Goal: Task Accomplishment & Management: Use online tool/utility

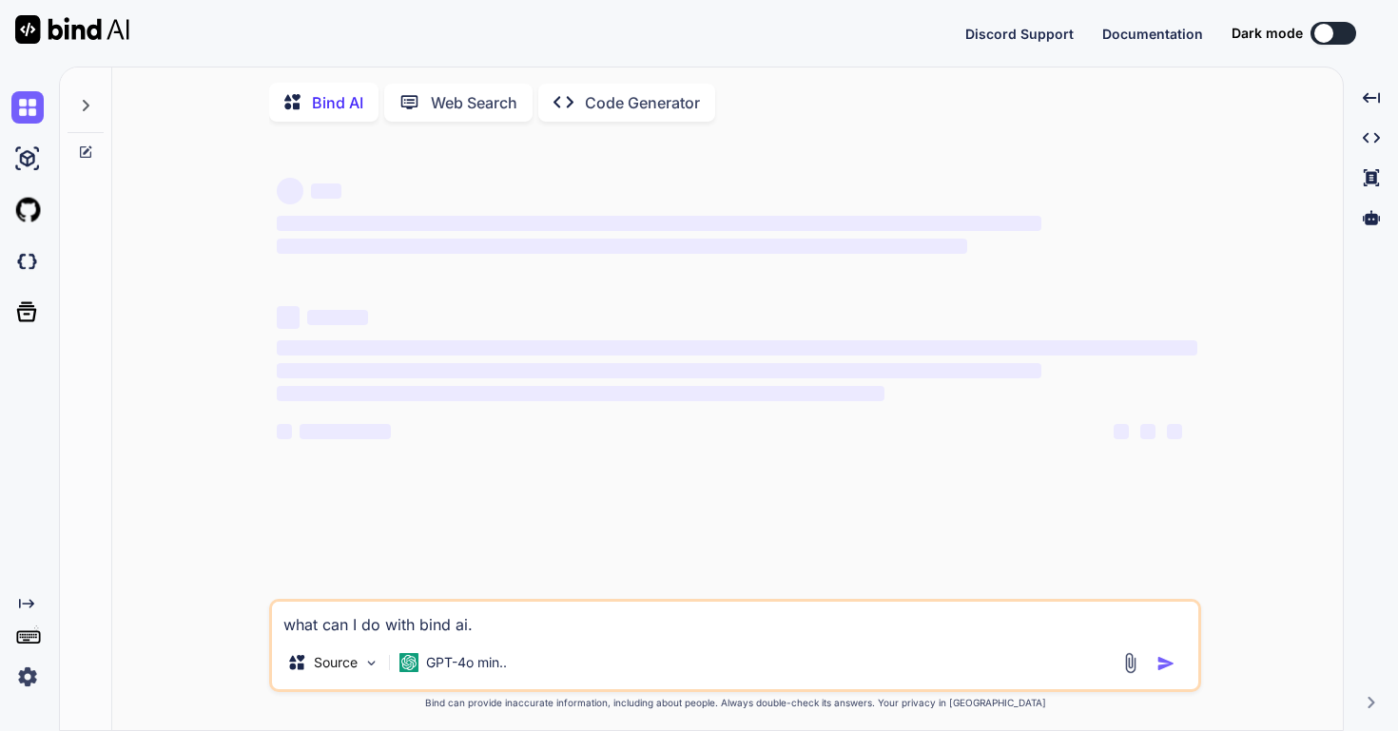
click at [20, 678] on img at bounding box center [27, 677] width 32 height 32
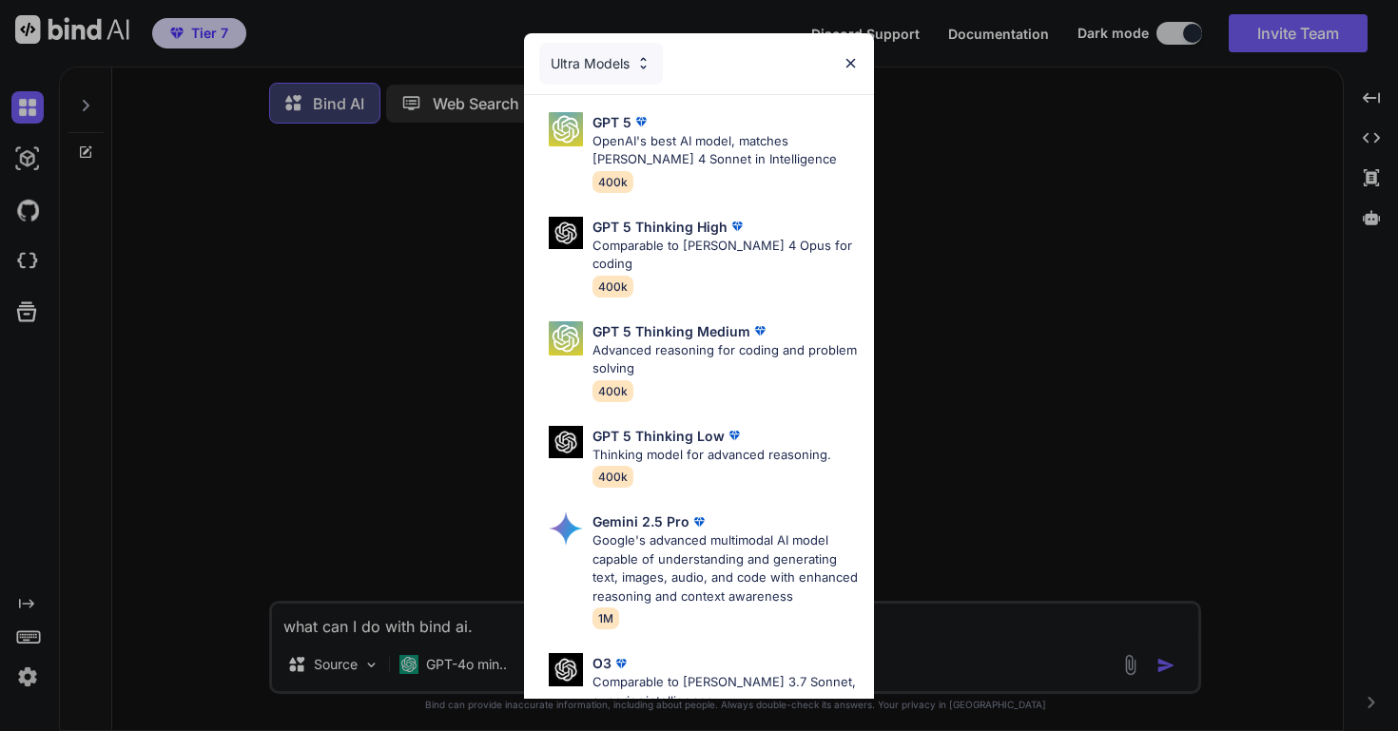
click at [848, 56] on img at bounding box center [851, 63] width 16 height 16
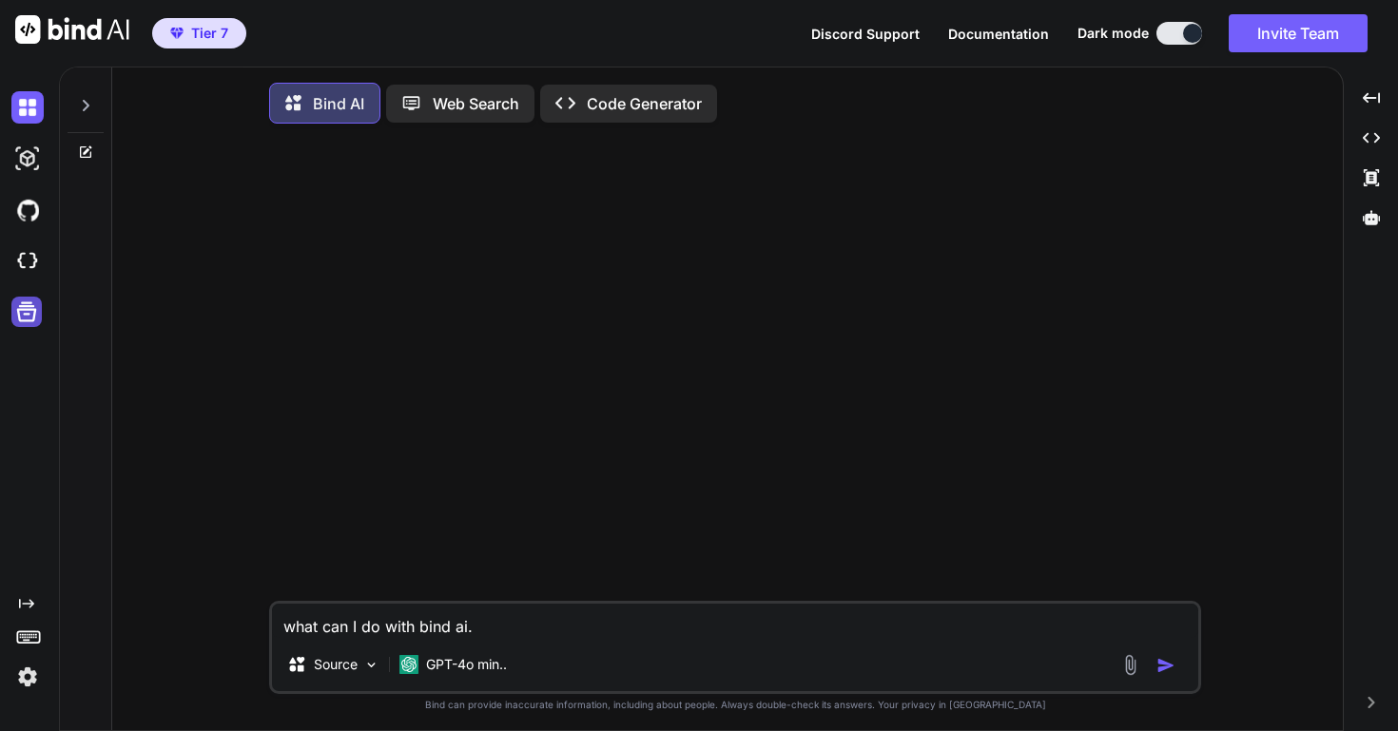
click at [21, 315] on icon at bounding box center [26, 312] width 27 height 27
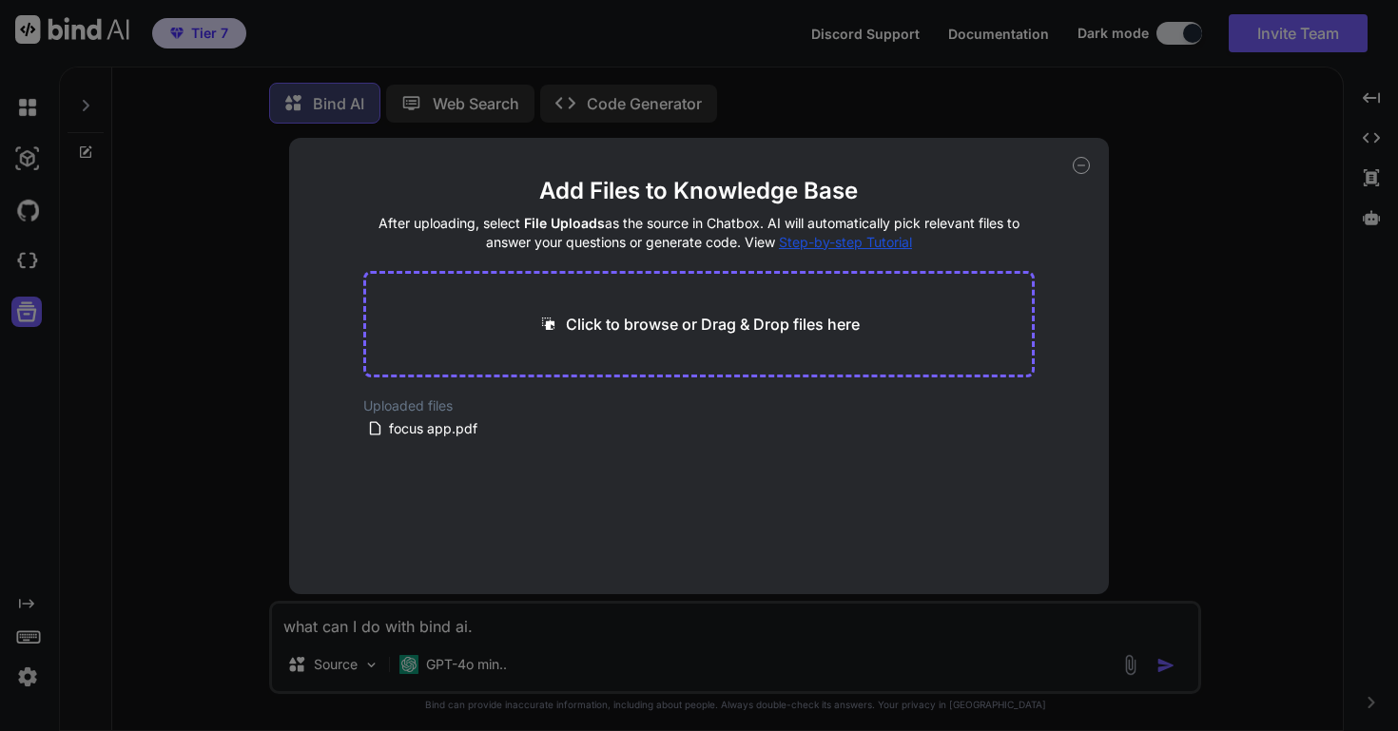
click at [216, 312] on div "Add Files to Knowledge Base After uploading, select File Uploads as the source …" at bounding box center [699, 365] width 1398 height 731
type textarea "x"
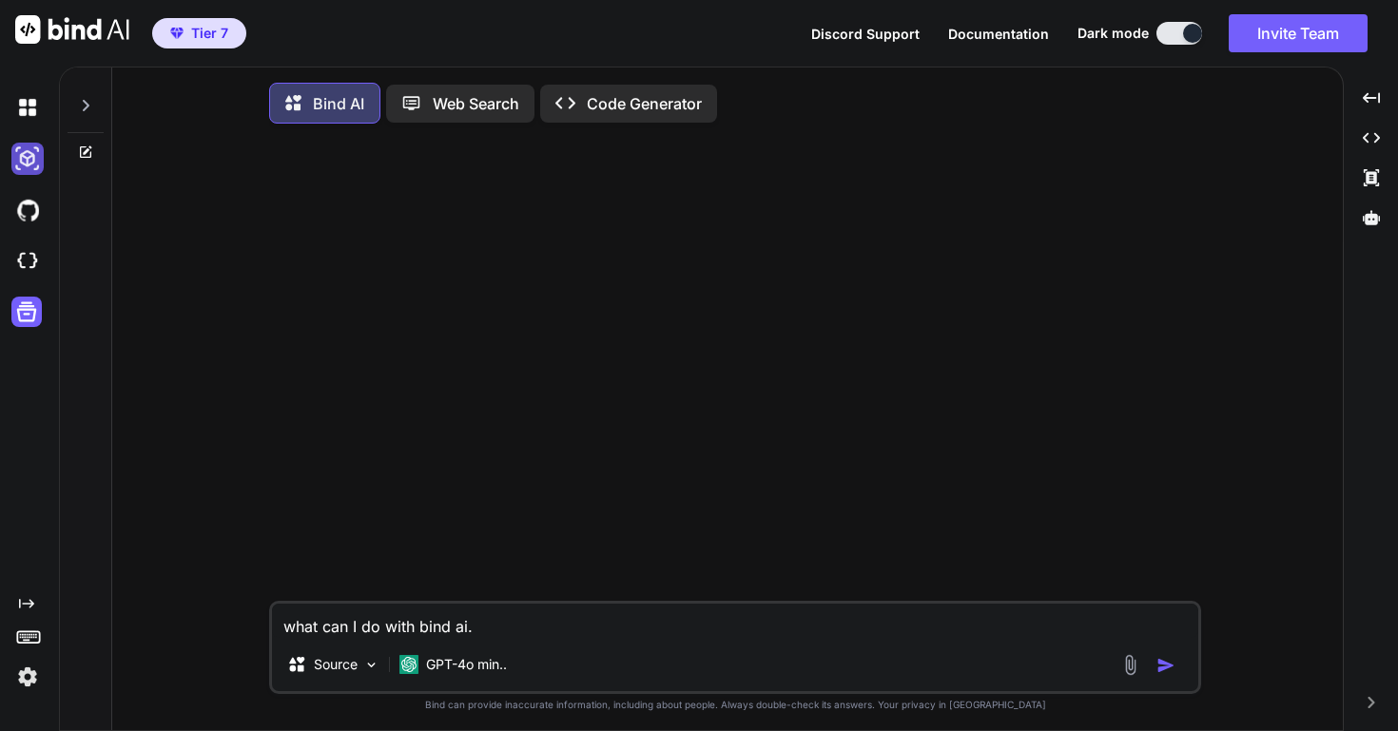
click at [32, 160] on img at bounding box center [27, 159] width 32 height 32
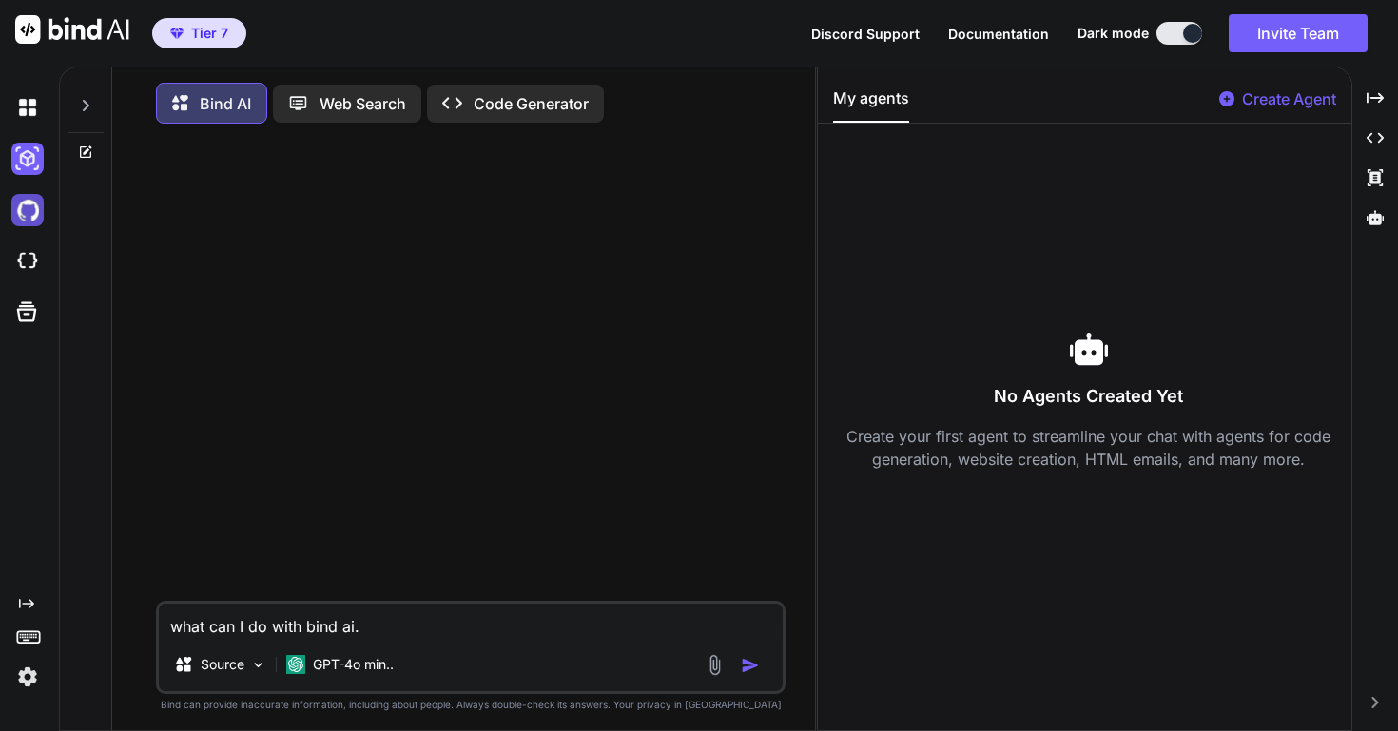
click at [27, 205] on img at bounding box center [27, 210] width 32 height 32
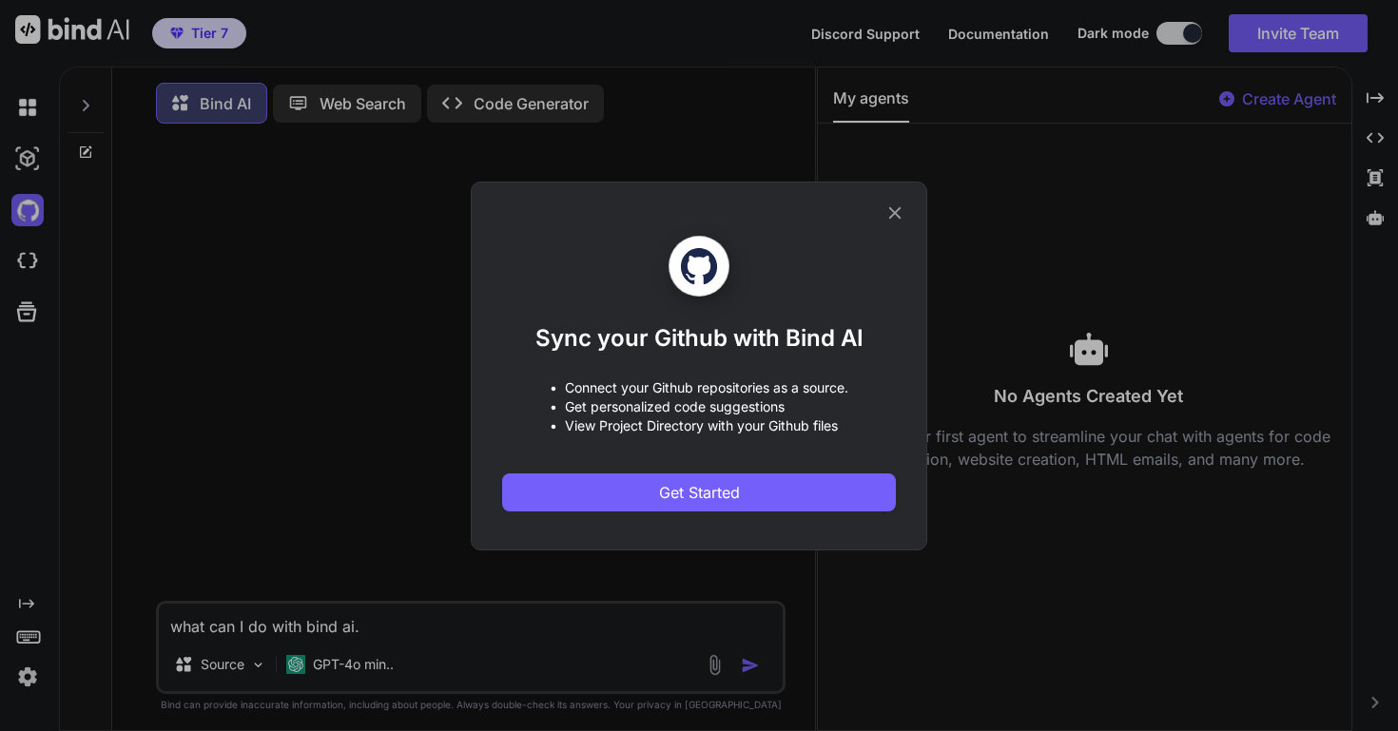
click at [898, 212] on icon at bounding box center [895, 213] width 21 height 21
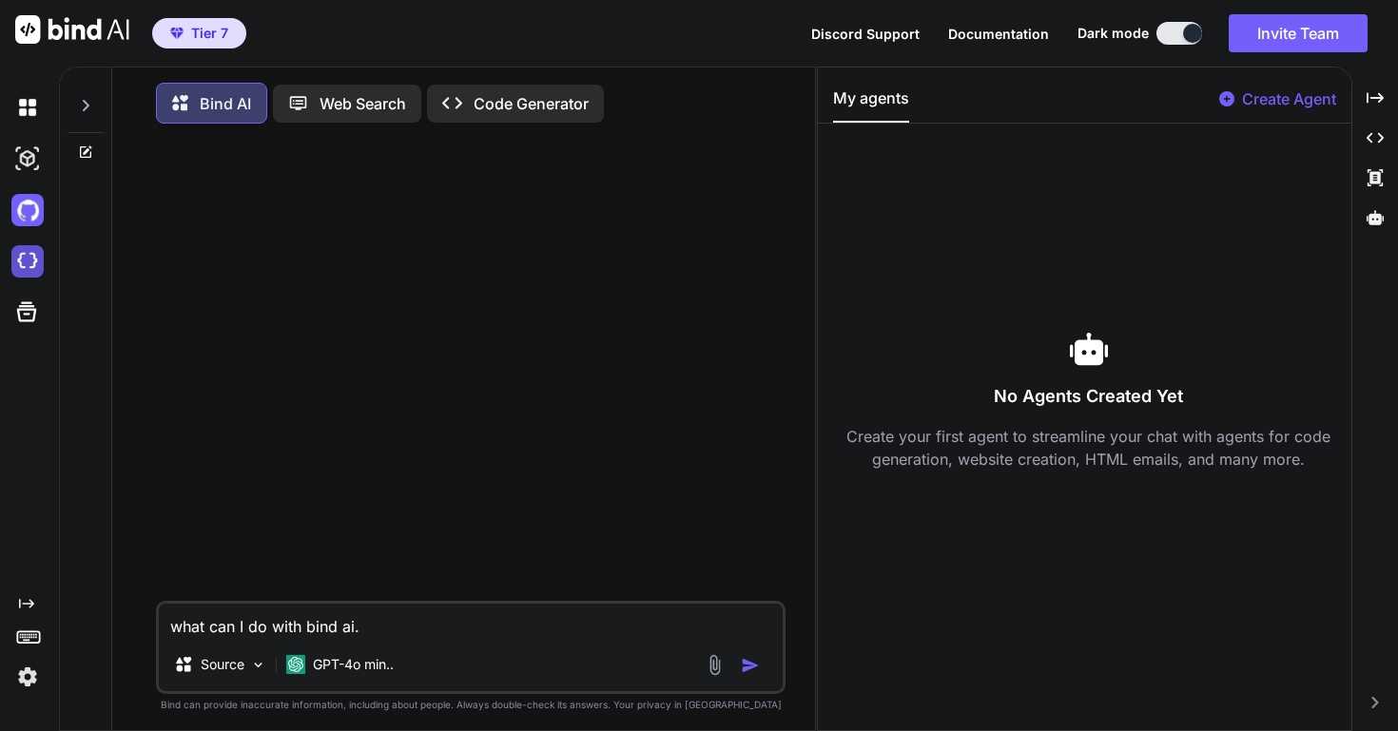
click at [30, 264] on img at bounding box center [27, 261] width 32 height 32
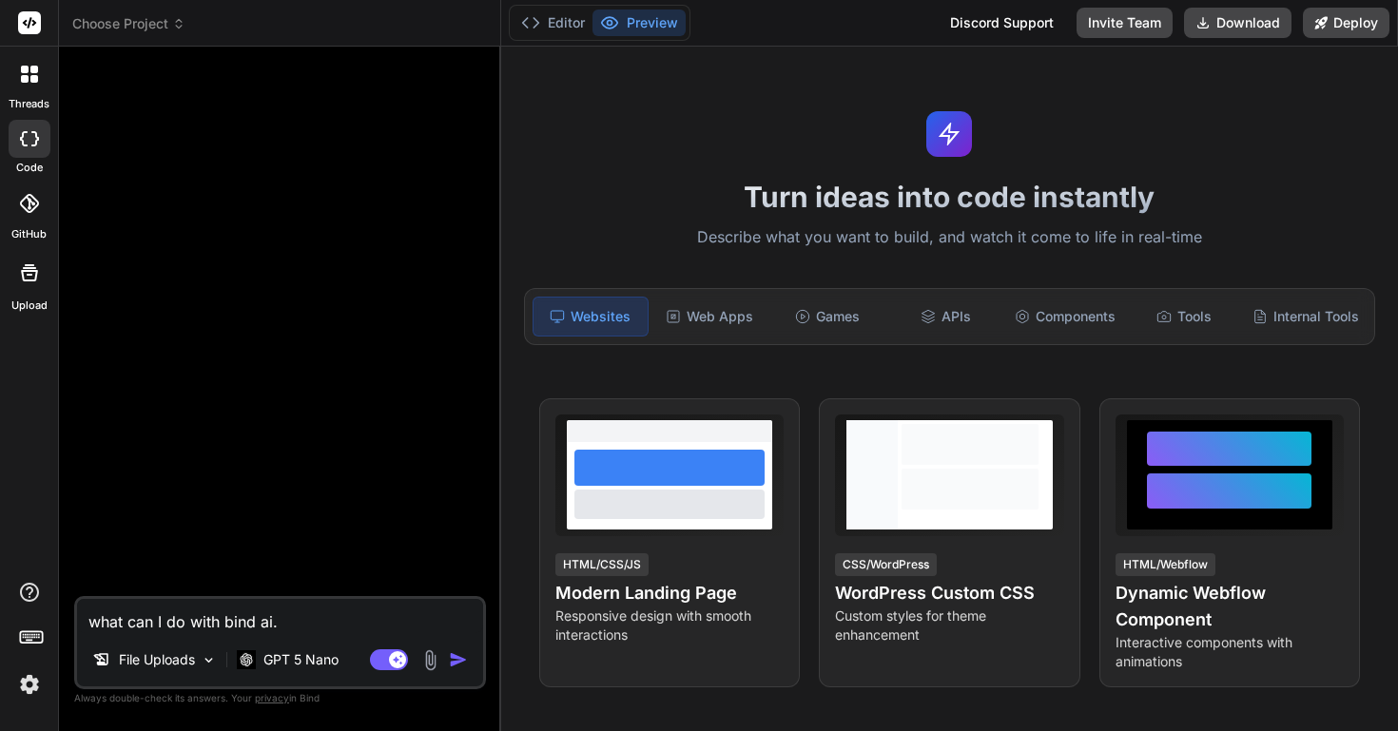
type textarea "x"
drag, startPoint x: 297, startPoint y: 624, endPoint x: 23, endPoint y: 609, distance: 274.4
click at [23, 609] on div "threads code GitHub Upload Choose Project Created with Pixso. Bind AI Web Searc…" at bounding box center [699, 365] width 1398 height 731
type textarea "I"
type textarea "x"
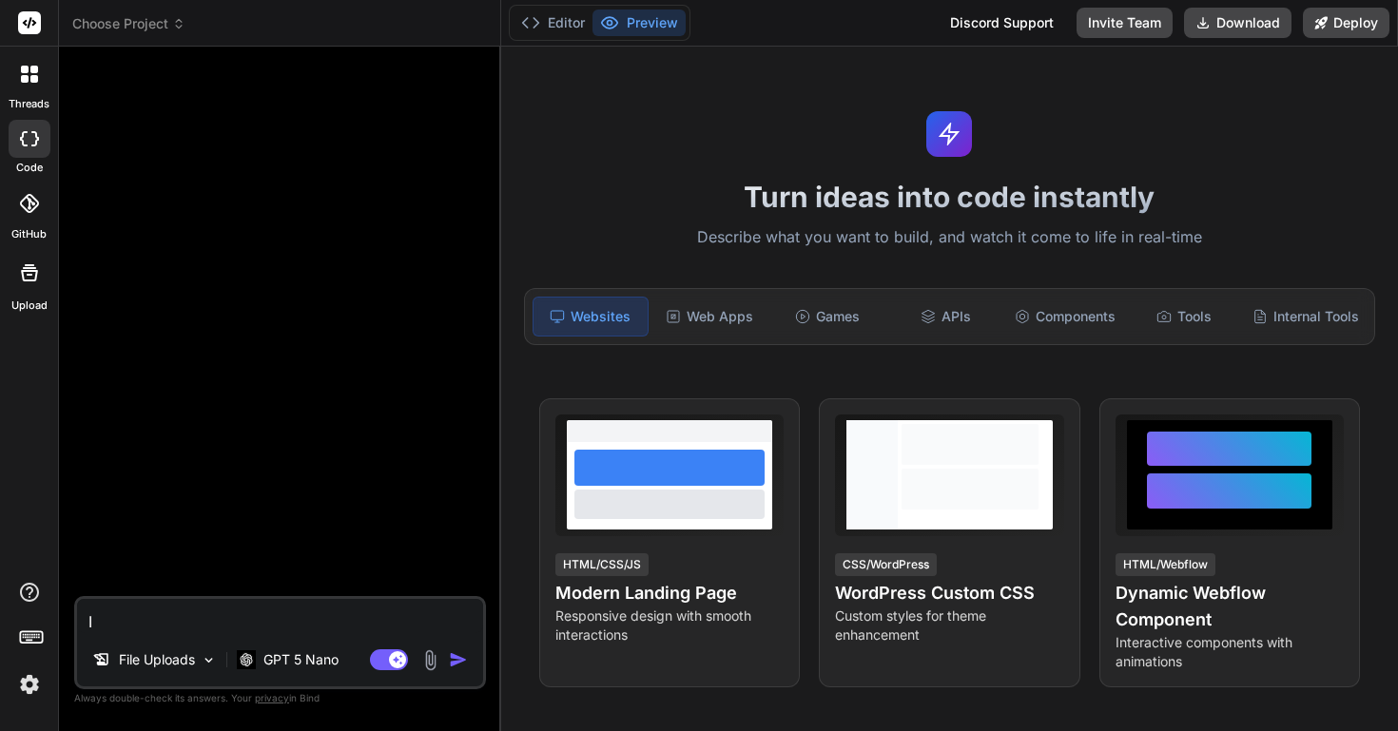
type textarea "I"
type textarea "x"
type textarea "I n"
type textarea "x"
type textarea "I ne"
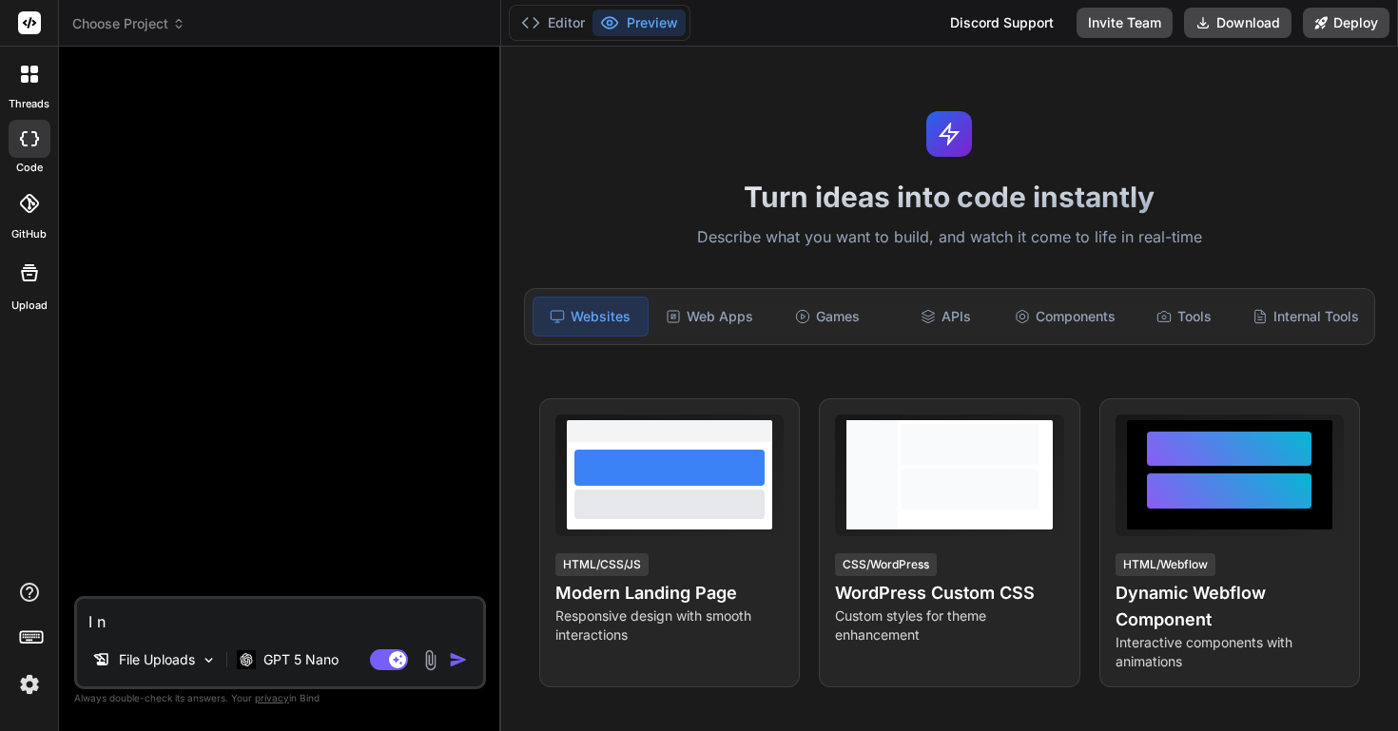
type textarea "x"
type textarea "I nee"
type textarea "x"
type textarea "I need"
type textarea "x"
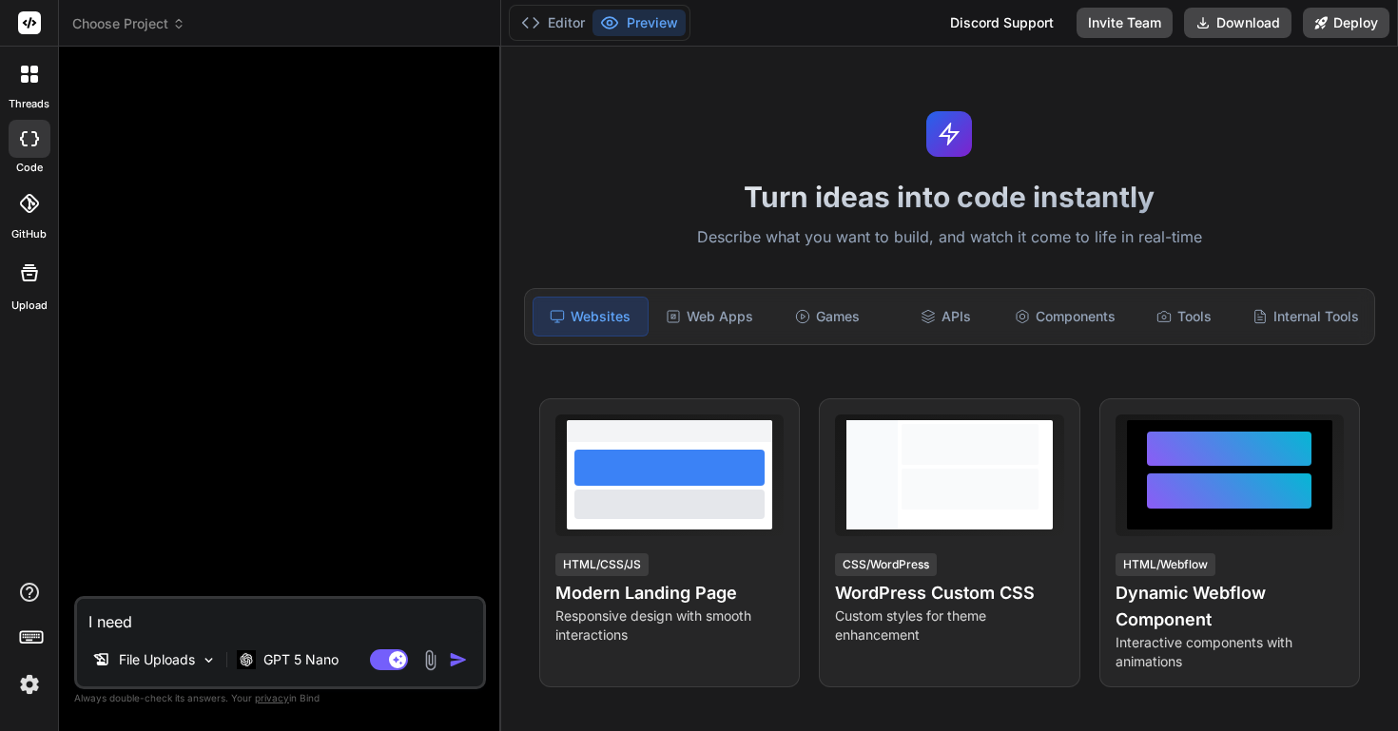
type textarea "I need"
type textarea "x"
type textarea "I need t"
type textarea "x"
type textarea "I need to"
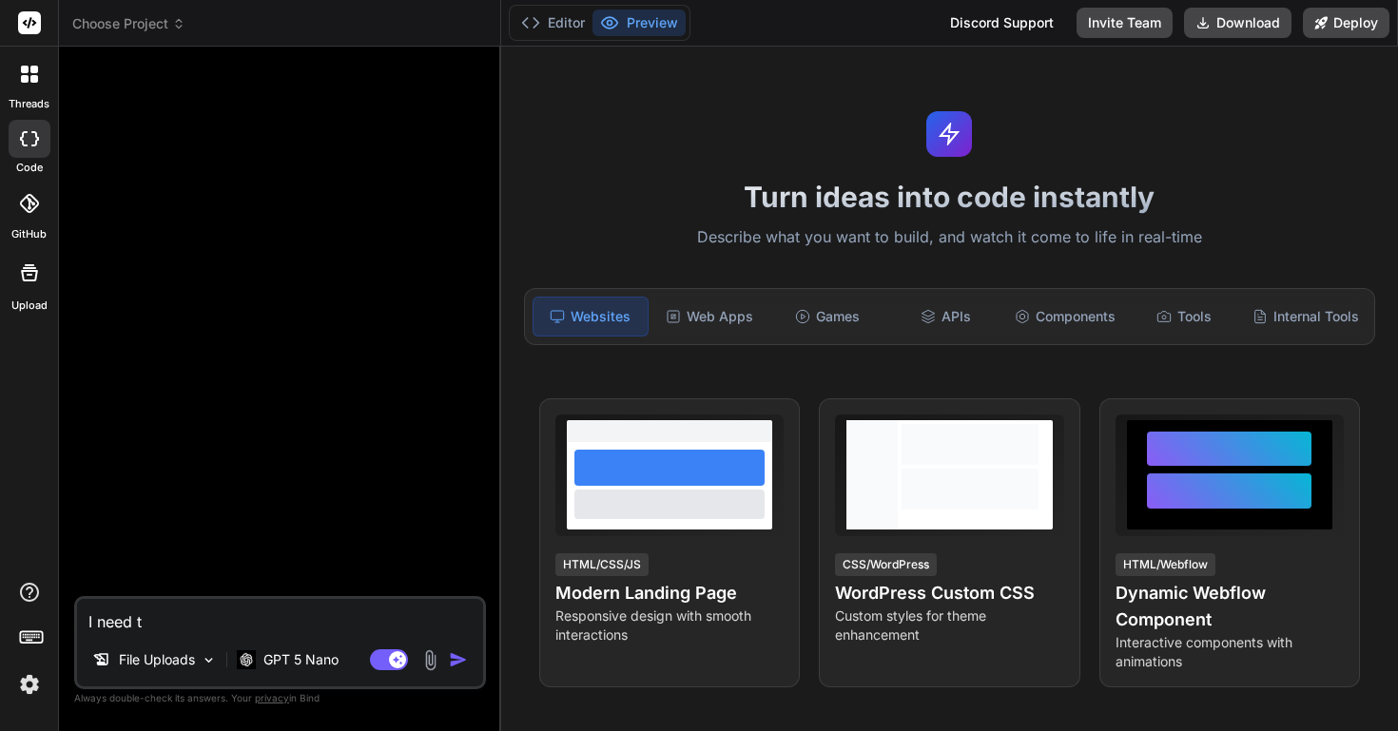
type textarea "x"
type textarea "I need to"
type textarea "x"
type textarea "I need to b"
type textarea "x"
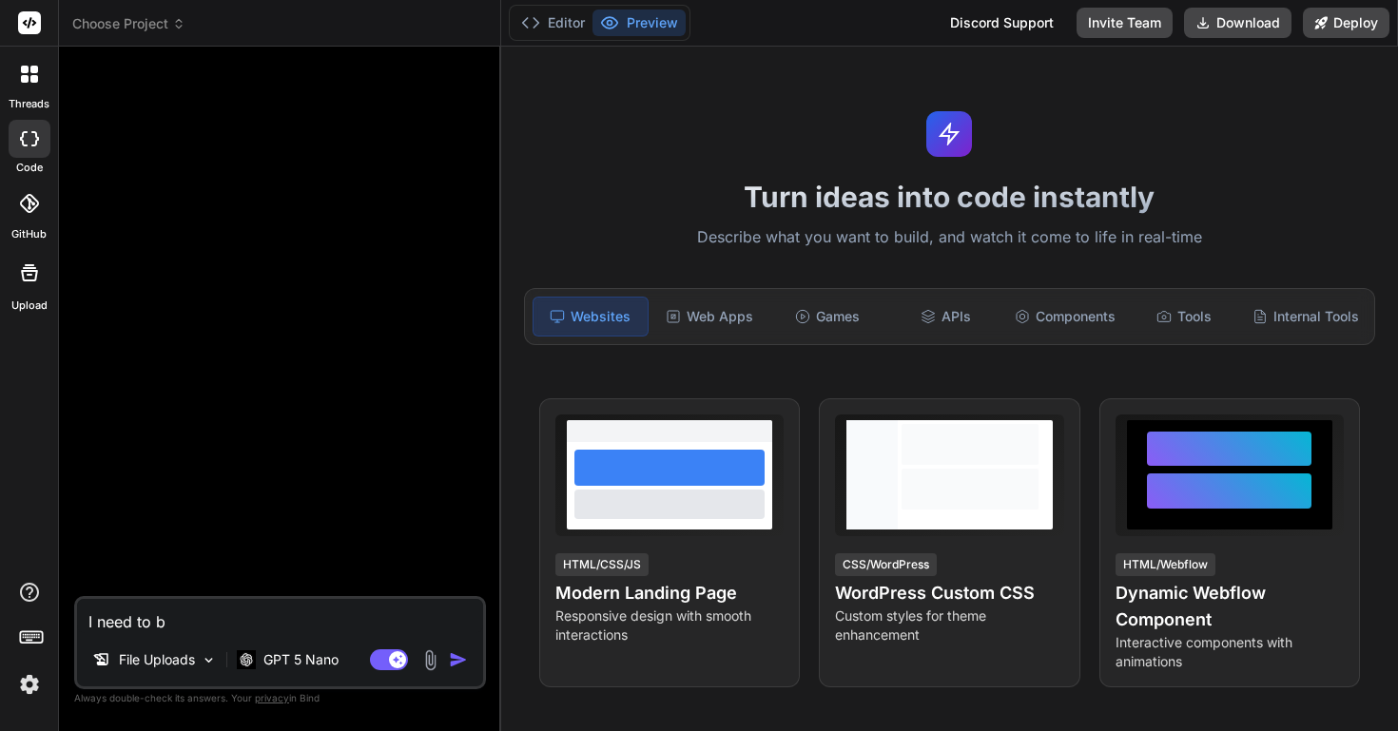
type textarea "I need to bu"
type textarea "x"
type textarea "I need to bui"
type textarea "x"
type textarea "I need to buil"
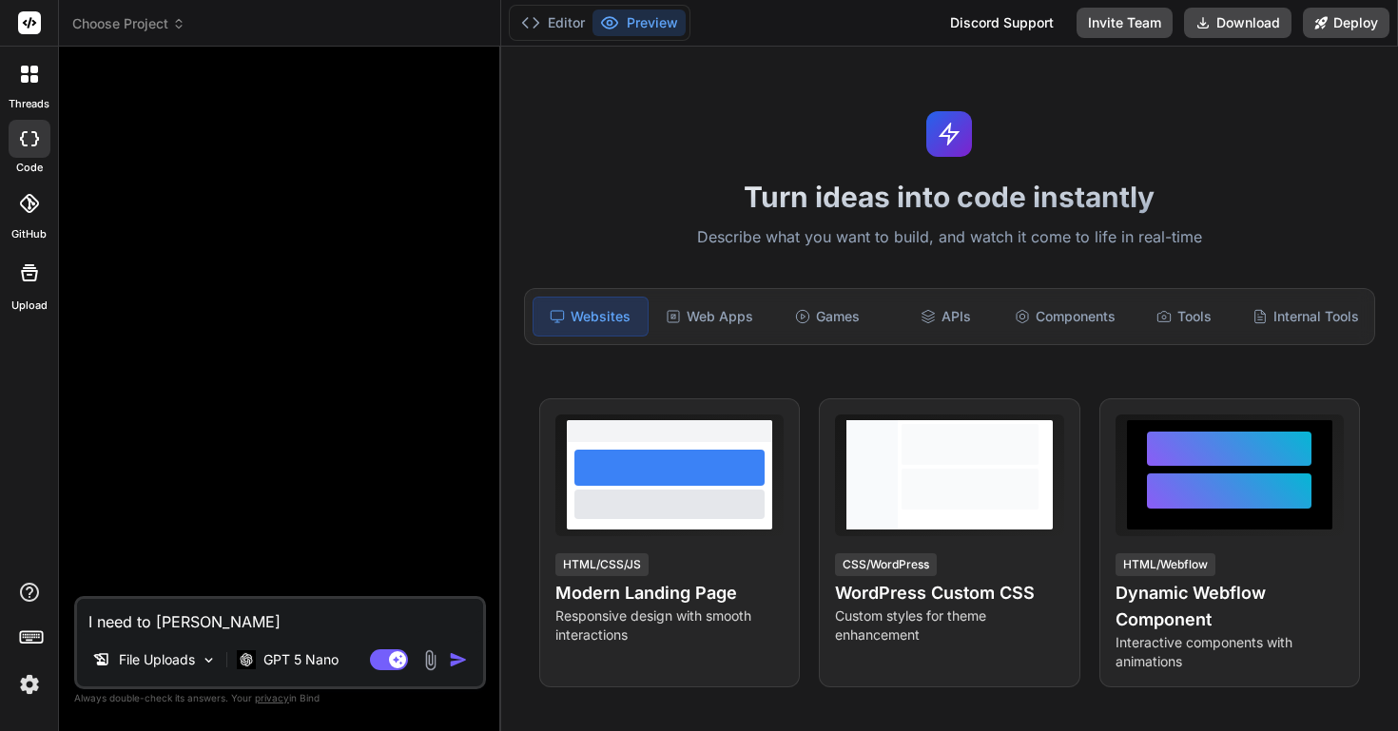
type textarea "x"
type textarea "I need to build"
type textarea "x"
type textarea "I need to build"
type textarea "x"
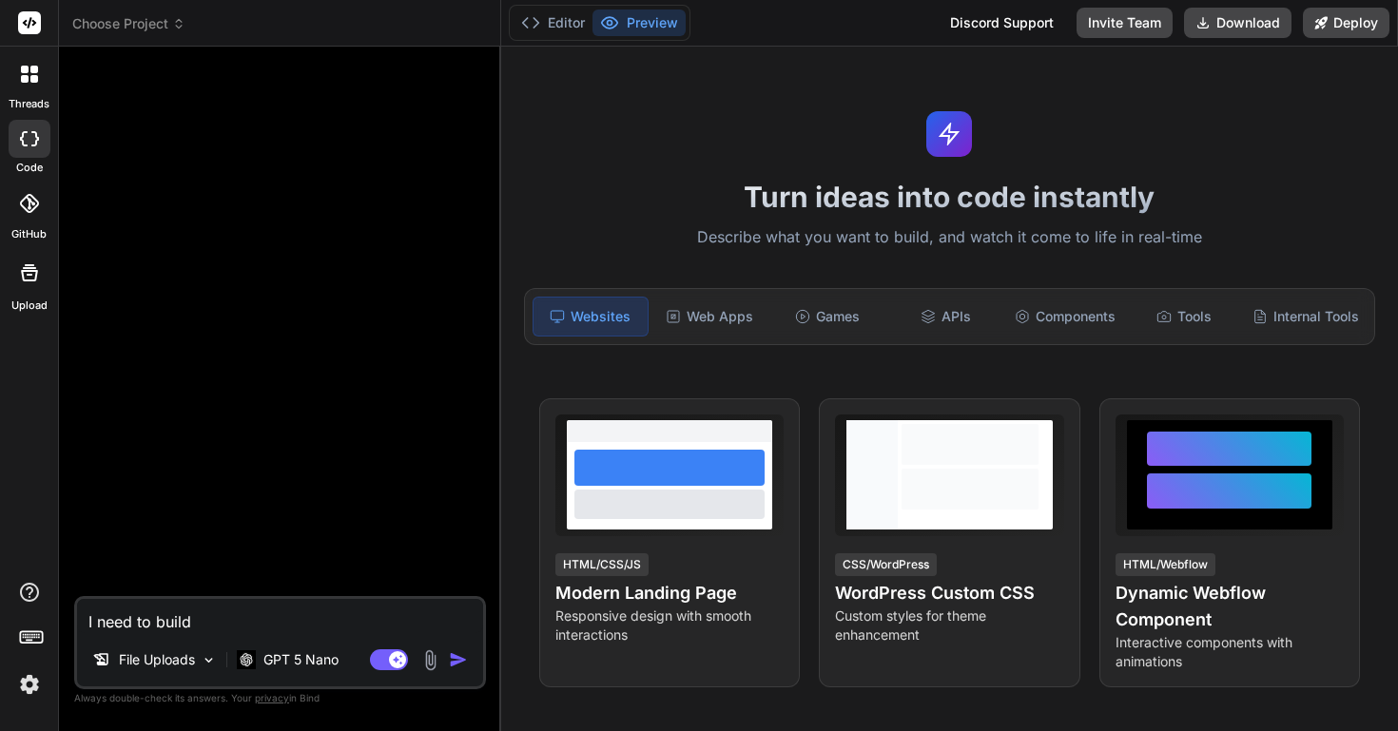
type textarea "I need to build a"
type textarea "x"
type textarea "I need to build an"
type textarea "x"
type textarea "I need to build an"
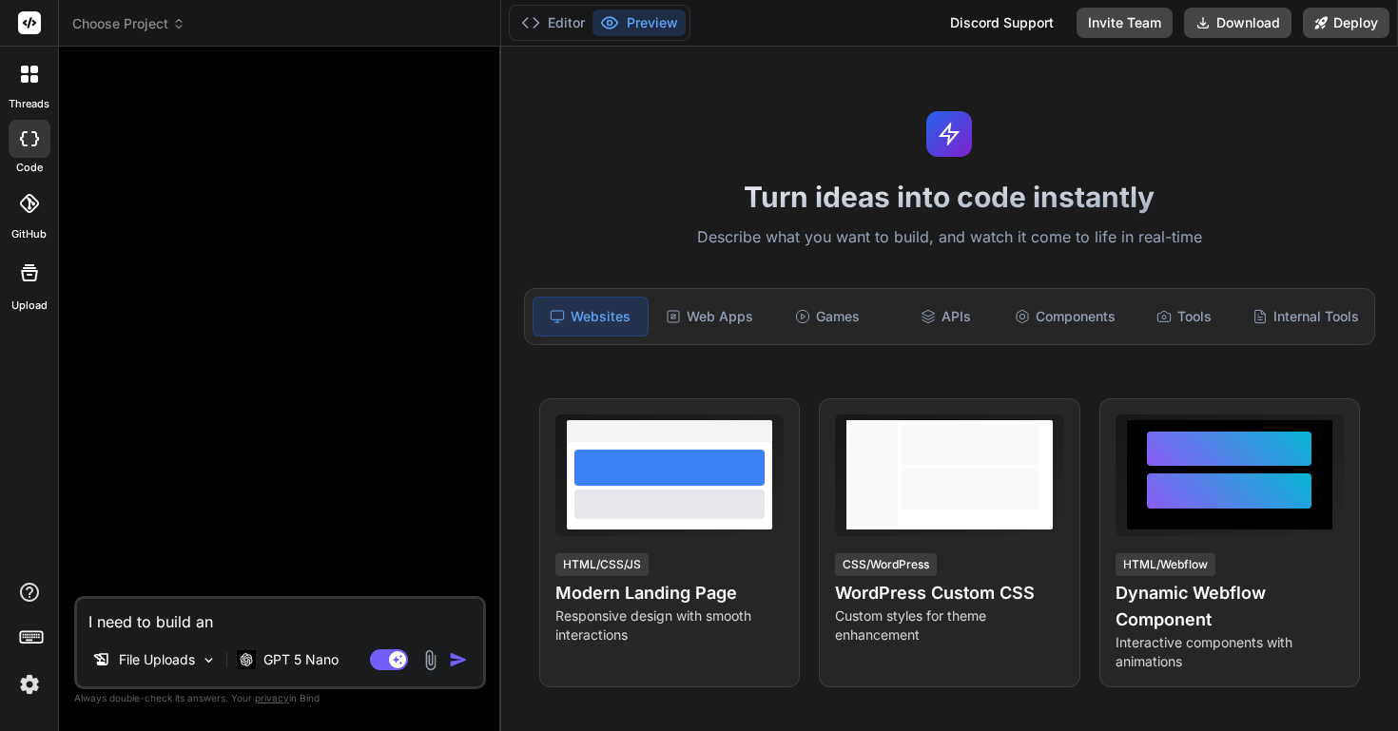
type textarea "x"
type textarea "I need to build an a"
type textarea "x"
type textarea "I need to build an ap"
type textarea "x"
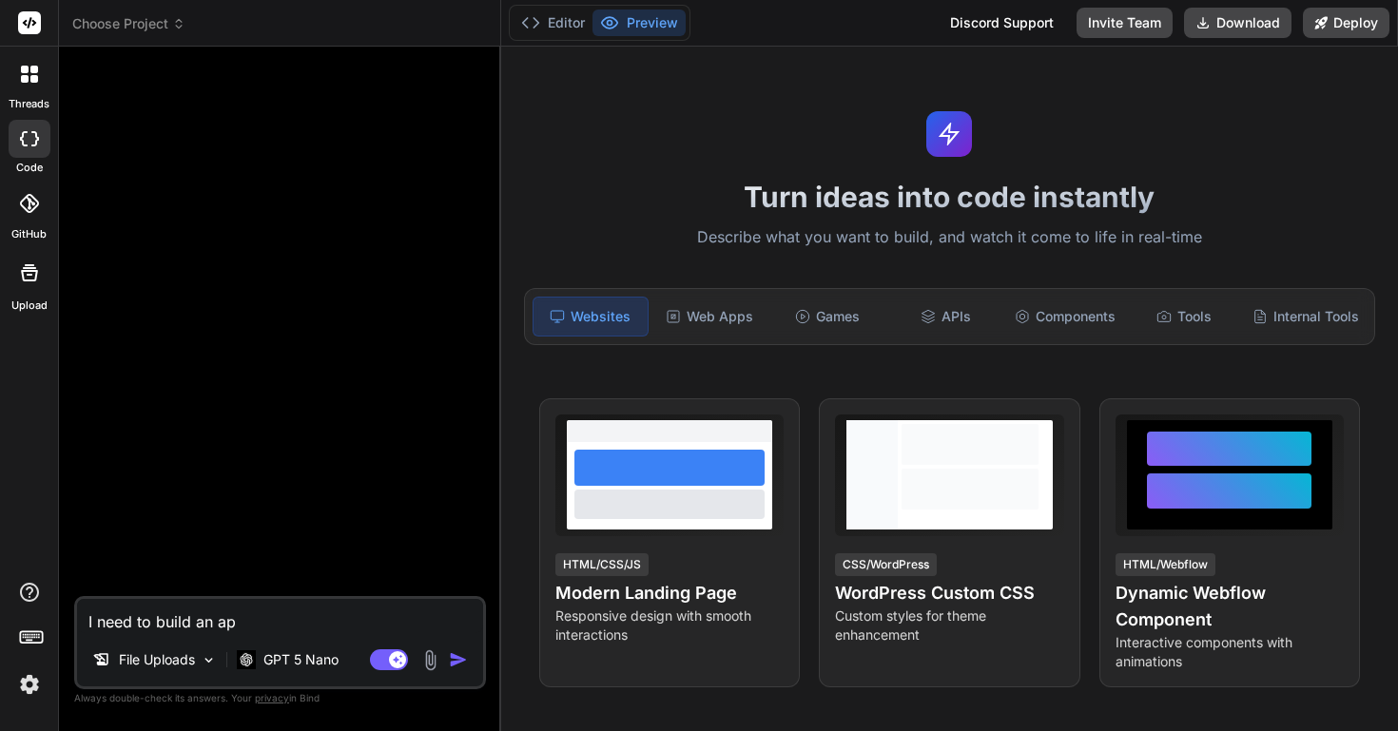
type textarea "I need to build an app"
type textarea "x"
type textarea "I need to build an app"
type textarea "x"
type textarea "I need to build an app b"
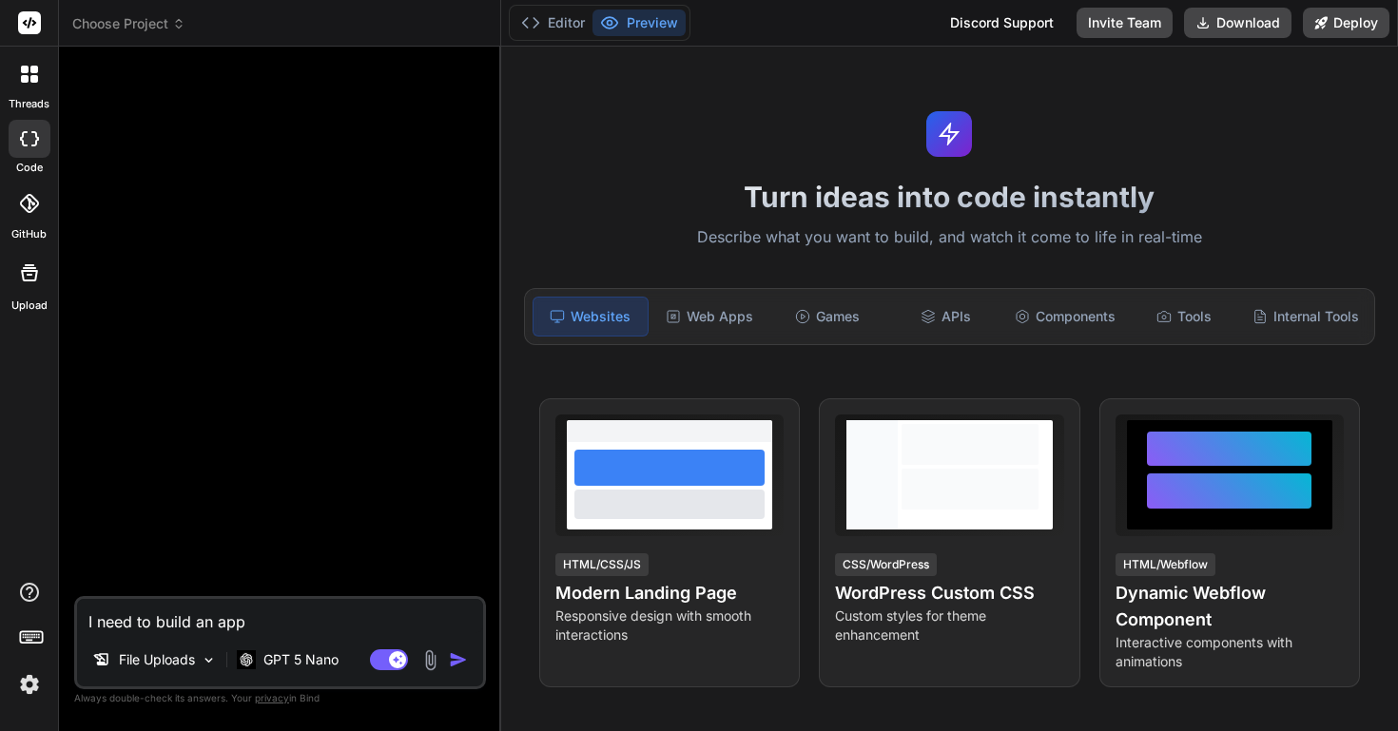
type textarea "x"
type textarea "I need to build an app ba"
type textarea "x"
type textarea "I need to build an app bas"
type textarea "x"
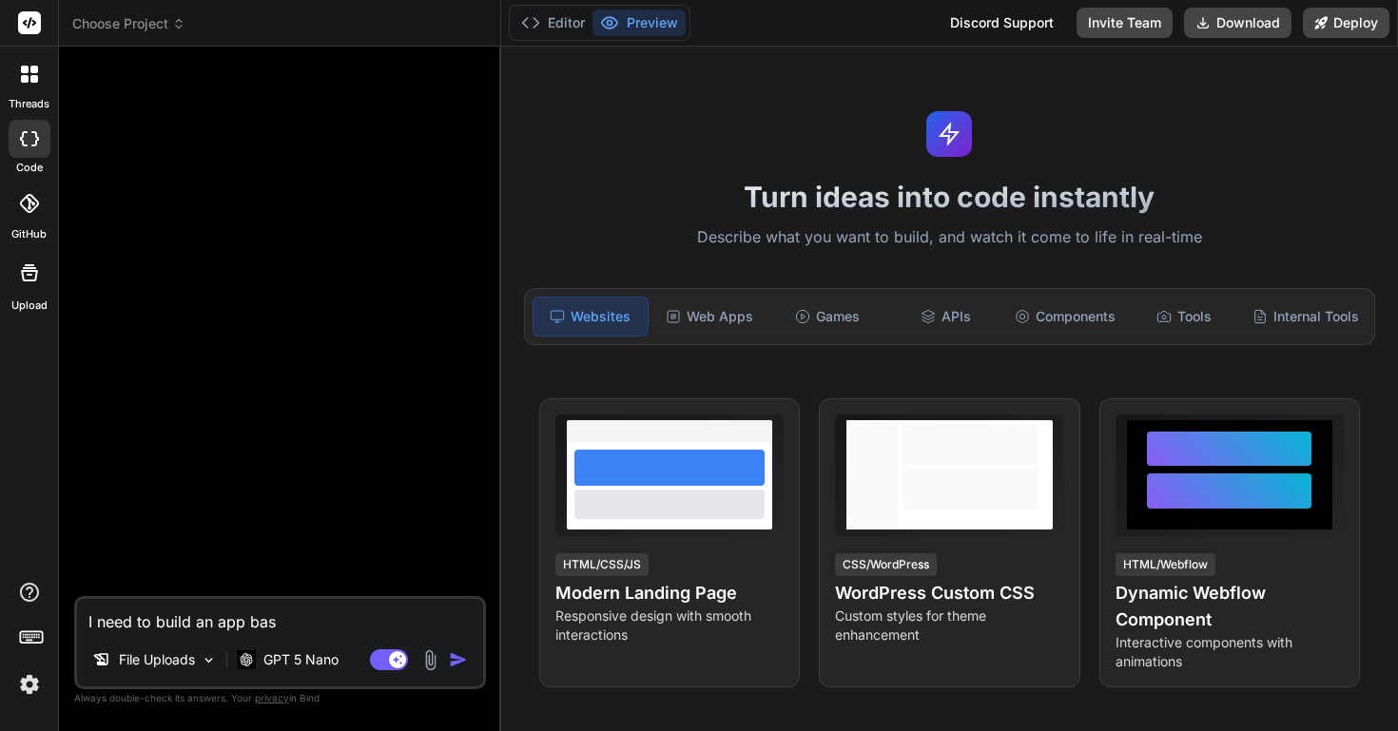
type textarea "I need to build an app base"
type textarea "x"
type textarea "I need to build an app based"
type textarea "x"
type textarea "I need to build an app based"
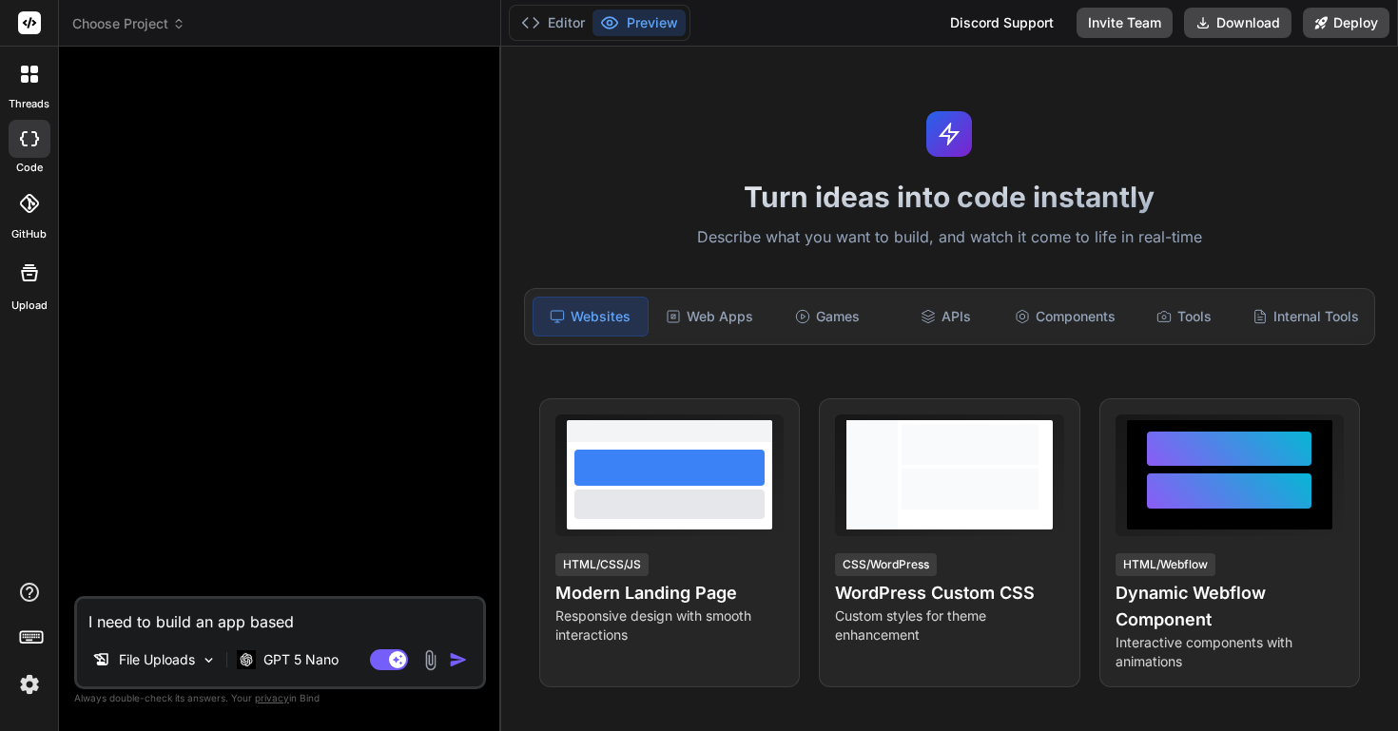
type textarea "x"
type textarea "I need to build an app based o"
type textarea "x"
type textarea "I need to build an app based on"
type textarea "x"
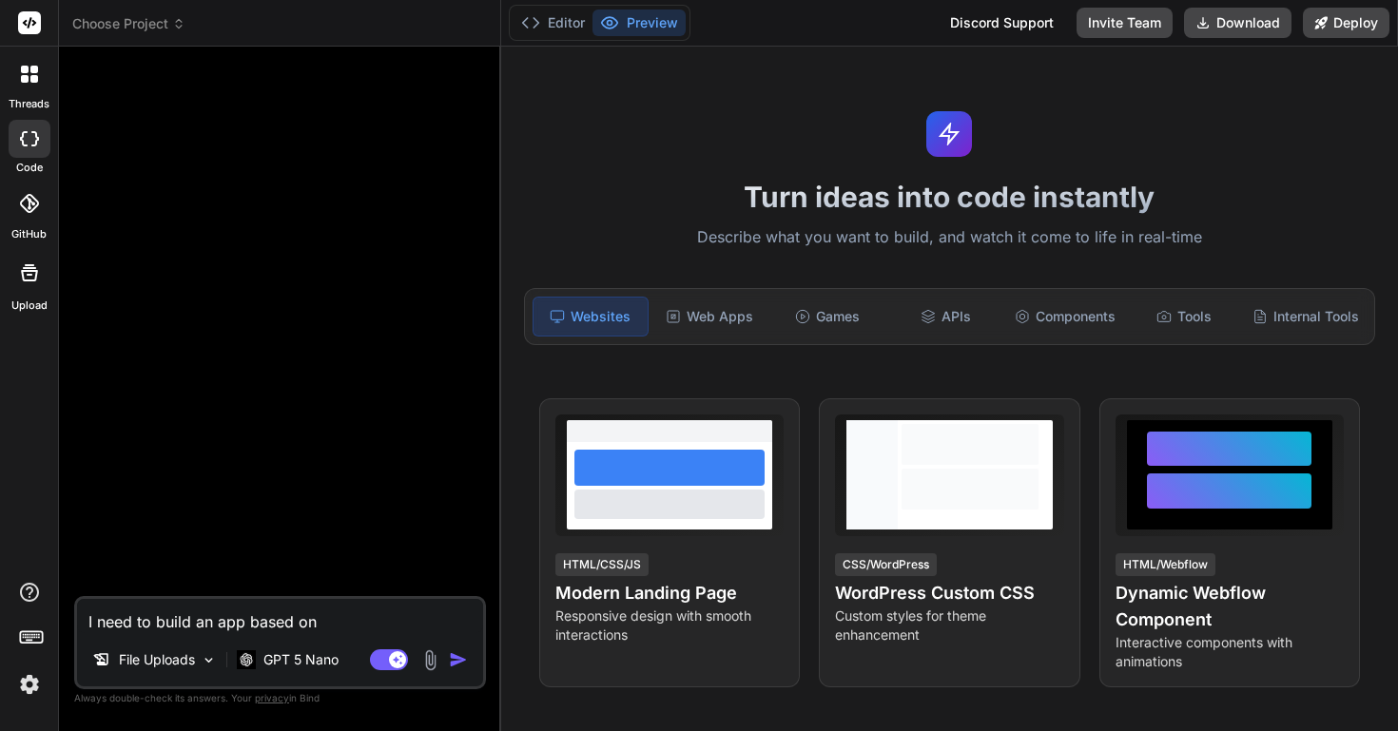
type textarea "I need to build an app based on"
type textarea "x"
type textarea "I need to build an app based on t"
type textarea "x"
type textarea "I need to build an app based on th"
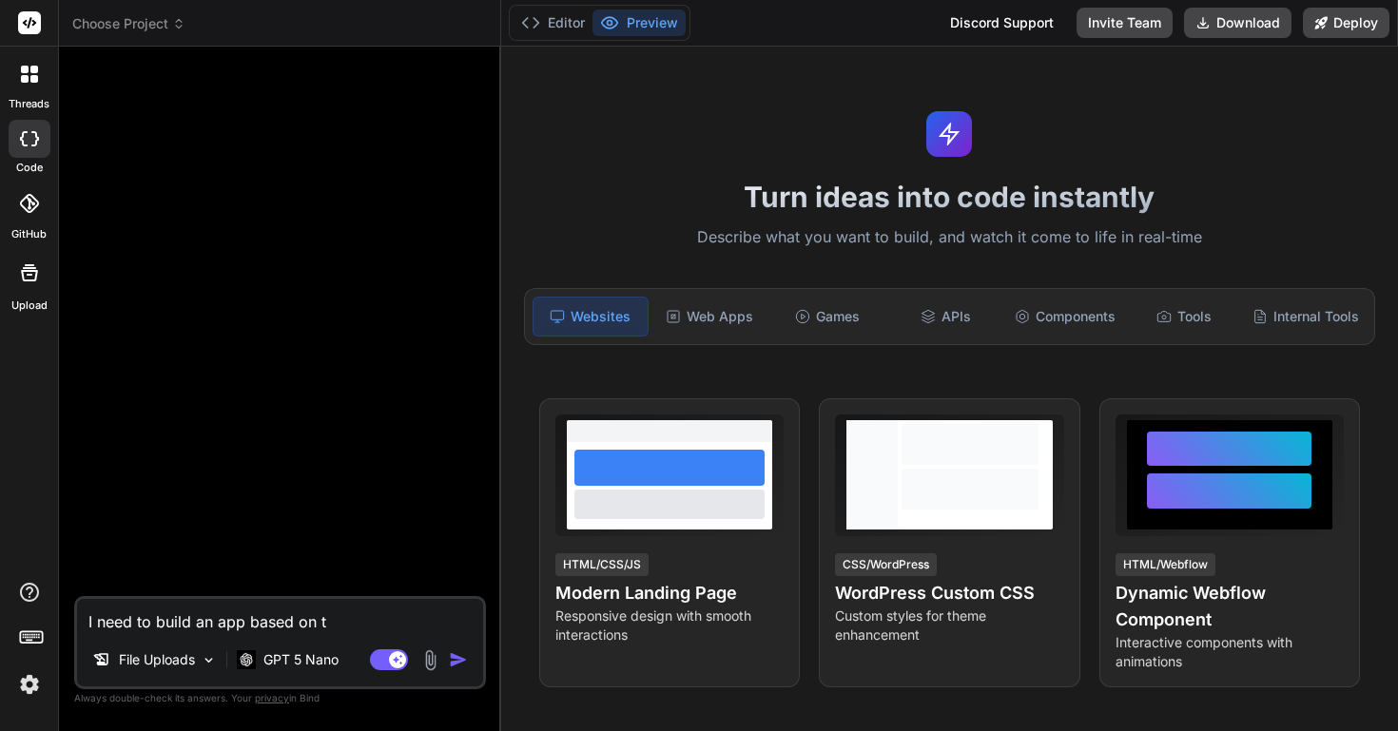
type textarea "x"
type textarea "I need to build an app based on the"
type textarea "x"
type textarea "I need to build an app based on the"
type textarea "x"
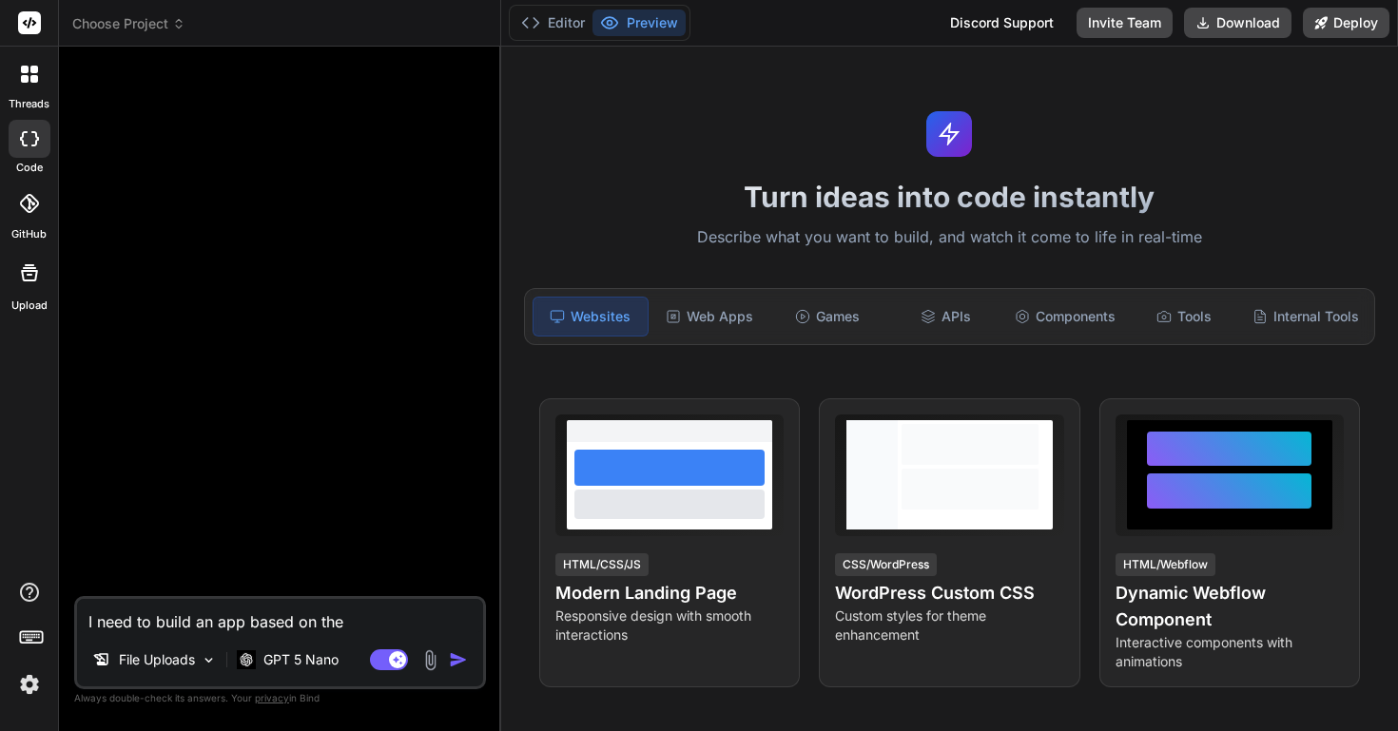
type textarea "I need to build an app based on the d"
type textarea "x"
type textarea "I need to build an app based on the de"
type textarea "x"
type textarea "I need to build an app based on the des"
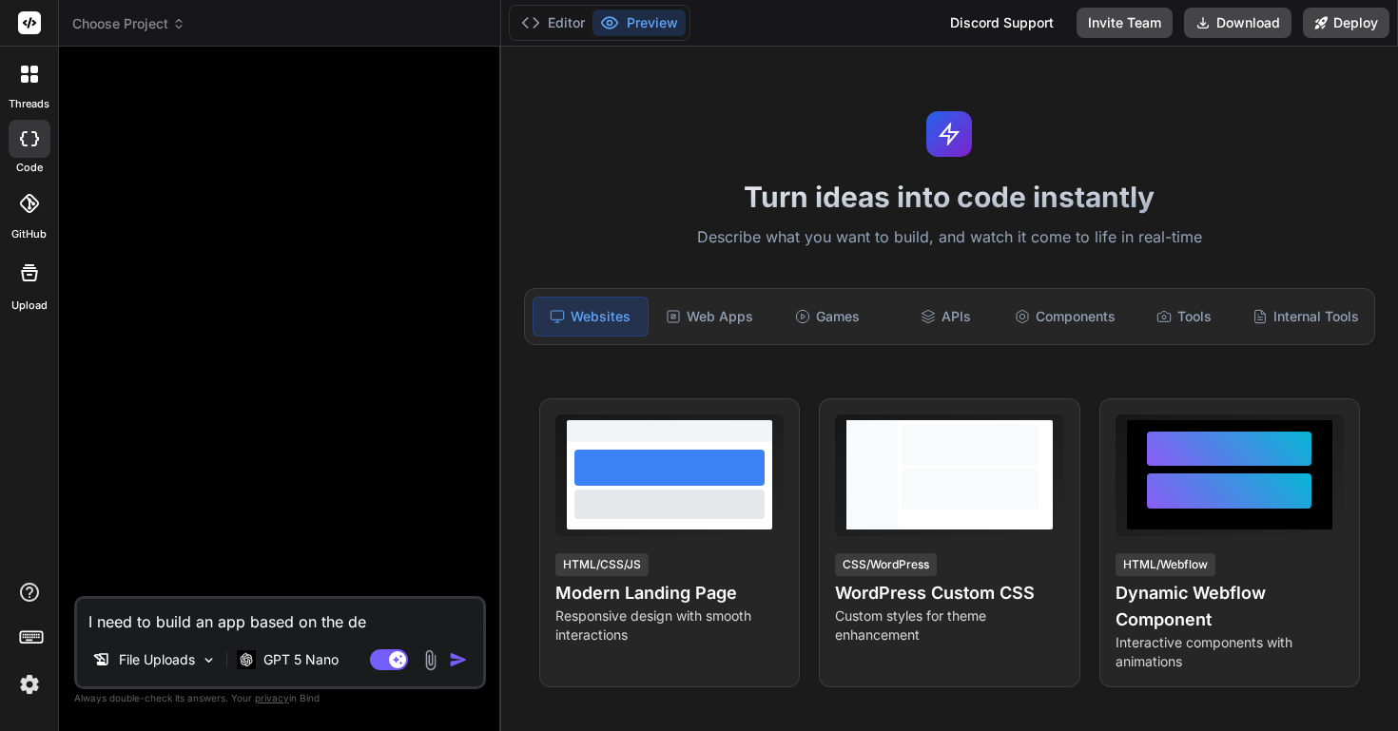
type textarea "x"
type textarea "I need to build an app based on the desc"
type textarea "x"
type textarea "I need to build an app based on the descr"
type textarea "x"
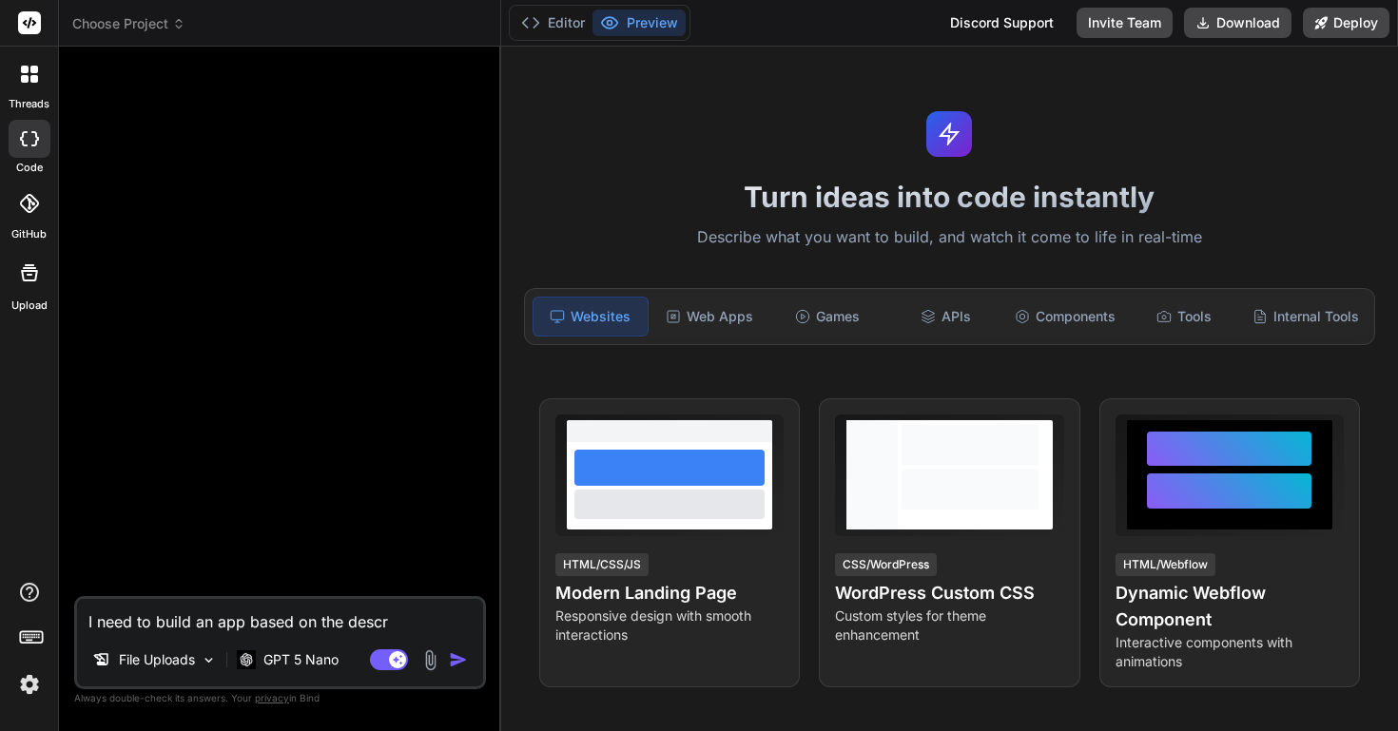
type textarea "I need to build an app based on the descri"
type textarea "x"
type textarea "I need to build an app based on the descrip"
type textarea "x"
type textarea "I need to build an app based on the descript"
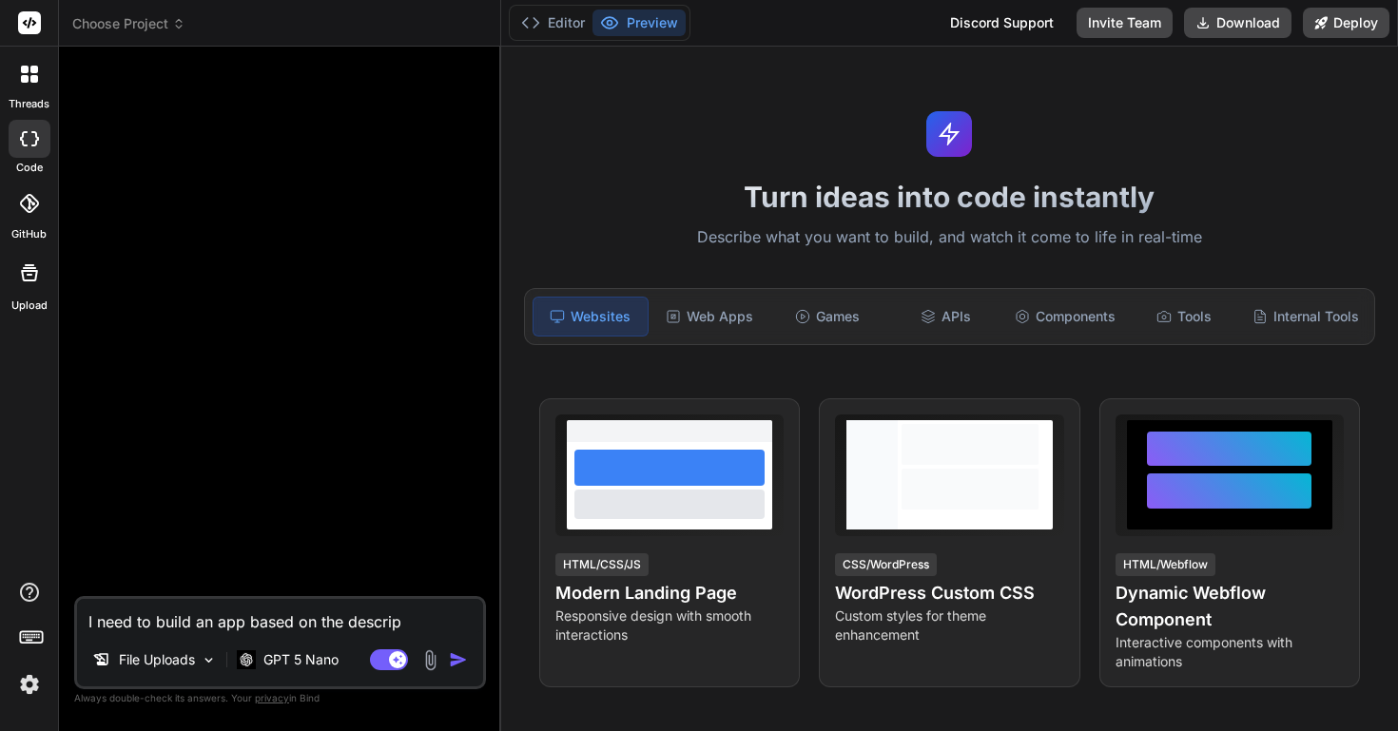
type textarea "x"
type textarea "I need to build an app based on the descripti"
type textarea "x"
type textarea "I need to build an app based on the descriptio"
type textarea "x"
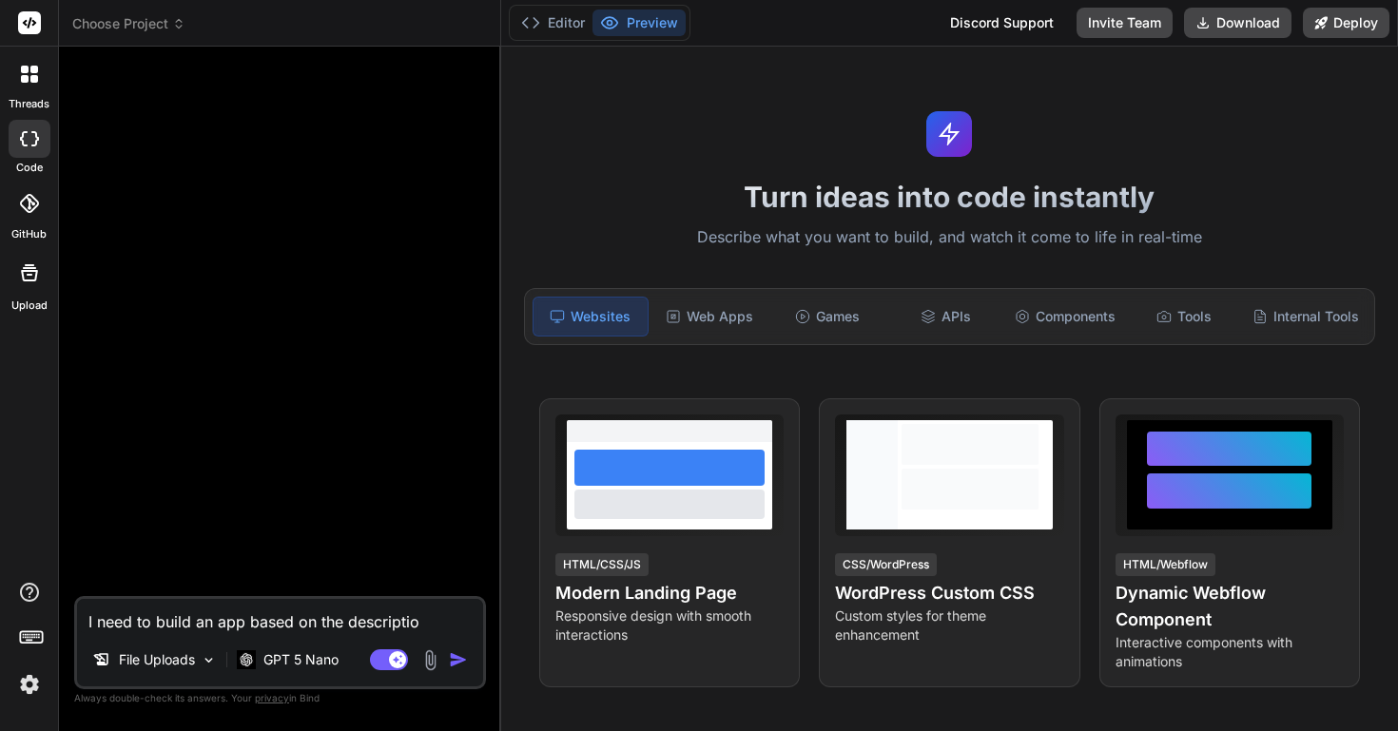
type textarea "I need to build an app based on the description"
type textarea "x"
type textarea "I need to build an app based on the description"
type textarea "x"
type textarea "I need to build an app based on the description i"
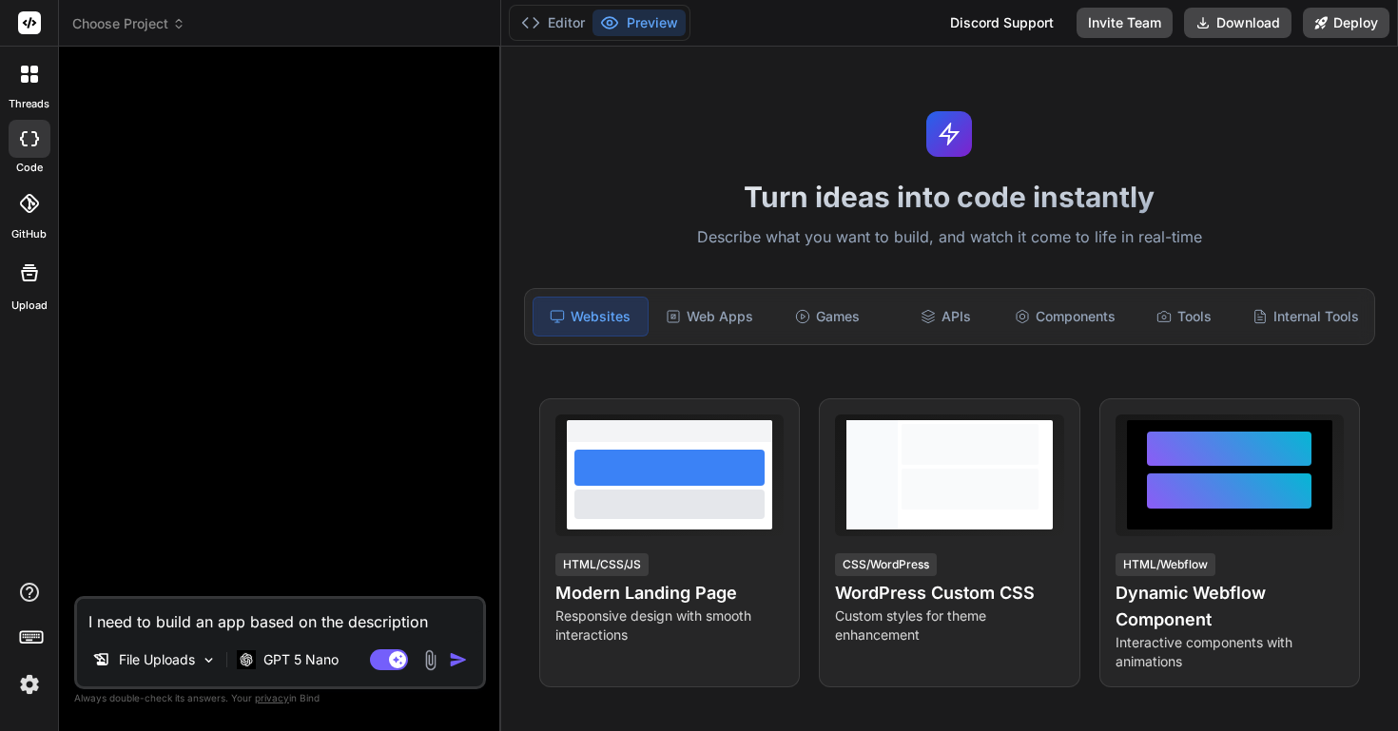
type textarea "x"
type textarea "I need to build an app based on the description in"
type textarea "x"
type textarea "I need to build an app based on the description in"
type textarea "x"
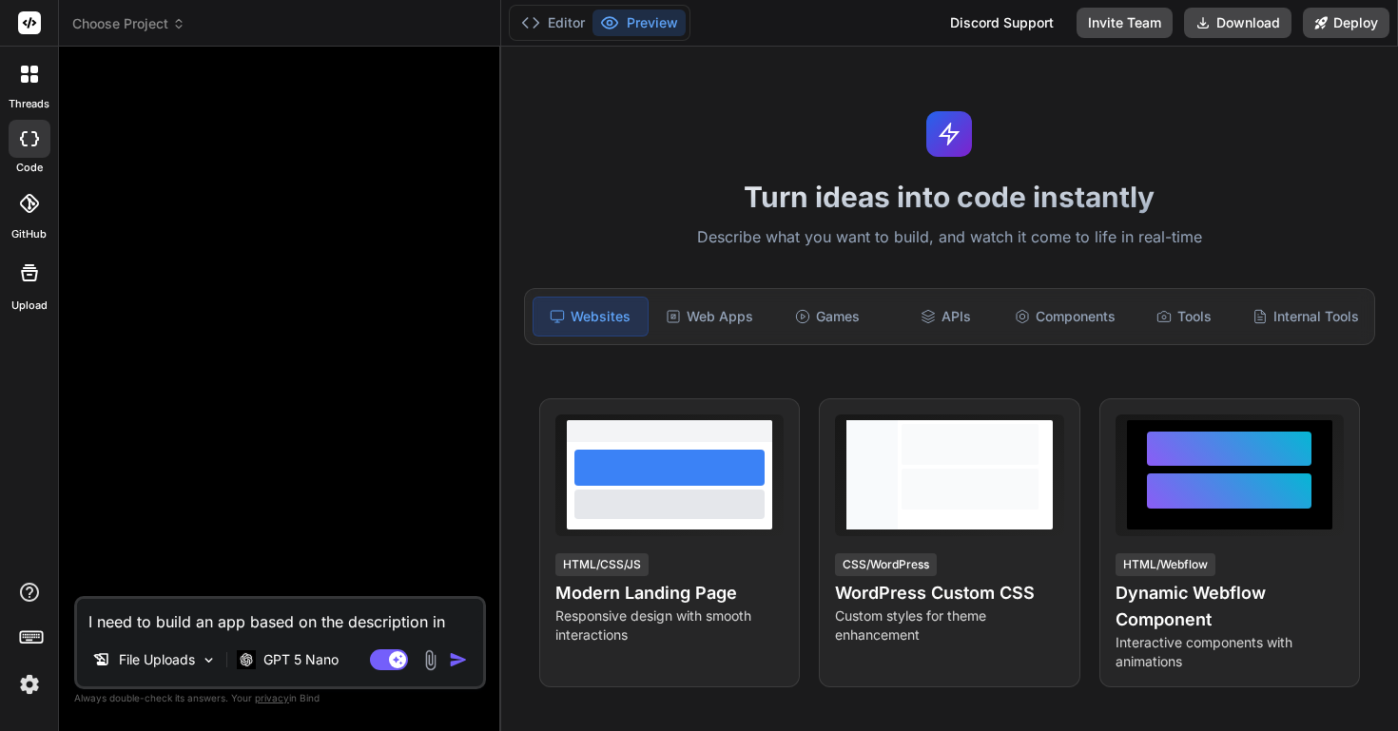
type textarea "I need to build an app based on the description in f"
type textarea "x"
type textarea "I need to build an app based on the description in fi"
type textarea "x"
type textarea "I need to build an app based on the description in fil"
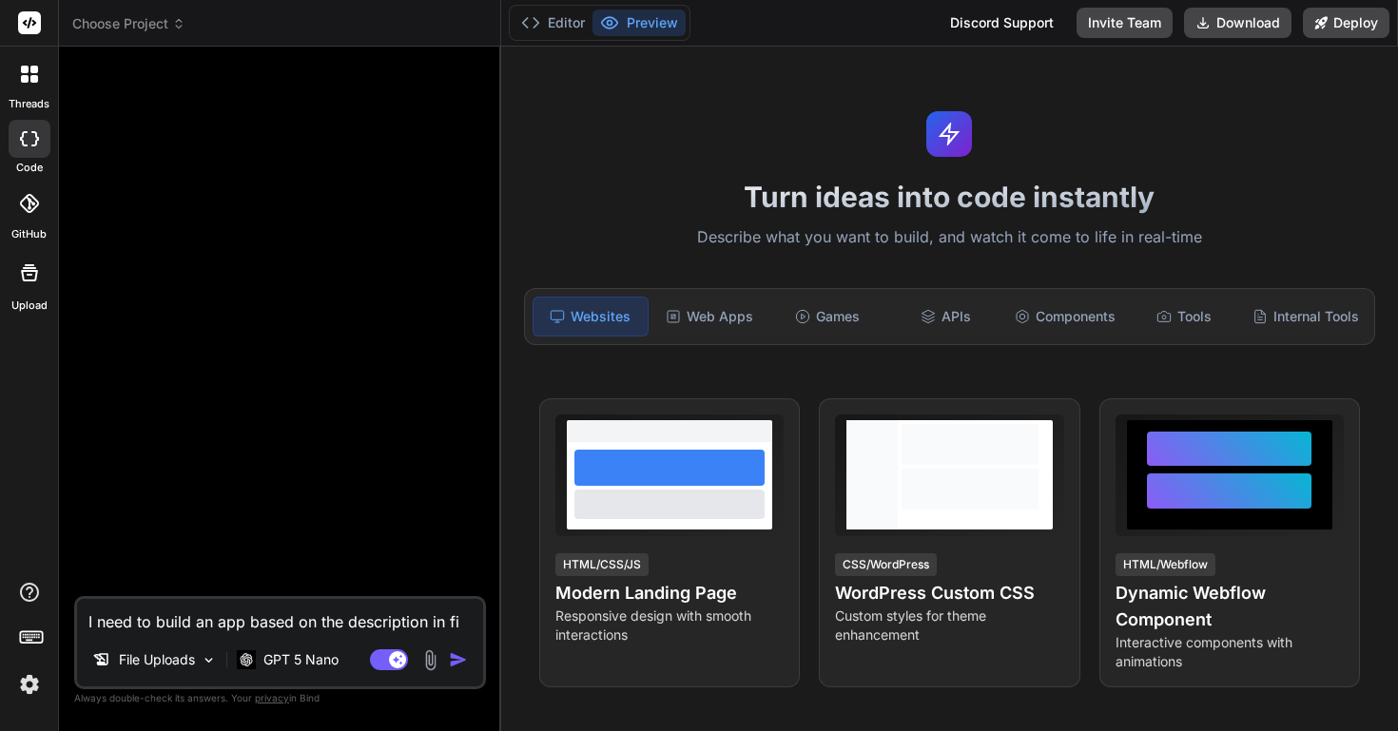
type textarea "x"
type textarea "I need to build an app based on the description in file"
type textarea "x"
type textarea "I need to build an app based on the description in file"
type textarea "x"
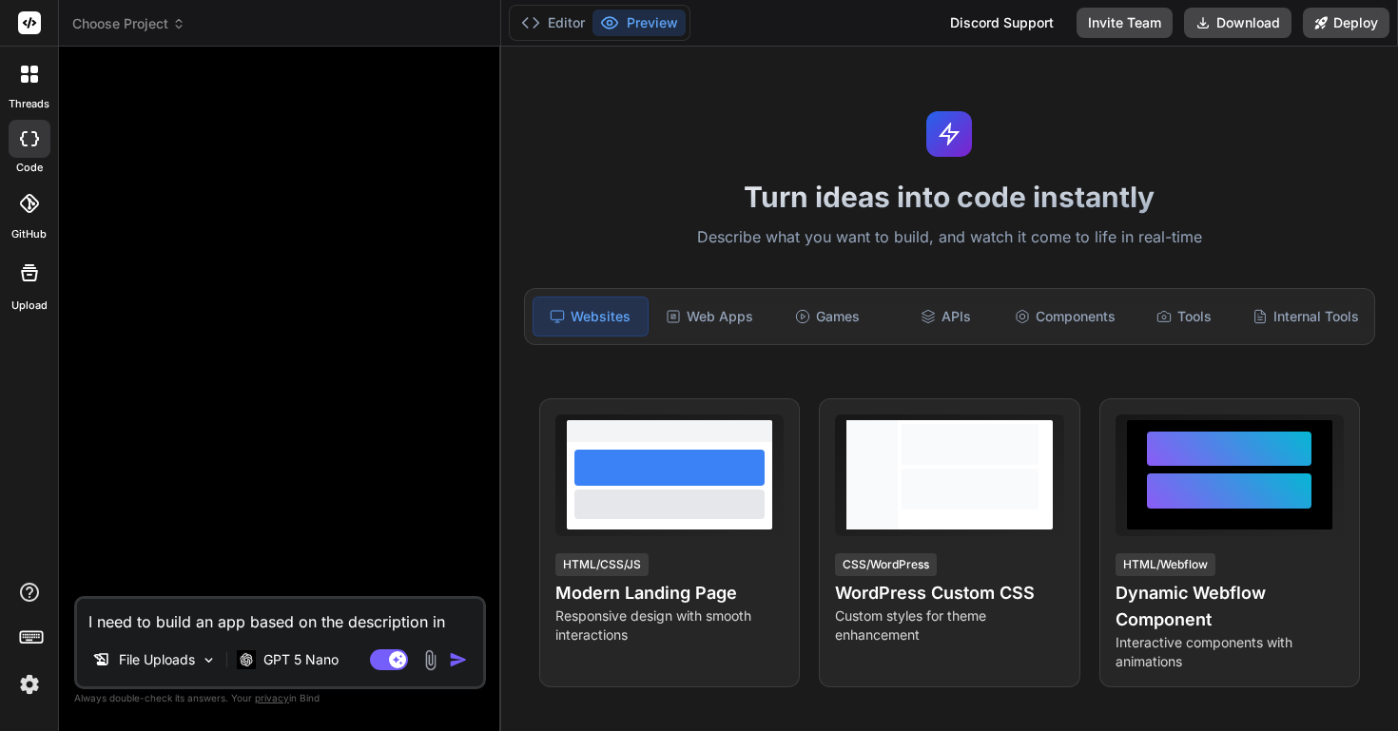
type textarea "I need to build an app based on the description in file u"
type textarea "x"
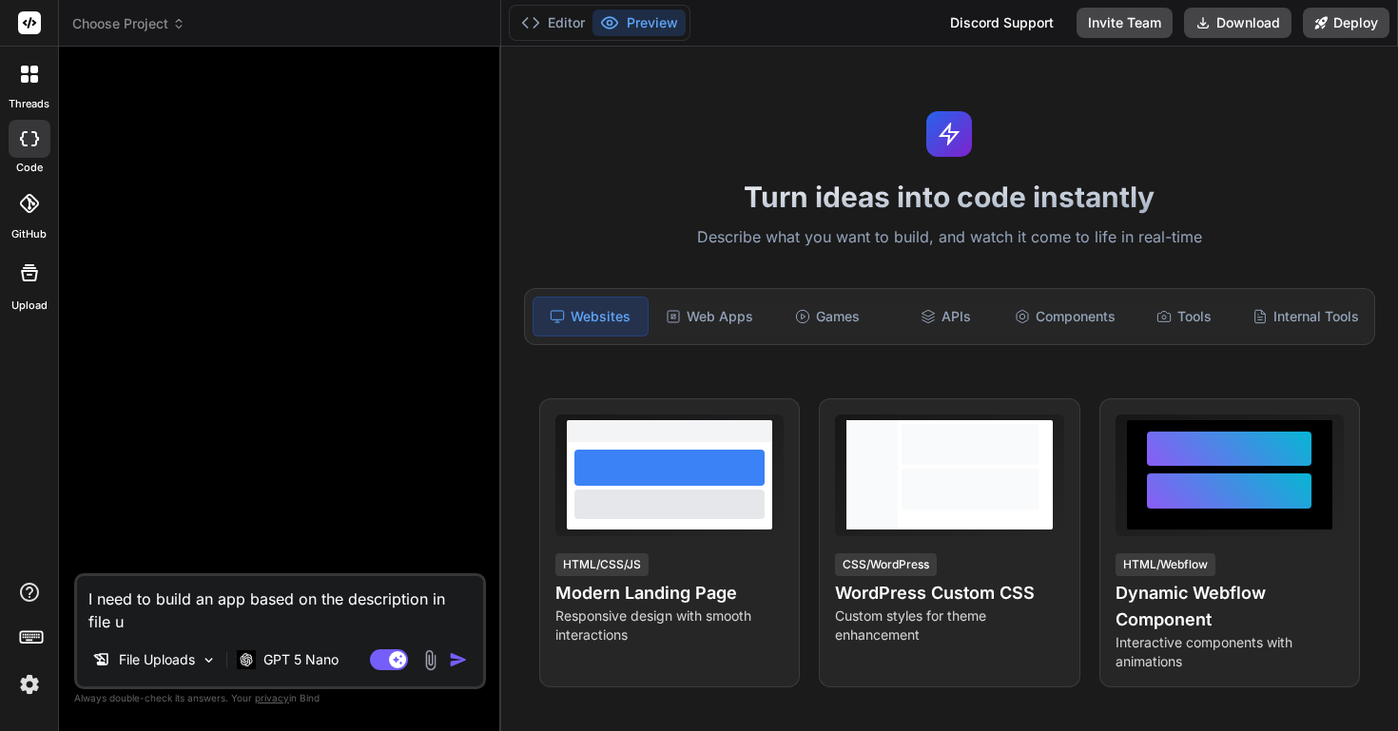
type textarea "I need to build an app based on the description in file up"
type textarea "x"
type textarea "I need to build an app based on the description in file upl"
type textarea "x"
type textarea "I need to build an app based on the description in file uplo"
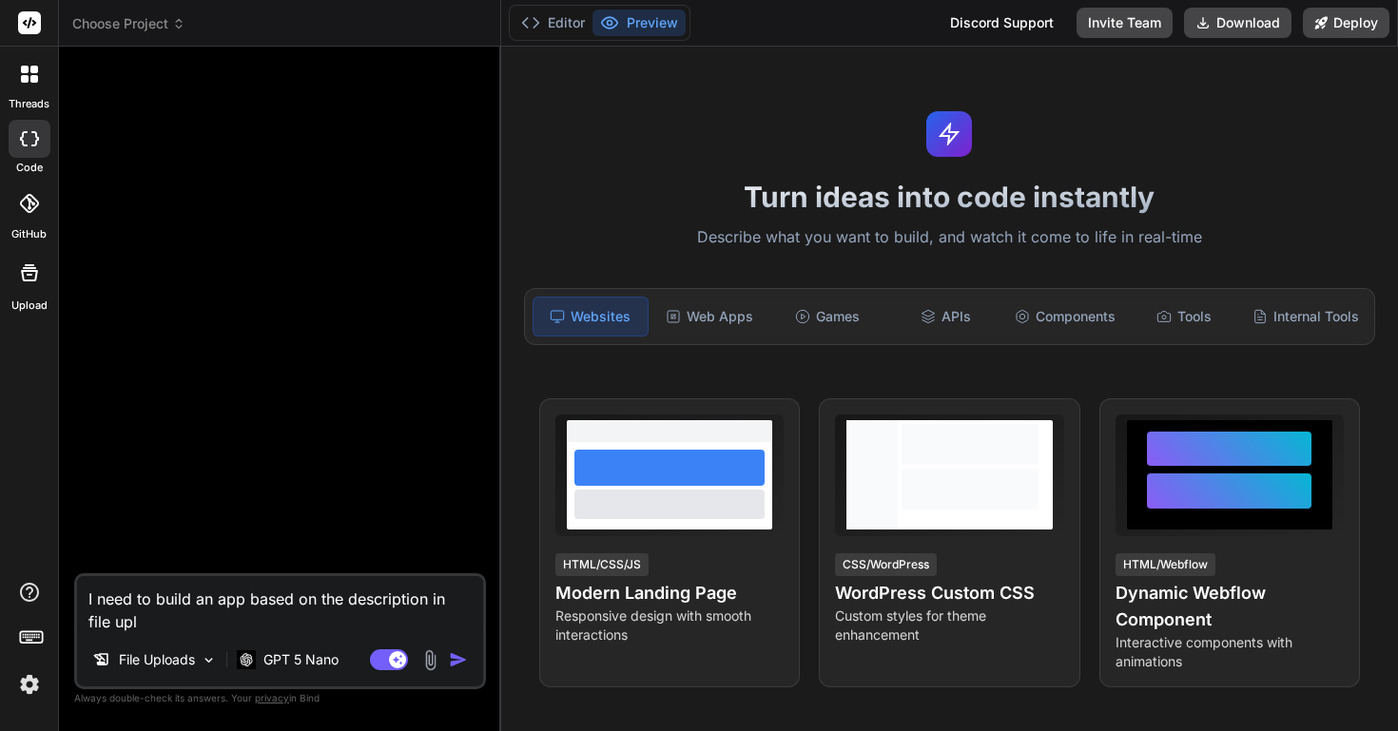
type textarea "x"
type textarea "I need to build an app based on the description in file uploa"
type textarea "x"
type textarea "I need to build an app based on the description in file upload"
type textarea "x"
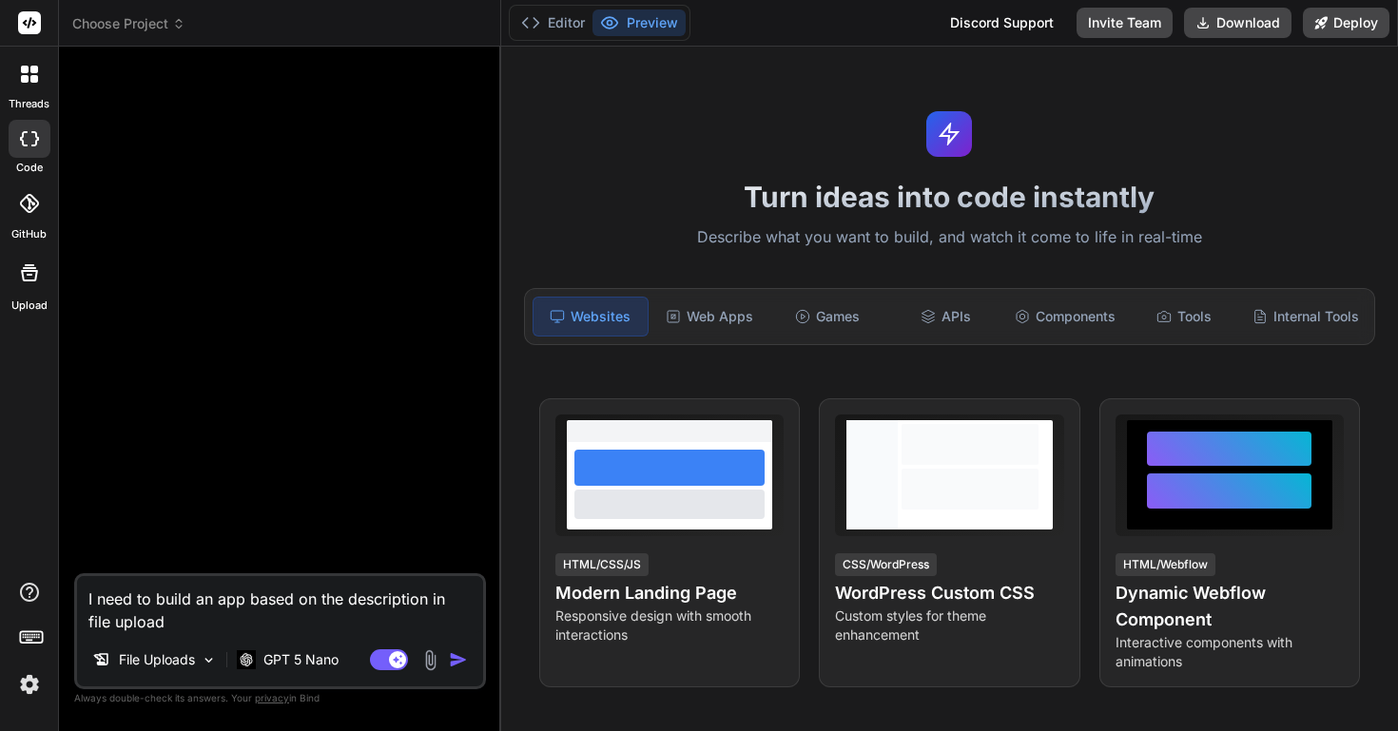
type textarea "I need to build an app based on the description in file uploads"
type textarea "x"
type textarea "I need to build an app based on the description in file uploads"
click at [453, 662] on img "button" at bounding box center [458, 660] width 19 height 19
click at [30, 686] on img at bounding box center [29, 685] width 32 height 32
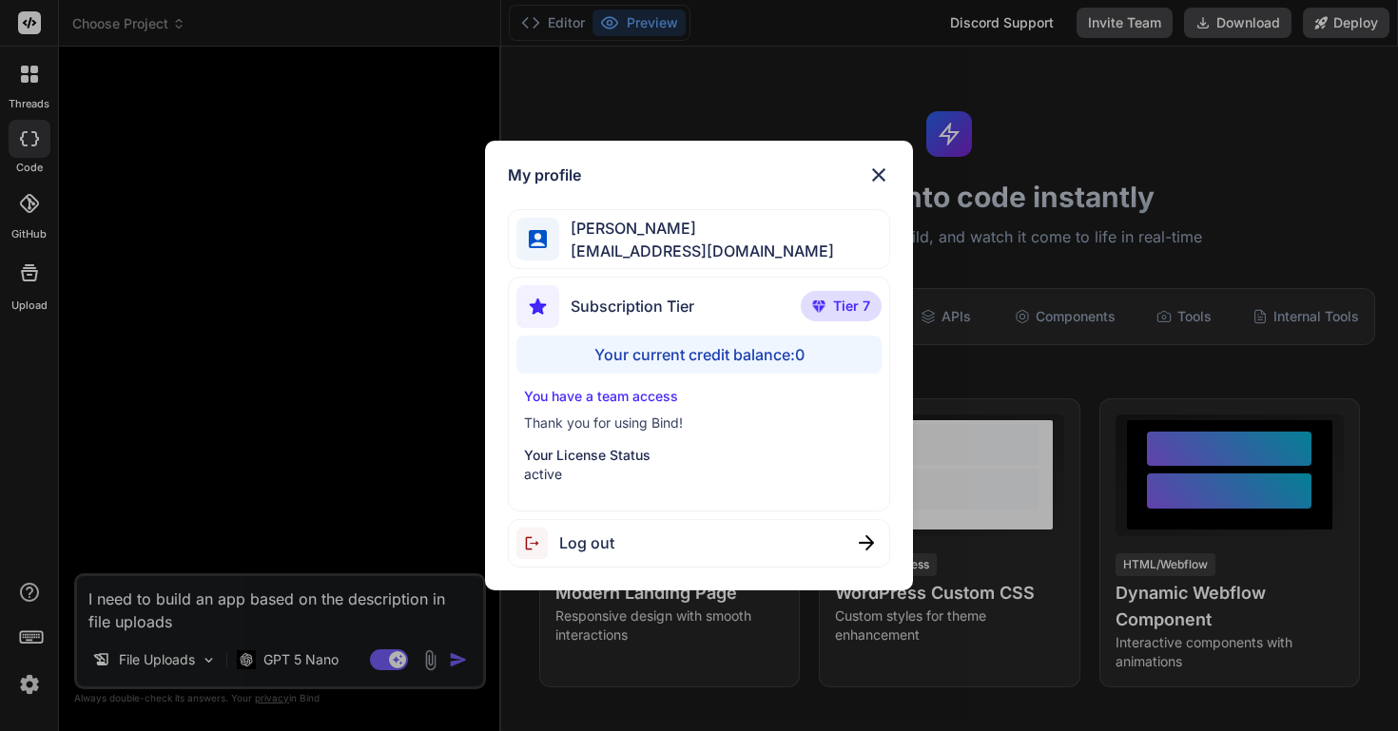
click at [313, 443] on div "My profile [PERSON_NAME] [EMAIL_ADDRESS][DOMAIN_NAME] Subscription Tier Tier 7 …" at bounding box center [699, 365] width 1398 height 731
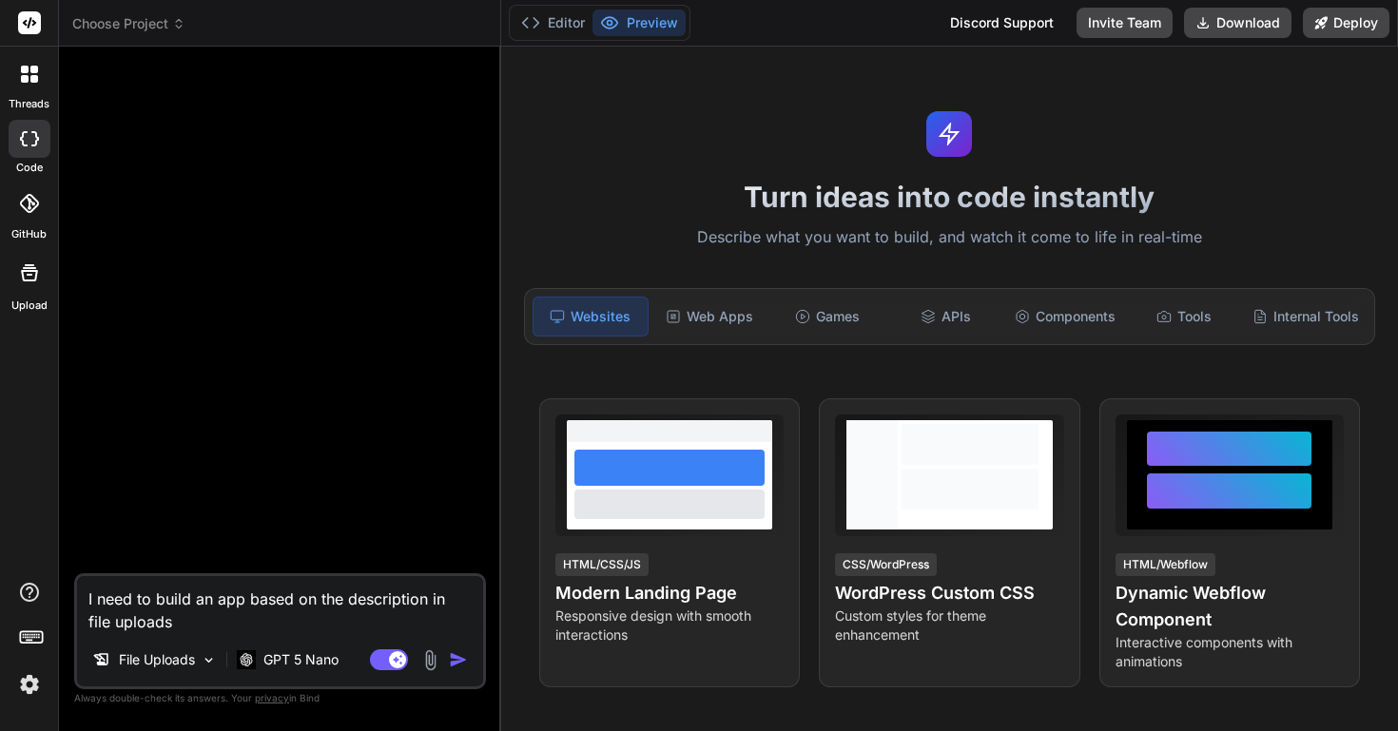
click at [34, 66] on icon at bounding box center [34, 70] width 8 height 8
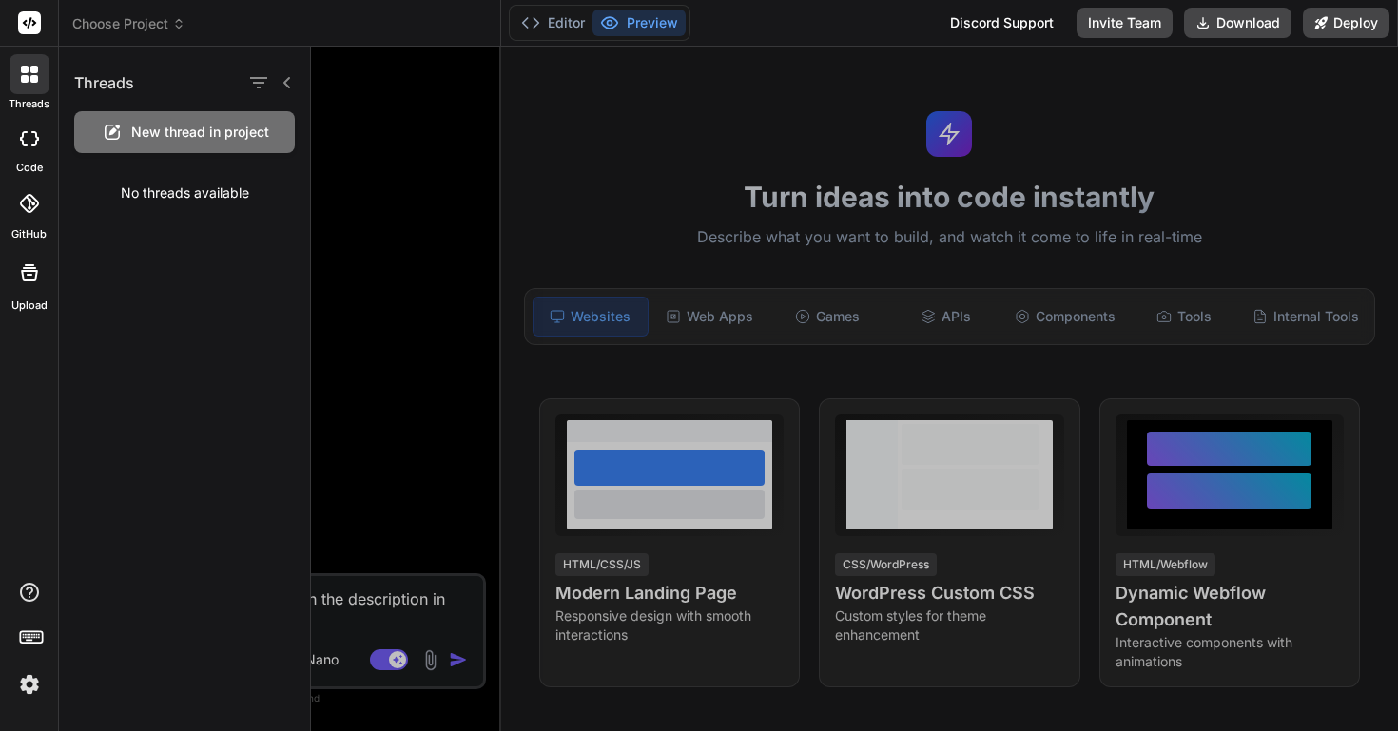
click at [31, 27] on rect at bounding box center [29, 22] width 23 height 23
click at [30, 18] on icon at bounding box center [30, 22] width 14 height 11
click at [353, 114] on div at bounding box center [854, 389] width 1087 height 685
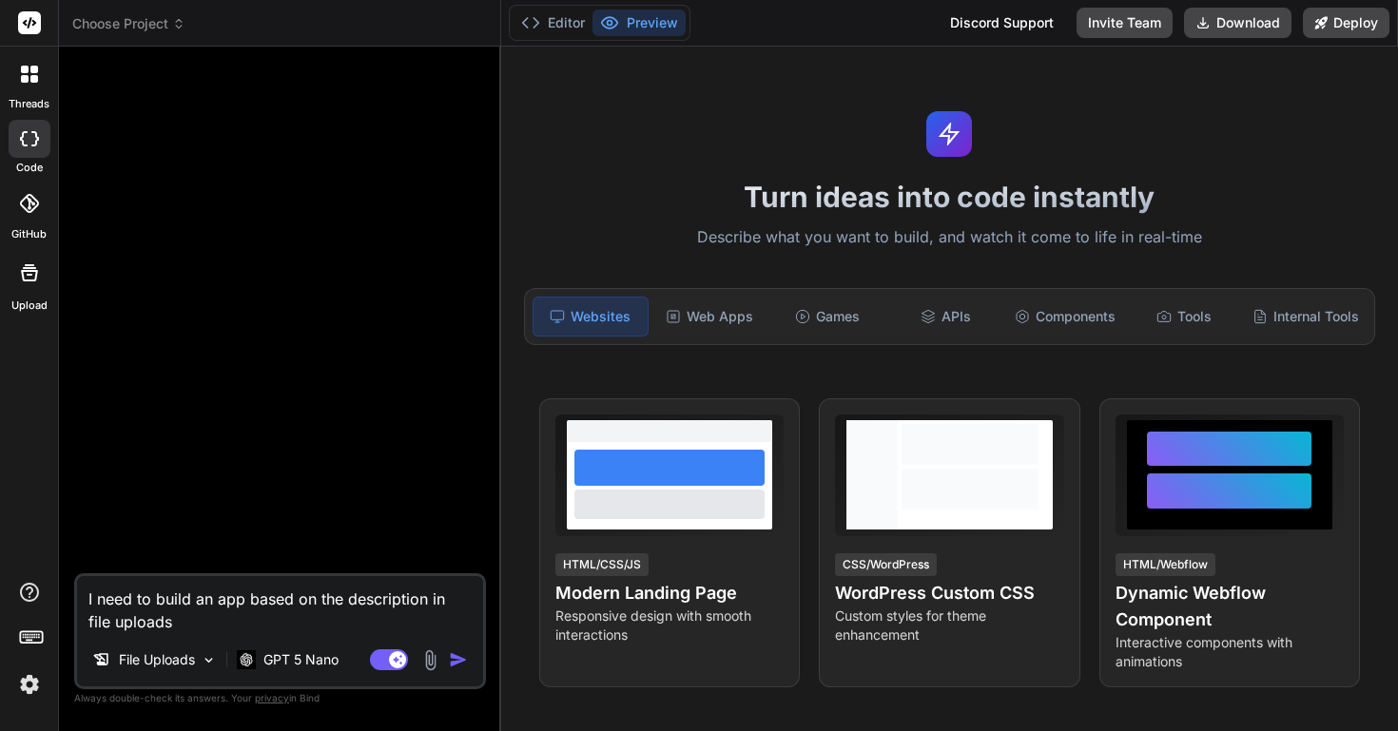
click at [23, 73] on icon at bounding box center [29, 74] width 17 height 17
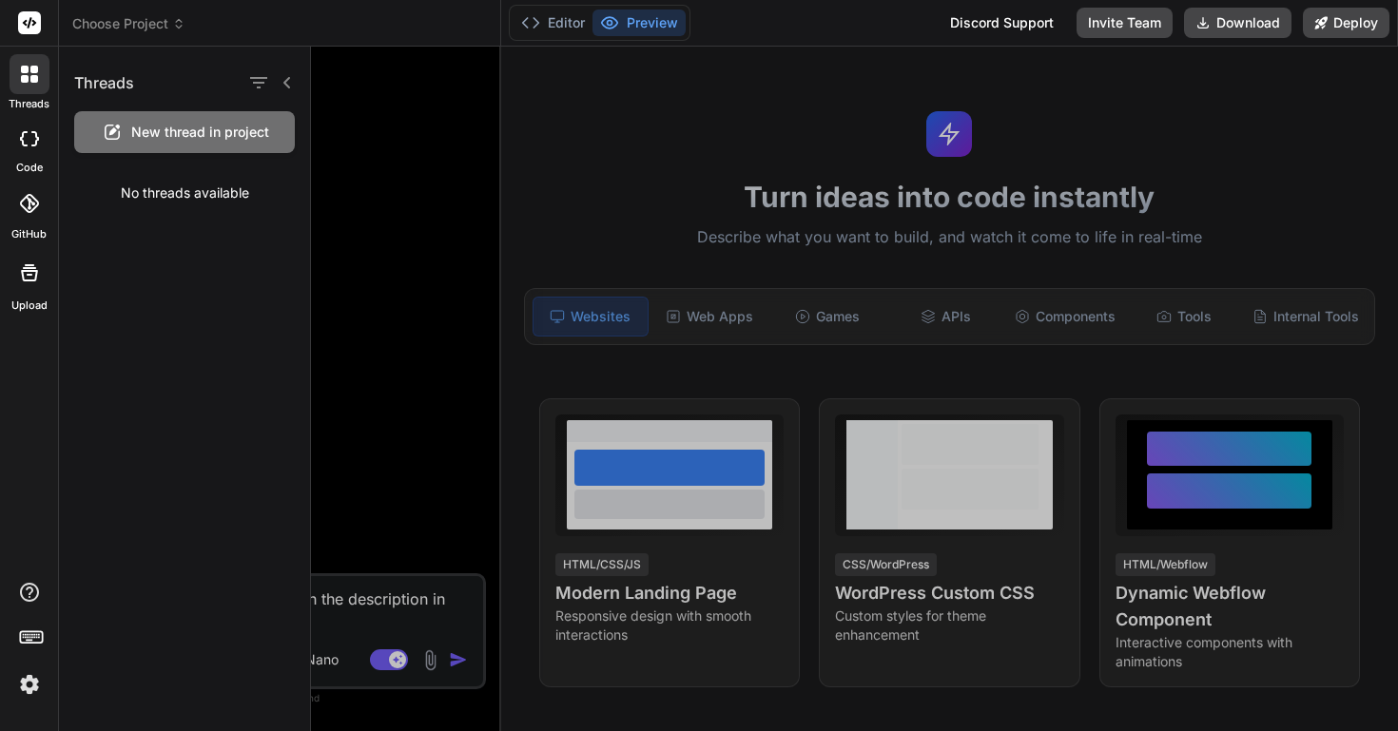
click at [124, 15] on span "Choose Project" at bounding box center [128, 23] width 113 height 19
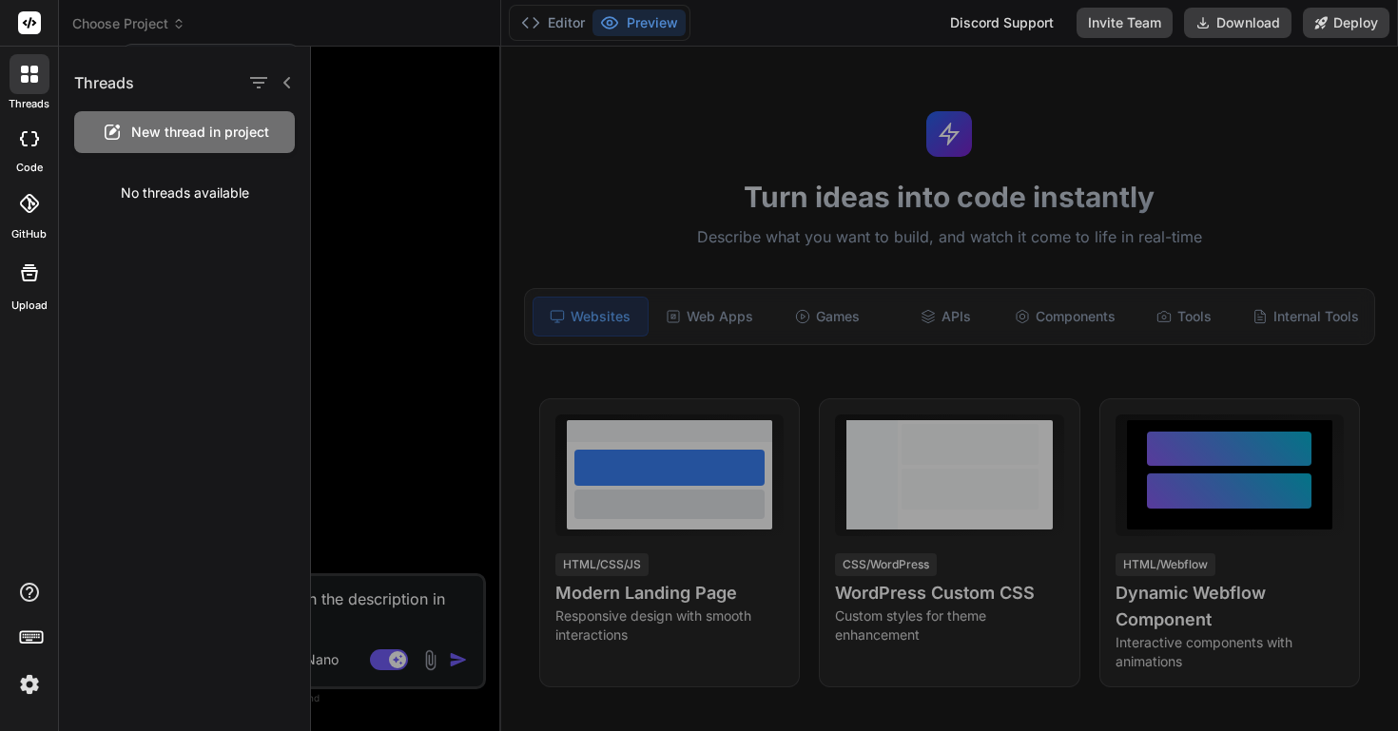
click at [127, 30] on div at bounding box center [699, 365] width 1398 height 731
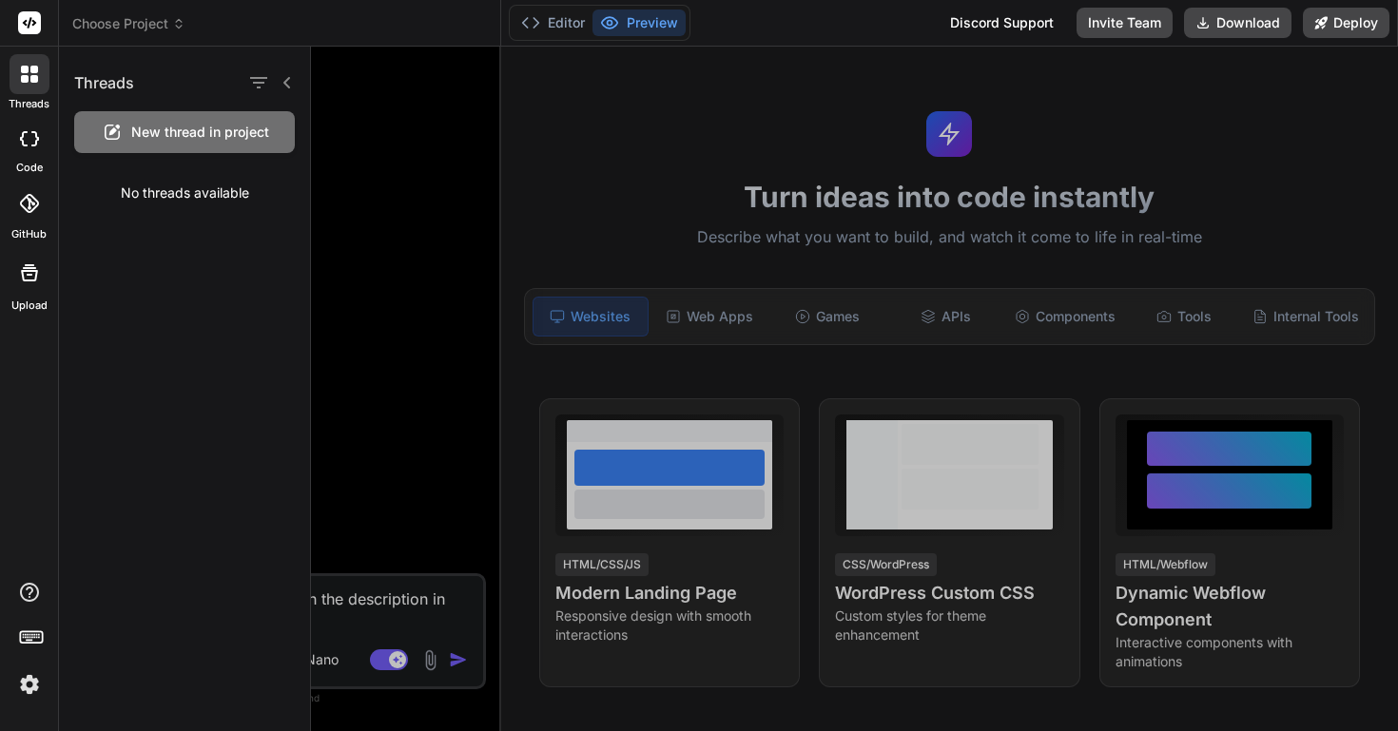
click at [381, 118] on div at bounding box center [854, 389] width 1087 height 685
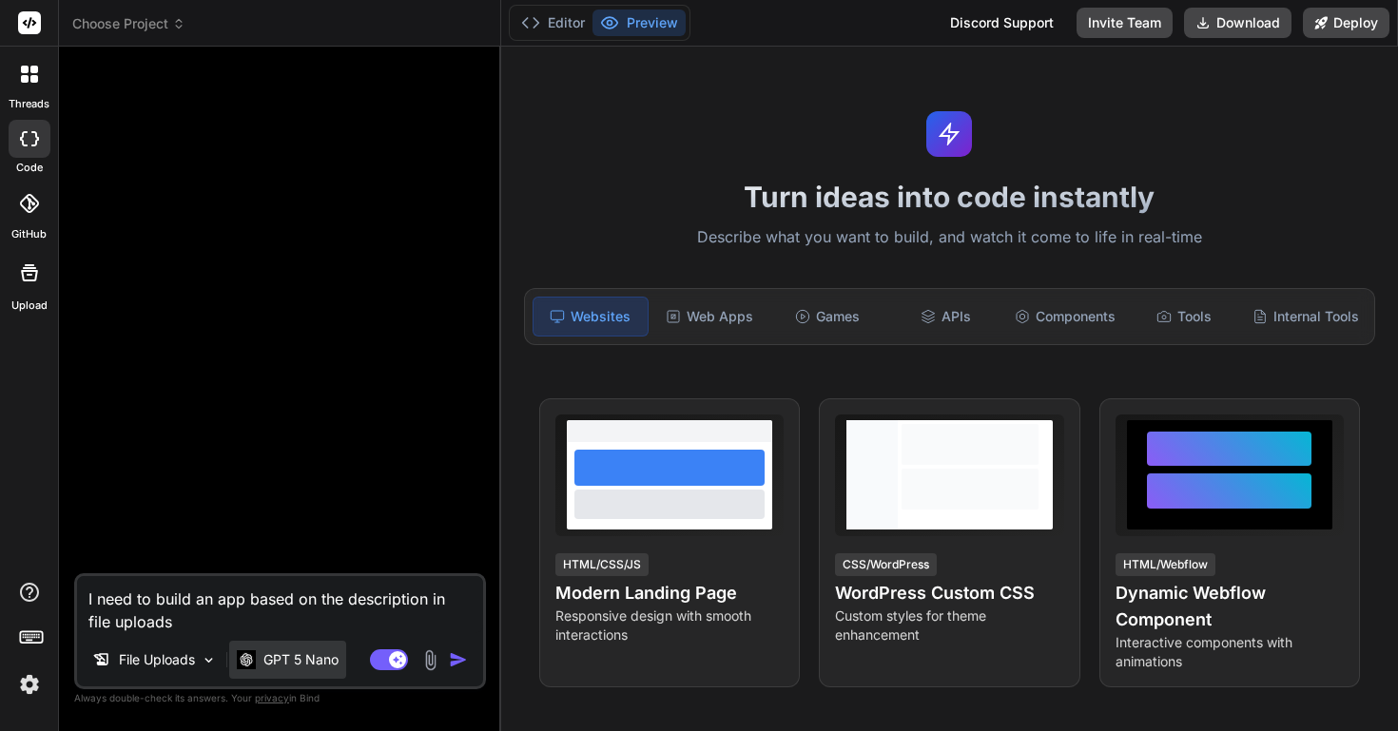
click at [330, 660] on p "GPT 5 Nano" at bounding box center [300, 660] width 75 height 19
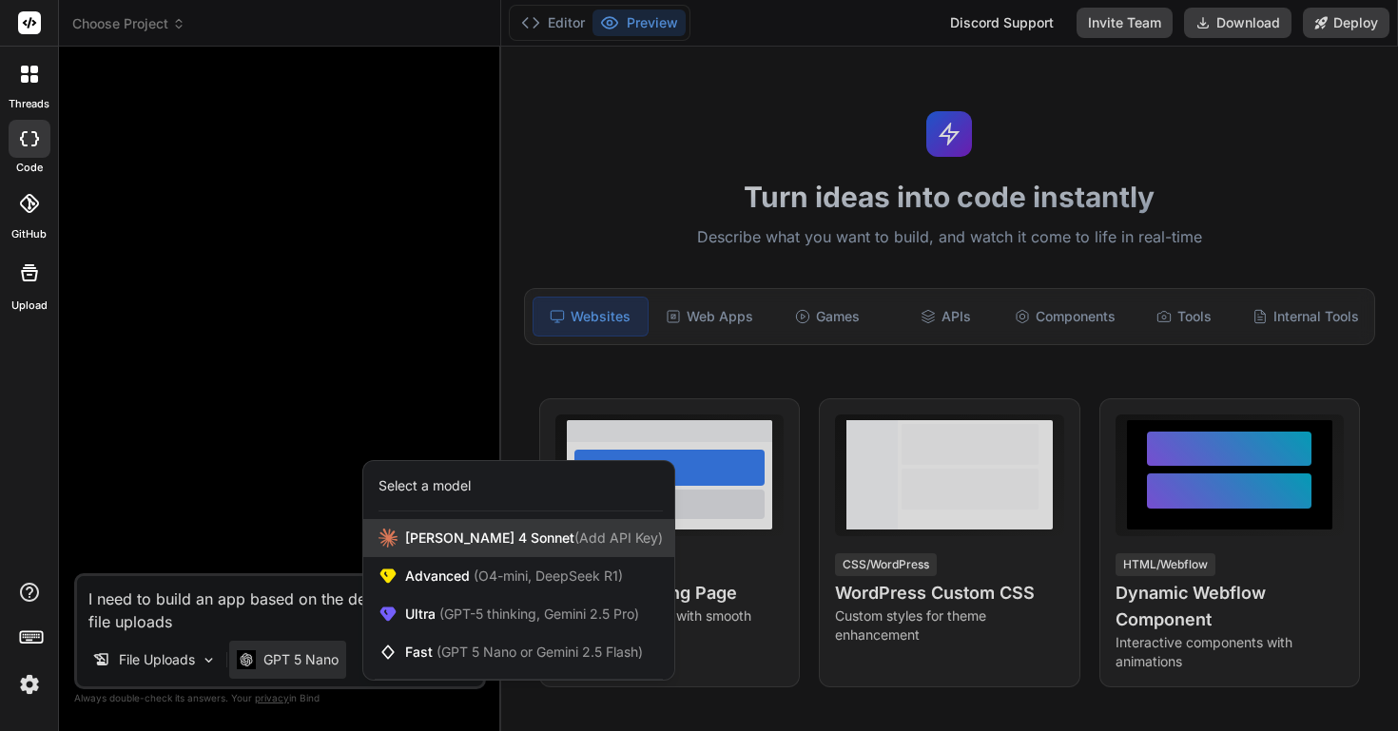
click at [475, 548] on div "Claude 4 Sonnet (Add API Key)" at bounding box center [518, 538] width 311 height 38
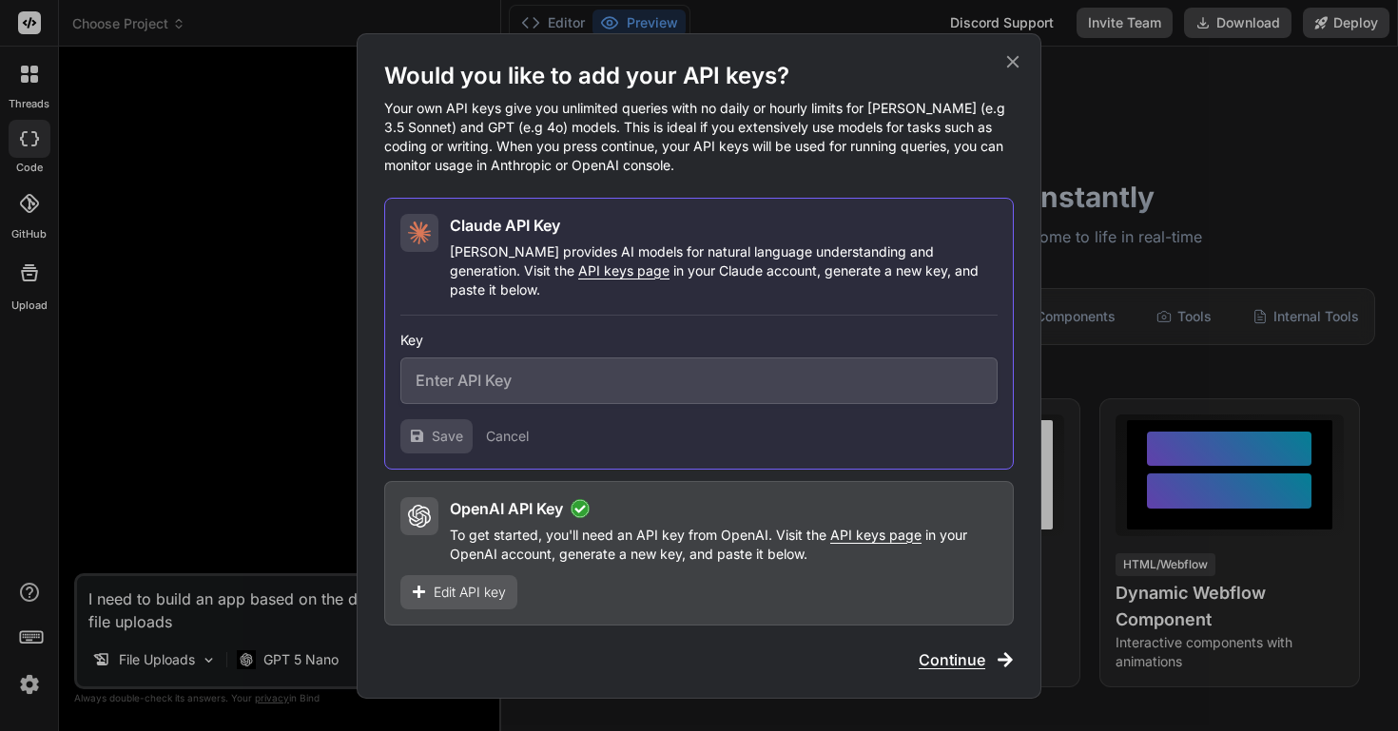
click at [1016, 68] on icon at bounding box center [1013, 61] width 12 height 12
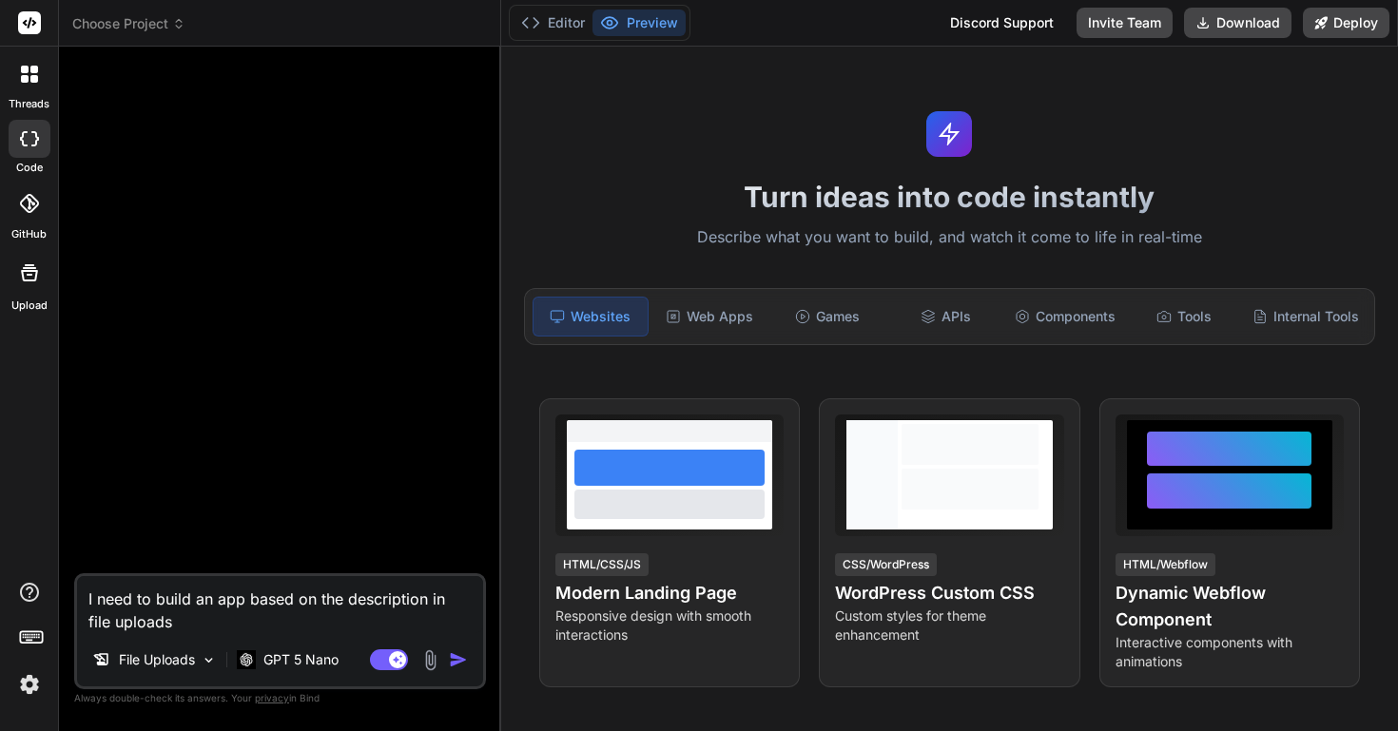
click at [27, 685] on img at bounding box center [29, 685] width 32 height 32
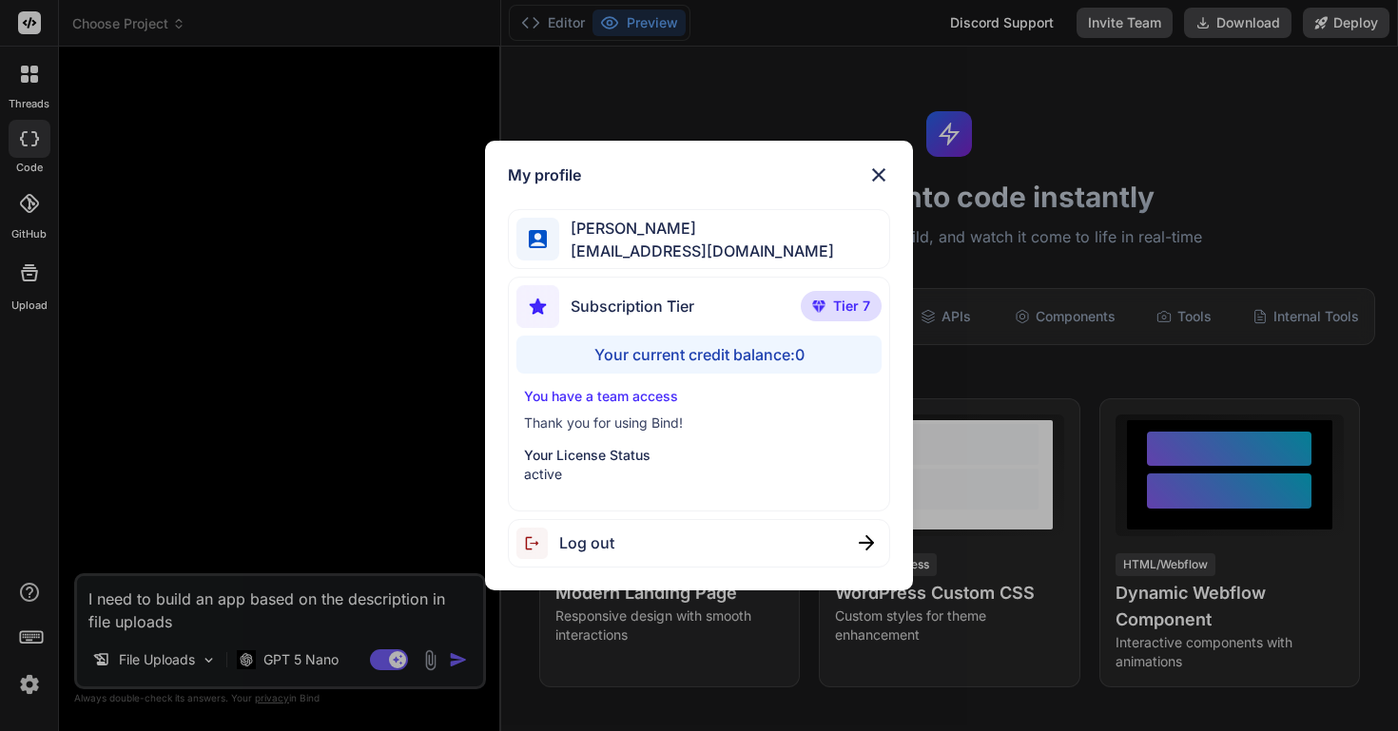
click at [559, 549] on span "Log out" at bounding box center [586, 543] width 55 height 23
type textarea "x"
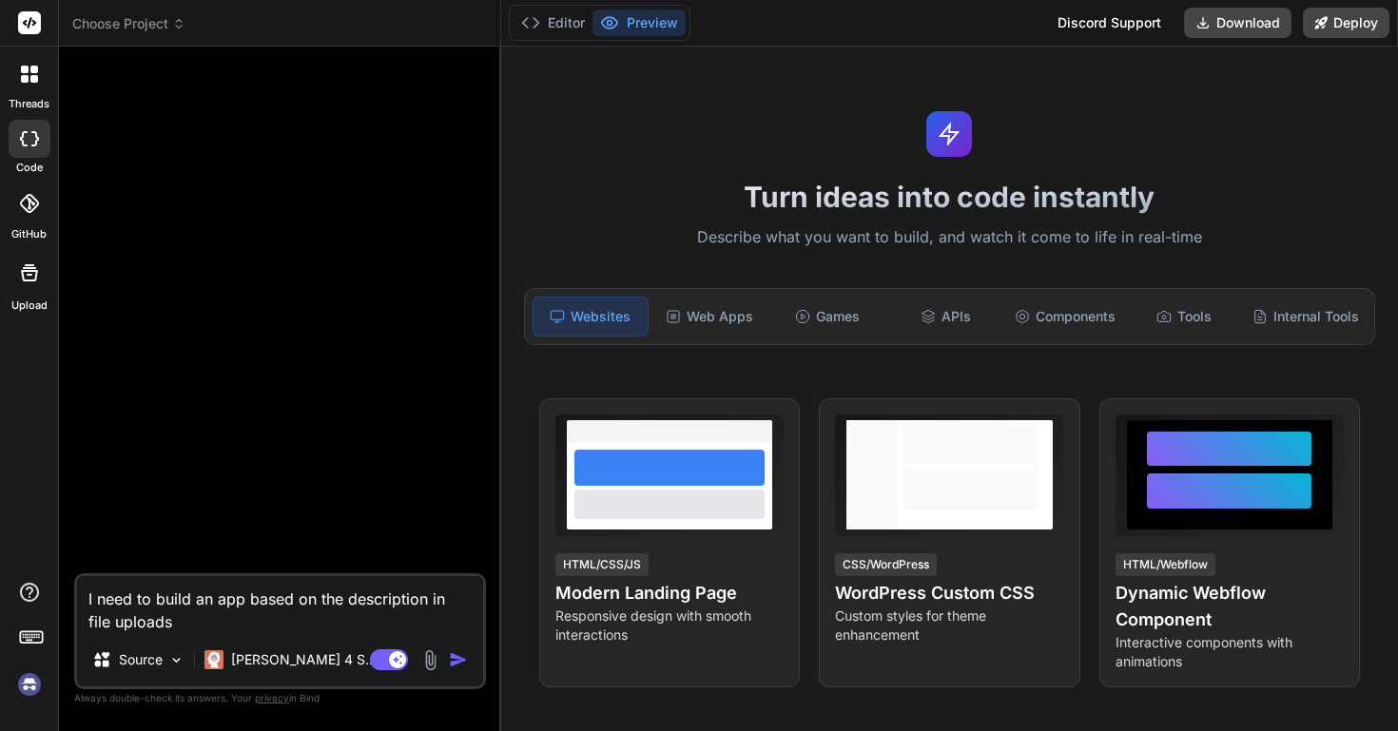
click at [27, 691] on img at bounding box center [29, 685] width 32 height 32
click at [32, 688] on img at bounding box center [29, 685] width 32 height 32
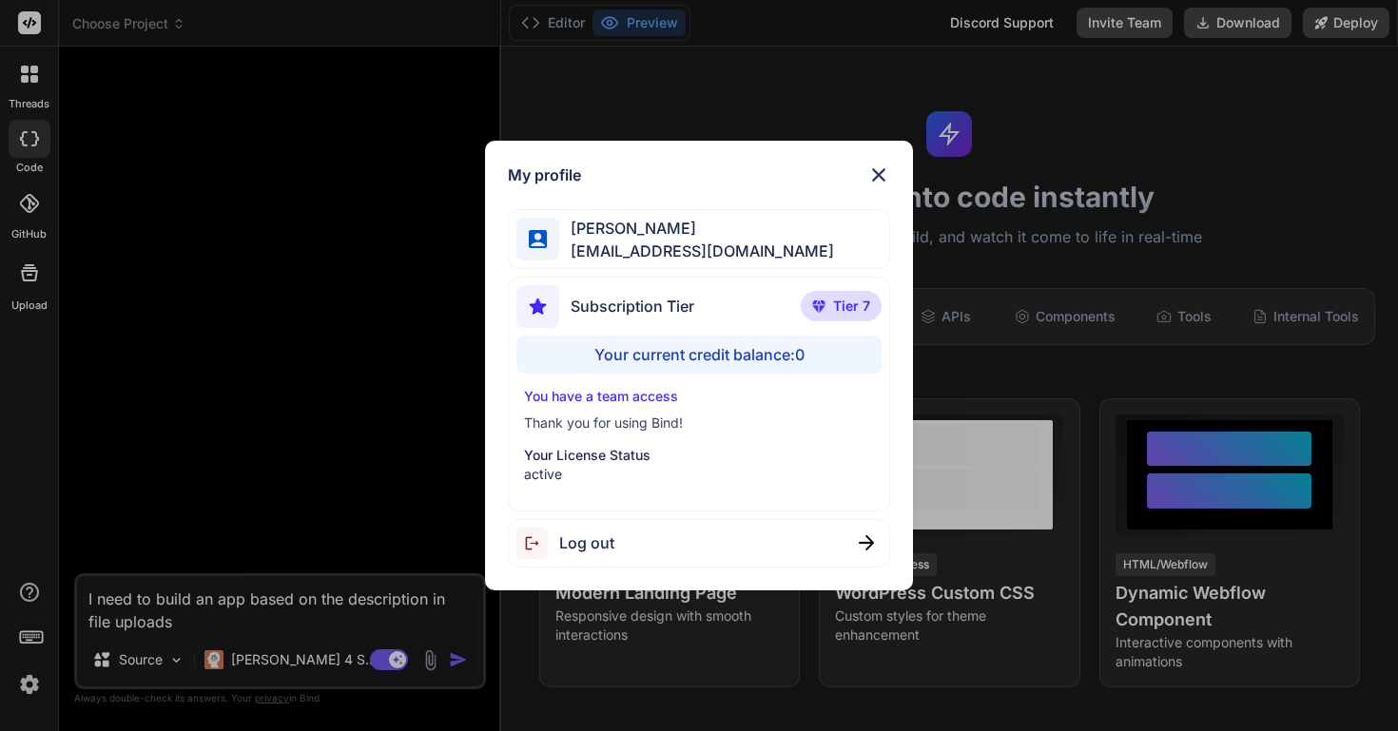
click at [417, 284] on div "My profile [PERSON_NAME] [EMAIL_ADDRESS][DOMAIN_NAME] Subscription Tier Tier 7 …" at bounding box center [699, 365] width 1398 height 731
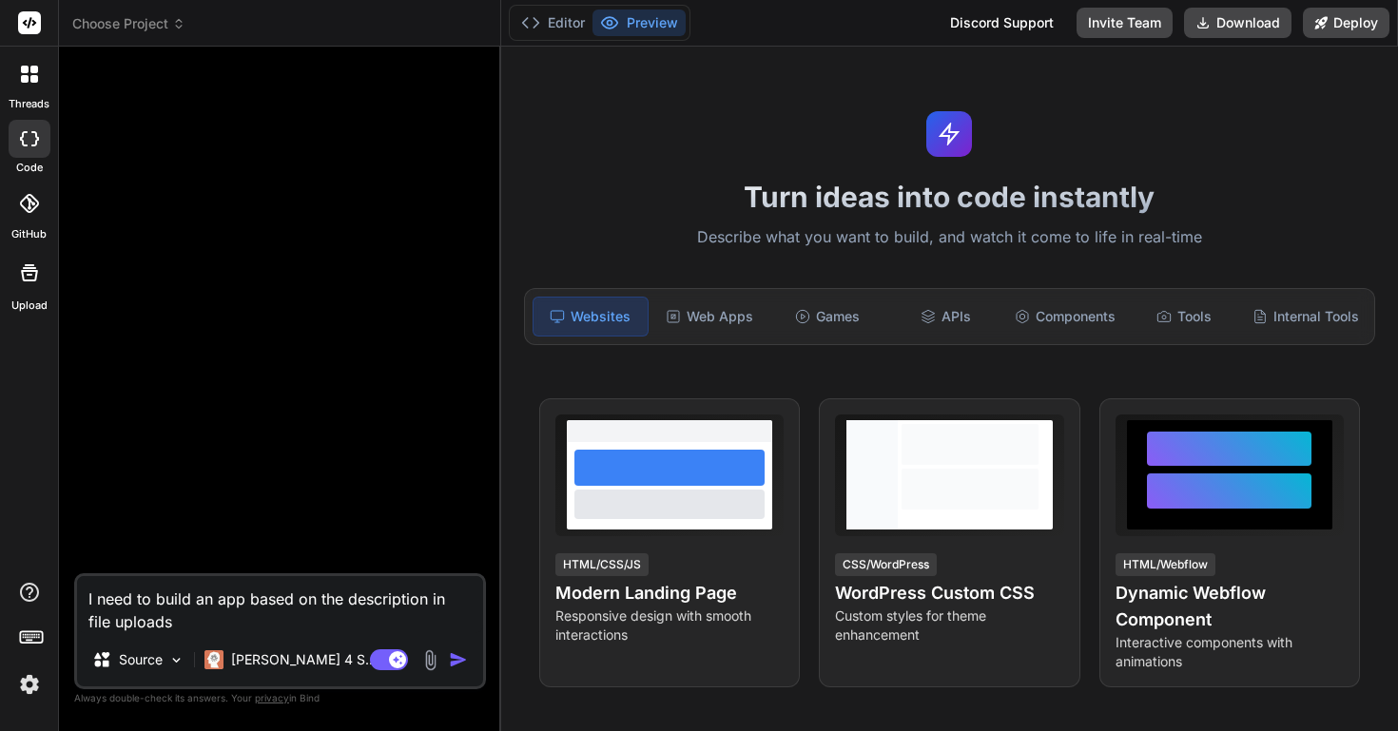
click at [458, 662] on img "button" at bounding box center [458, 660] width 19 height 19
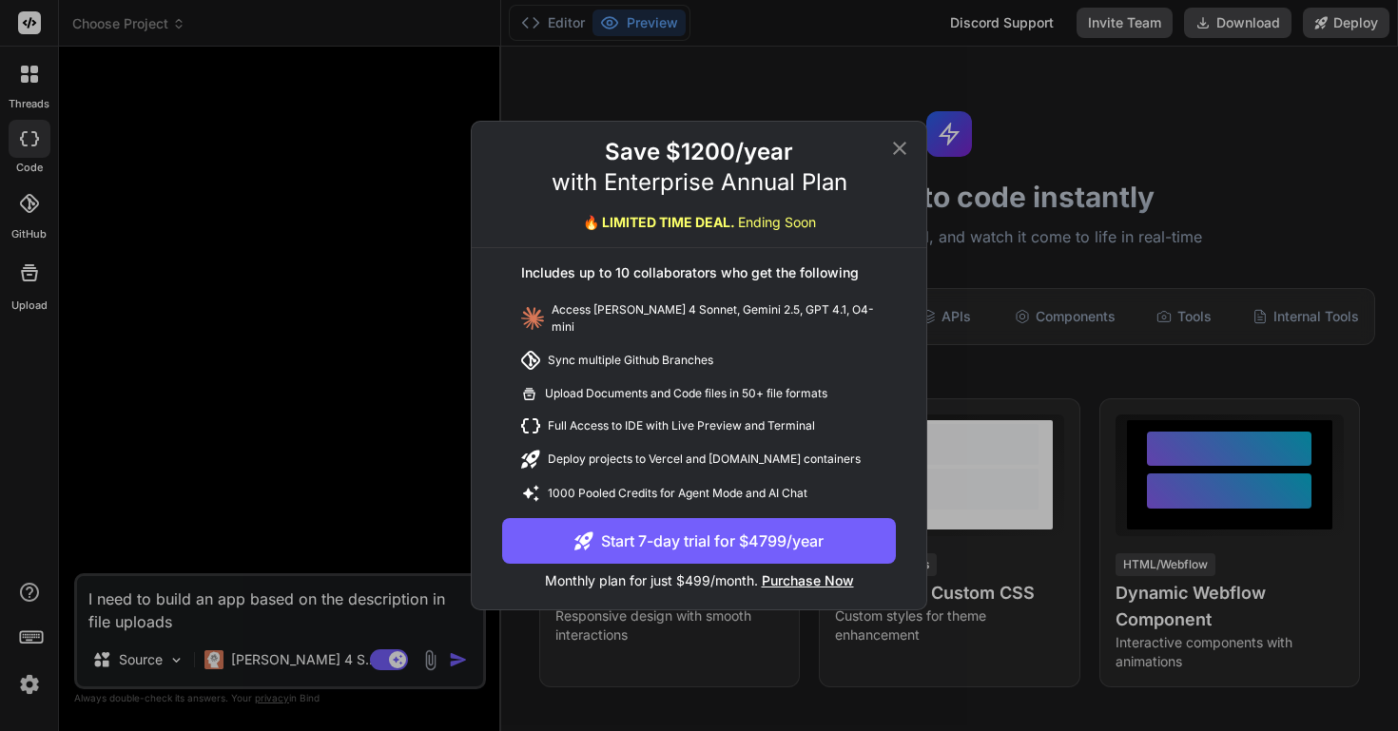
click at [898, 153] on icon at bounding box center [899, 148] width 13 height 13
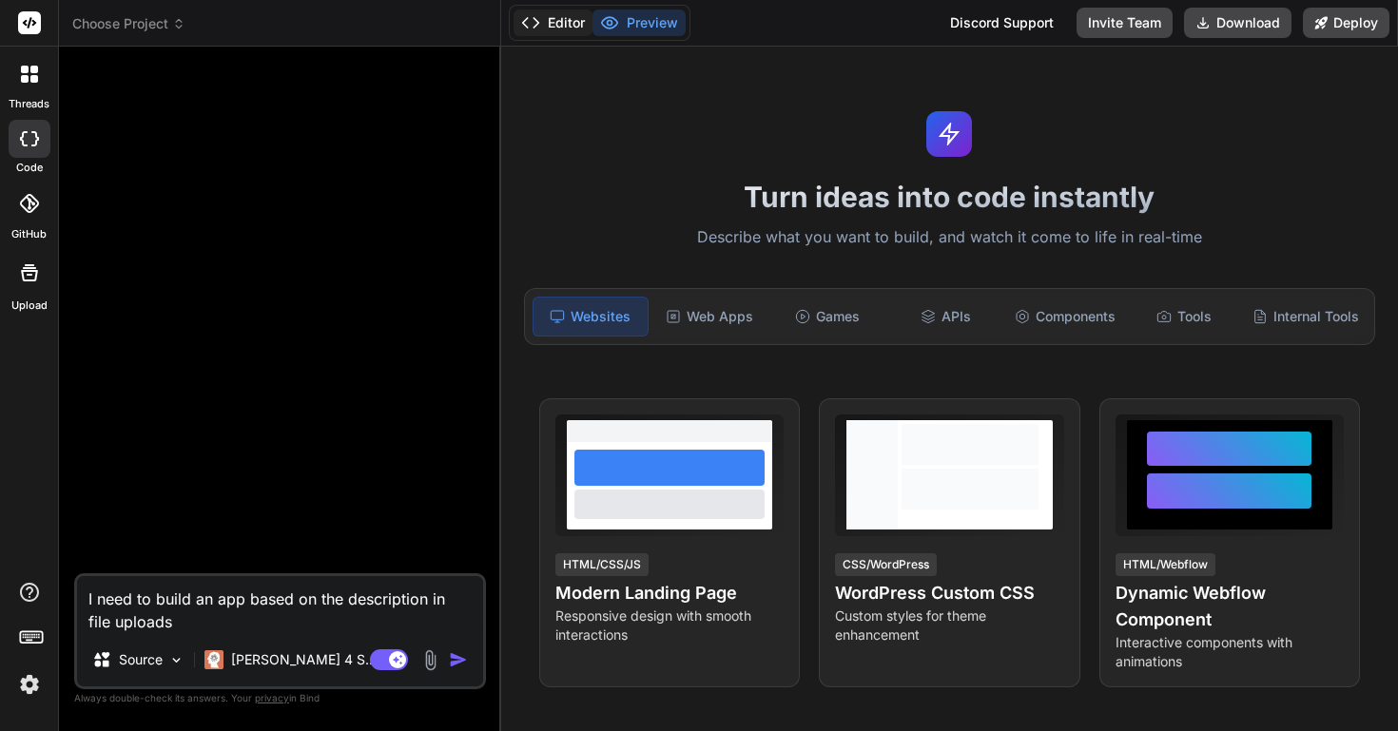
click at [571, 29] on button "Editor" at bounding box center [553, 23] width 79 height 27
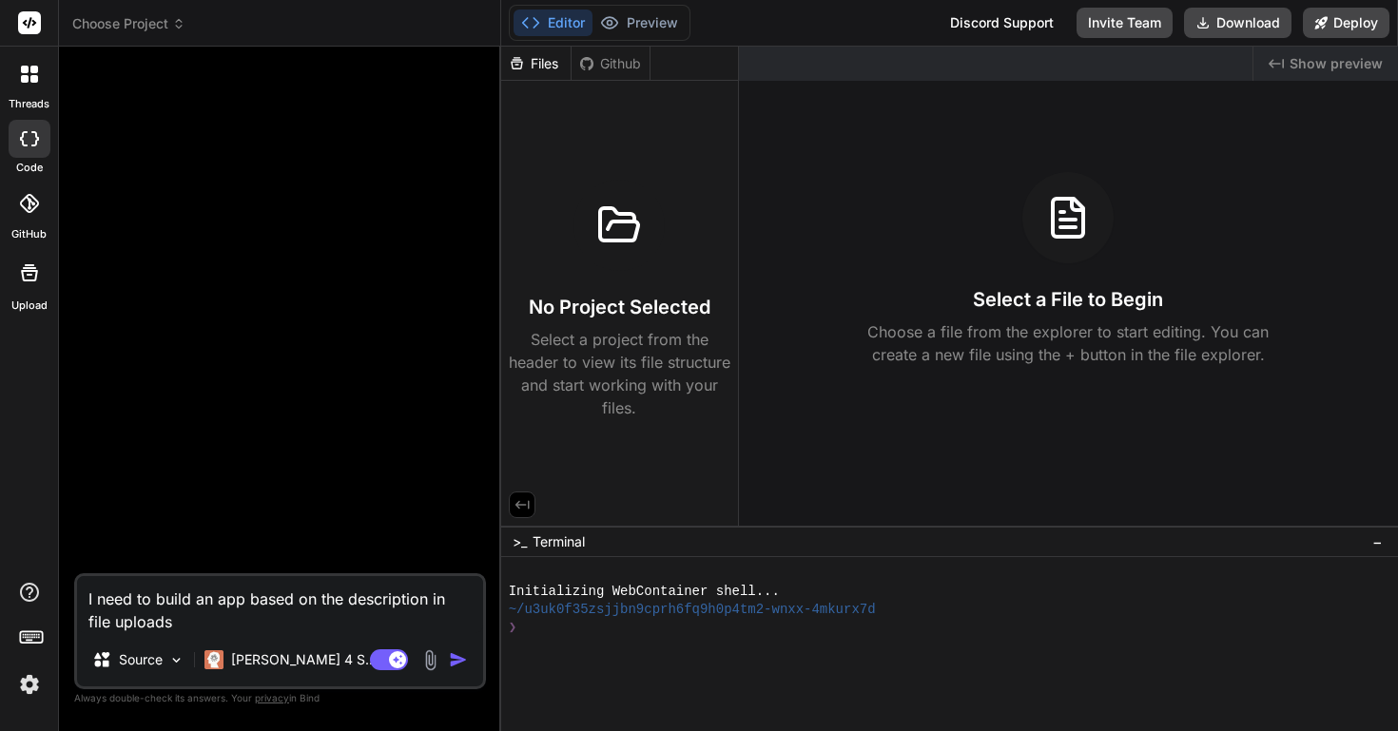
click at [608, 299] on h3 "No Project Selected" at bounding box center [620, 307] width 182 height 27
click at [454, 663] on img "button" at bounding box center [458, 660] width 19 height 19
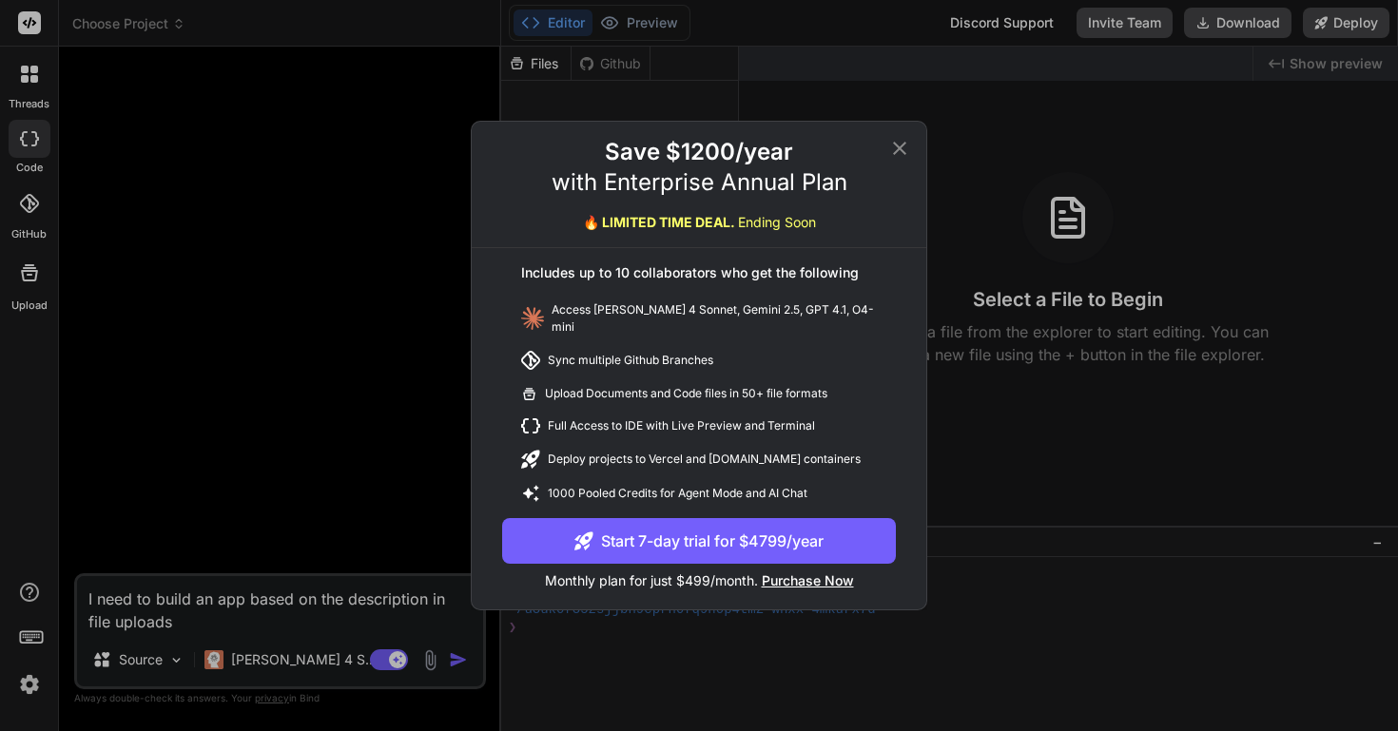
click at [898, 153] on icon at bounding box center [899, 148] width 13 height 13
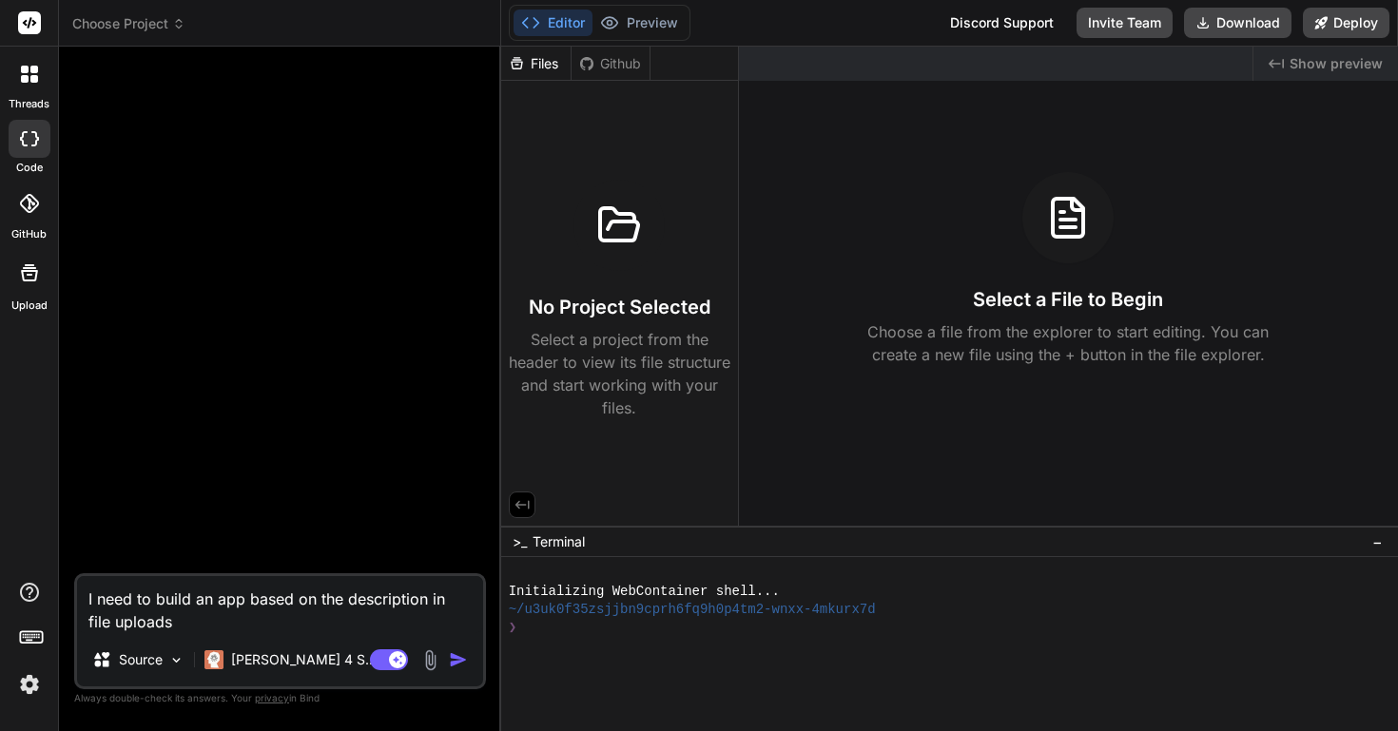
click at [27, 204] on icon at bounding box center [29, 203] width 19 height 19
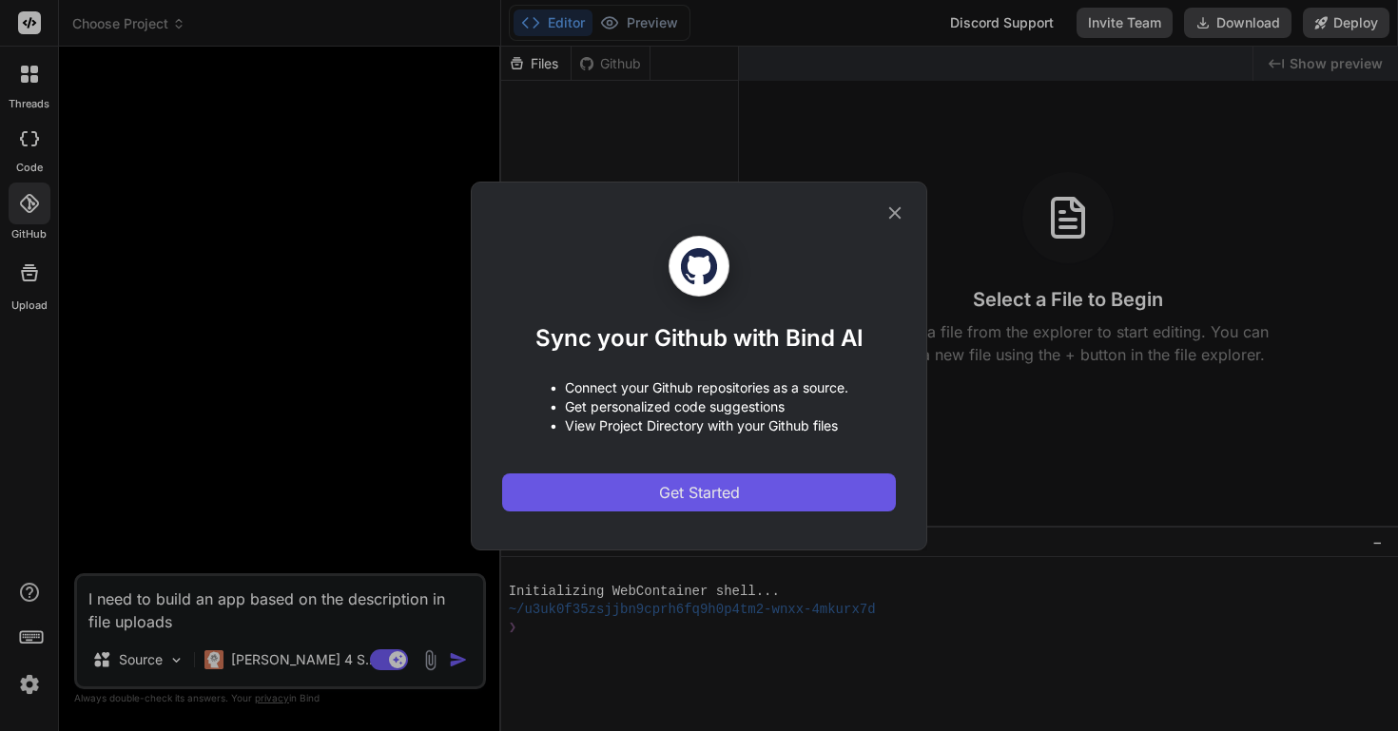
click at [656, 500] on button "Get Started" at bounding box center [699, 493] width 394 height 38
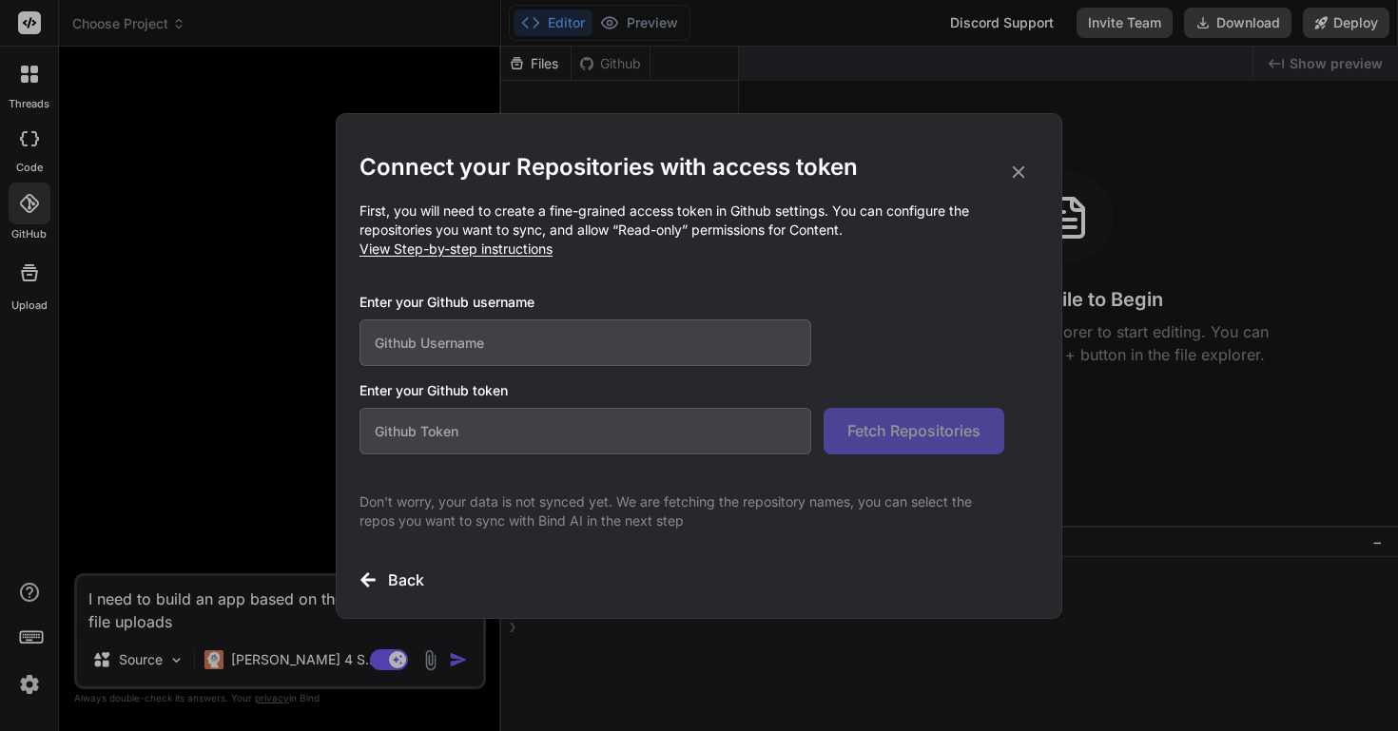
click at [1019, 164] on icon at bounding box center [1018, 172] width 21 height 21
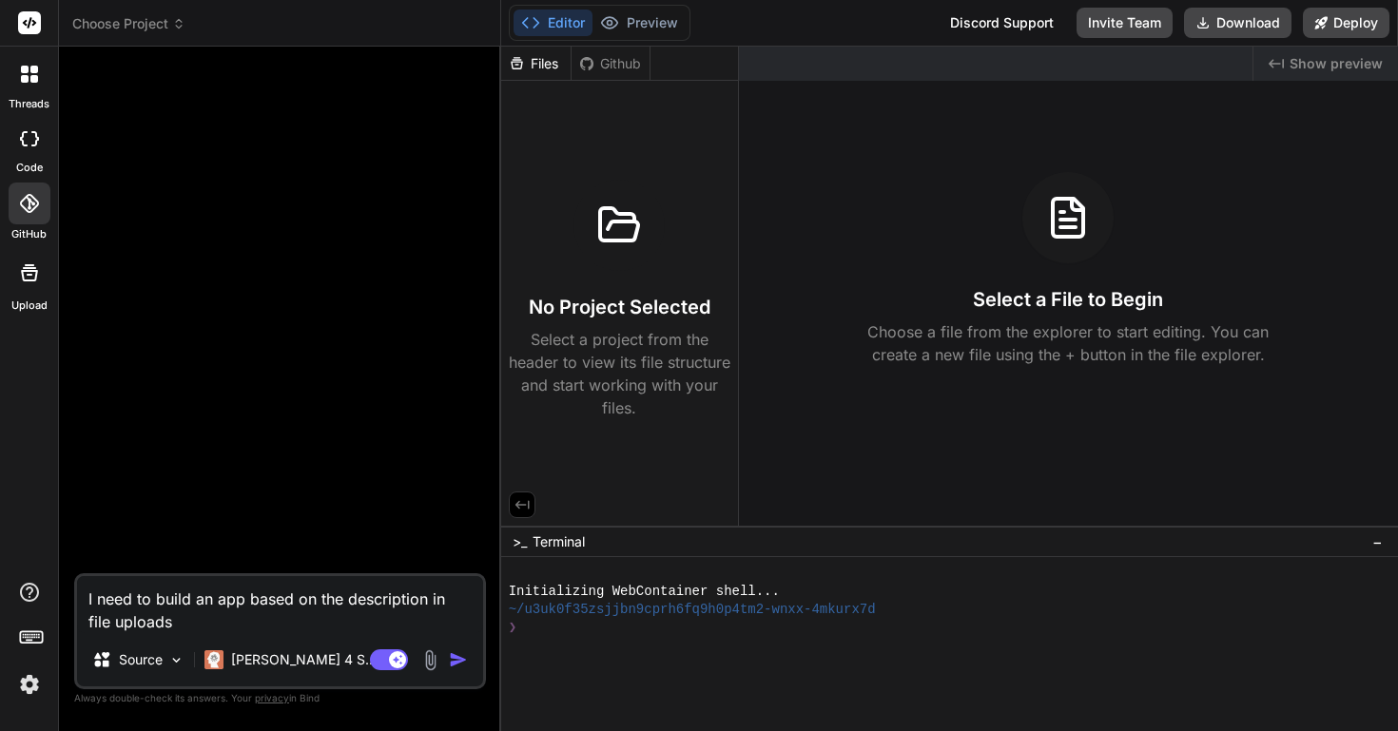
click at [34, 281] on icon at bounding box center [29, 273] width 23 height 23
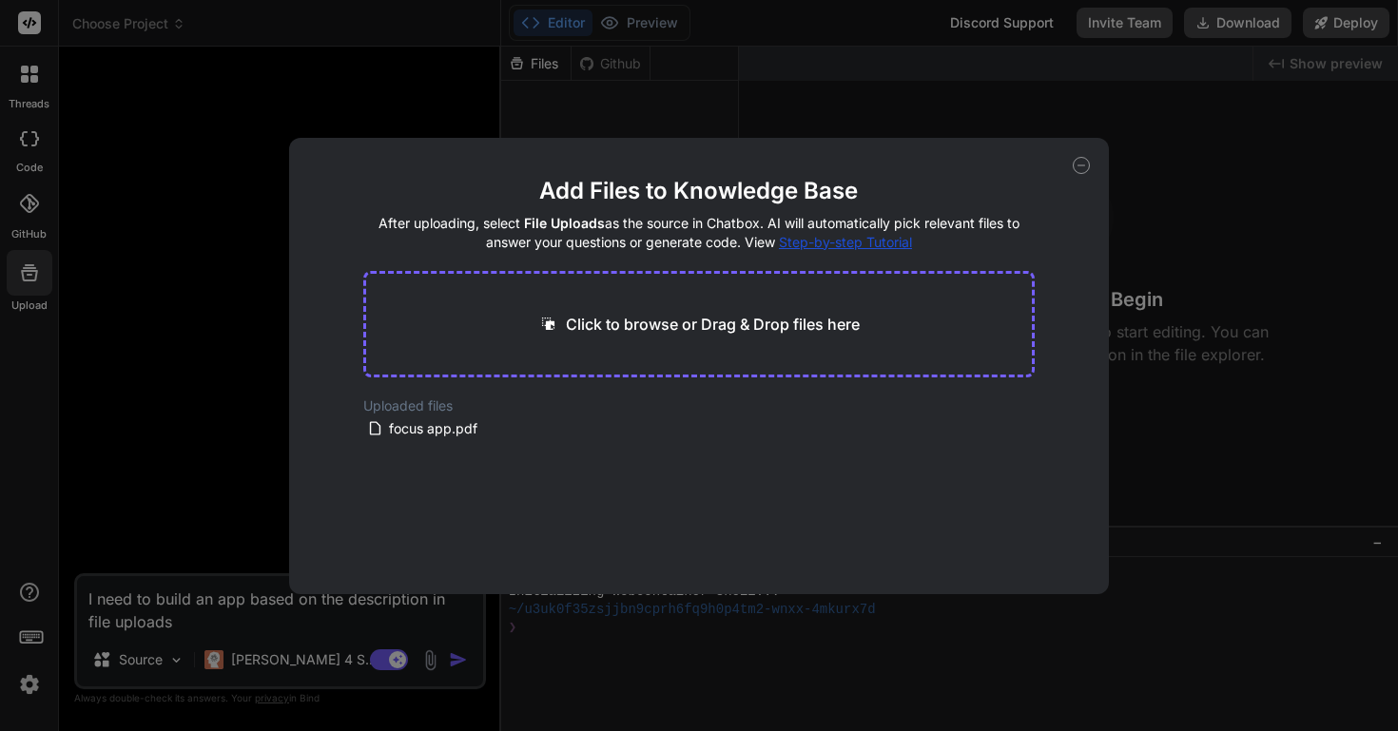
click at [291, 237] on div "Add Files to Knowledge Base After uploading, select File Uploads as the source …" at bounding box center [699, 366] width 821 height 457
click at [240, 196] on div "Add Files to Knowledge Base After uploading, select File Uploads as the source …" at bounding box center [699, 365] width 1398 height 731
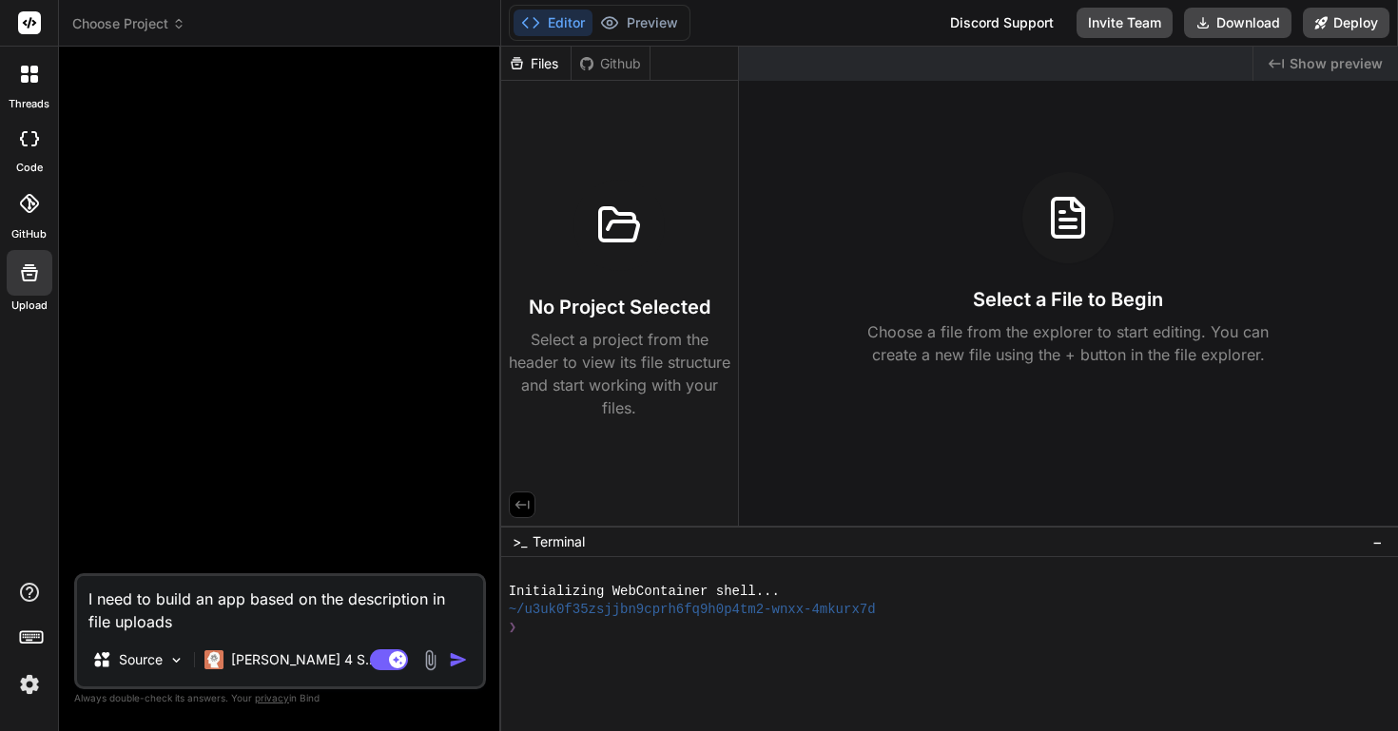
click at [36, 81] on icon at bounding box center [34, 79] width 8 height 8
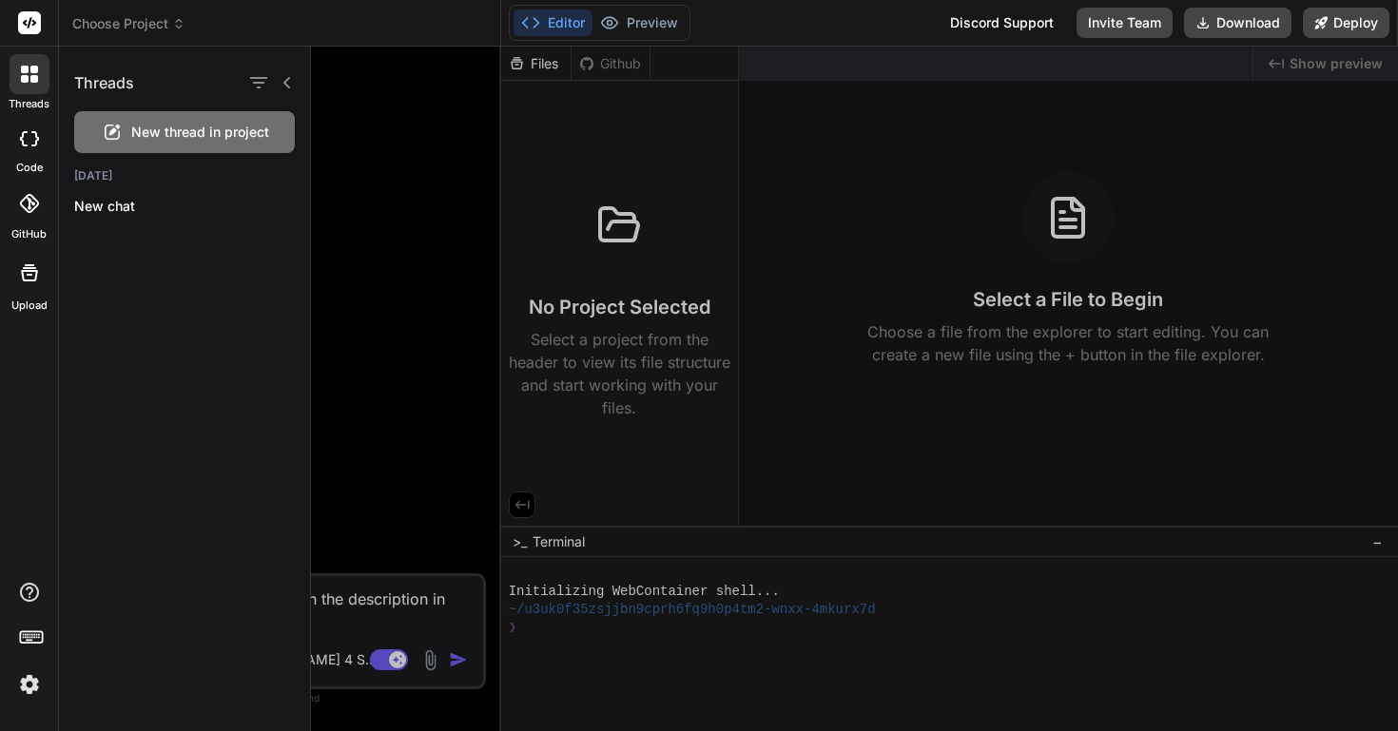
click at [111, 25] on span "Choose Project" at bounding box center [128, 23] width 113 height 19
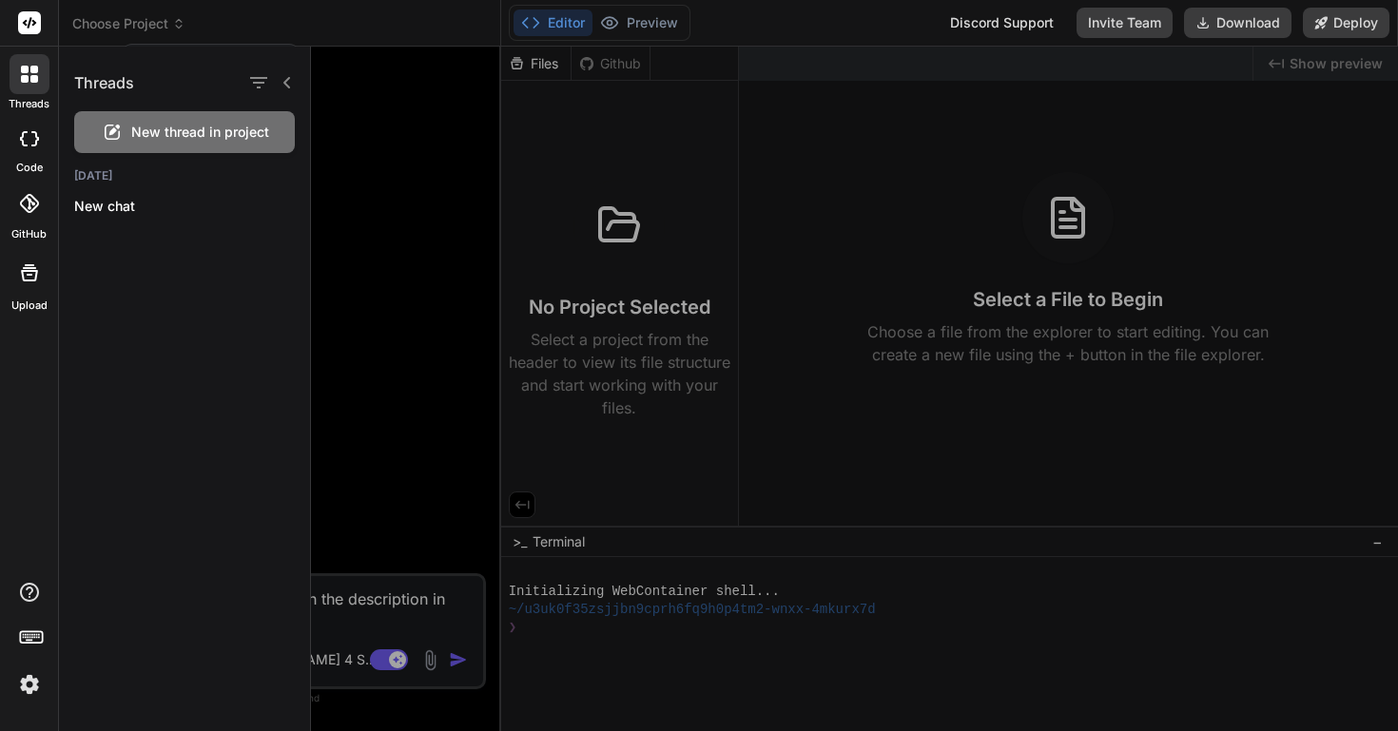
click at [111, 25] on div at bounding box center [699, 365] width 1398 height 731
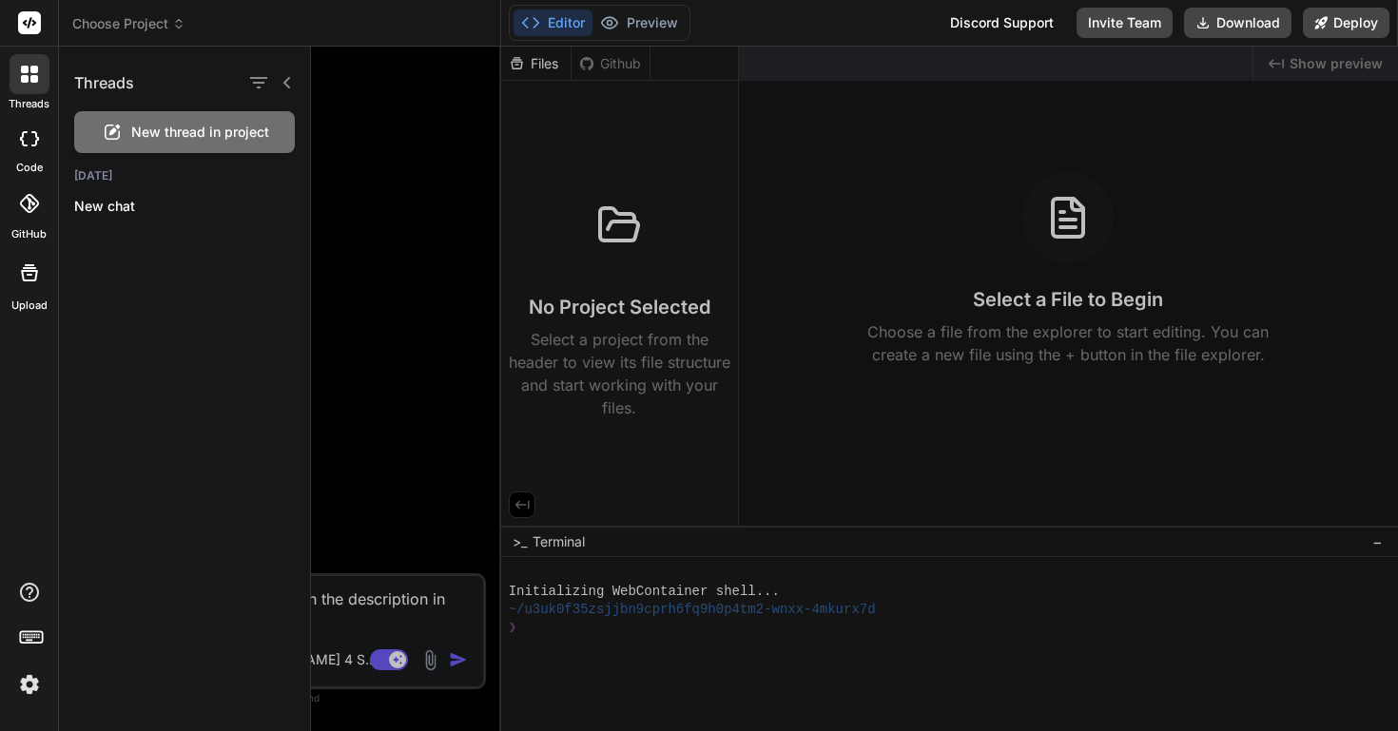
click at [339, 161] on div at bounding box center [854, 389] width 1087 height 685
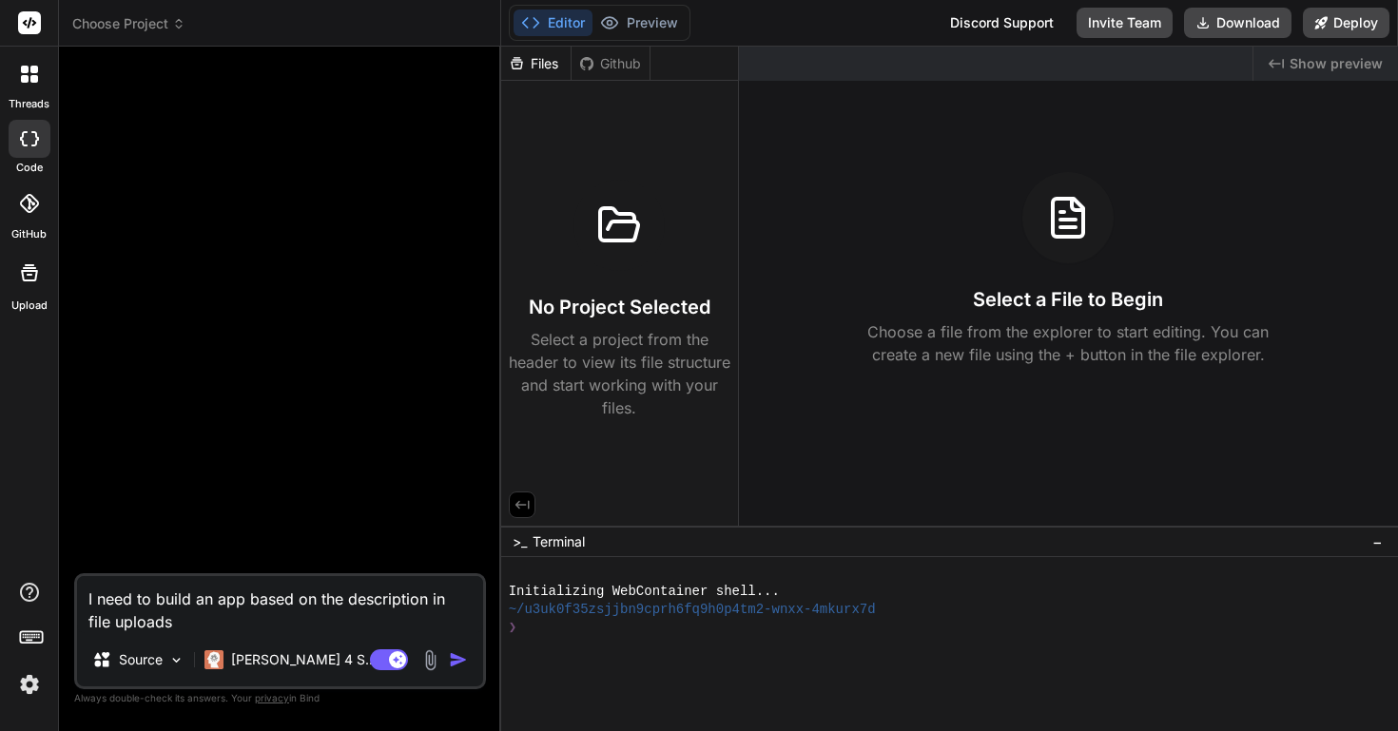
click at [160, 29] on span "Choose Project" at bounding box center [128, 23] width 113 height 19
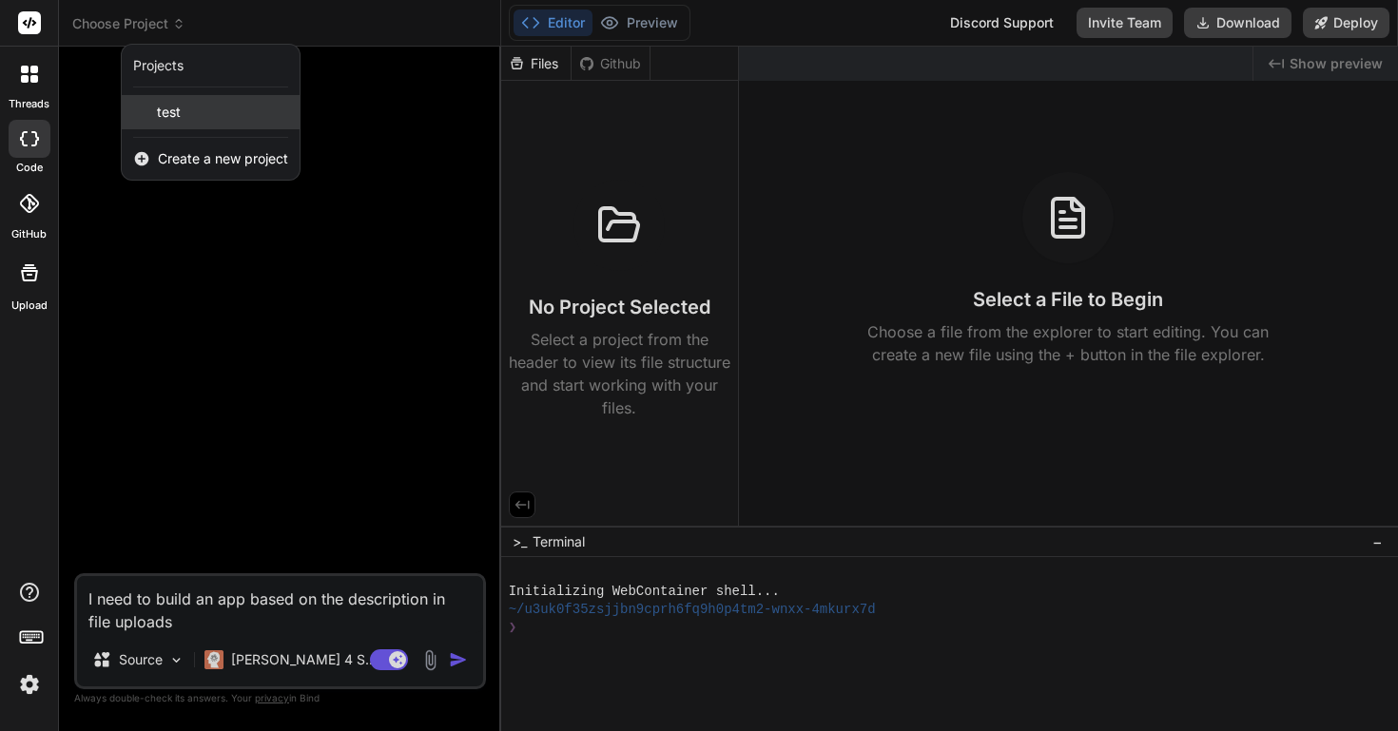
click at [168, 117] on span "test" at bounding box center [169, 112] width 24 height 19
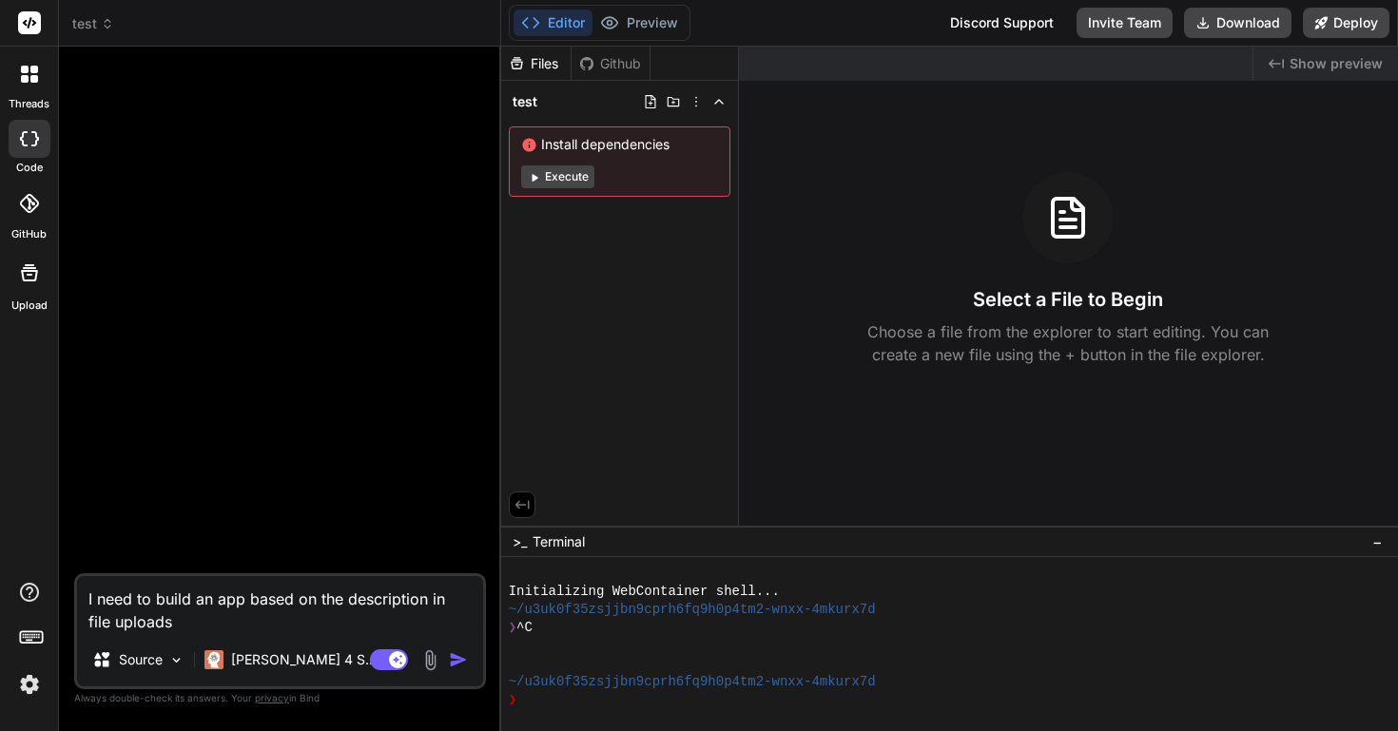
click at [301, 630] on textarea "I need to build an app based on the description in file uploads" at bounding box center [280, 604] width 406 height 57
click at [456, 662] on img "button" at bounding box center [458, 660] width 19 height 19
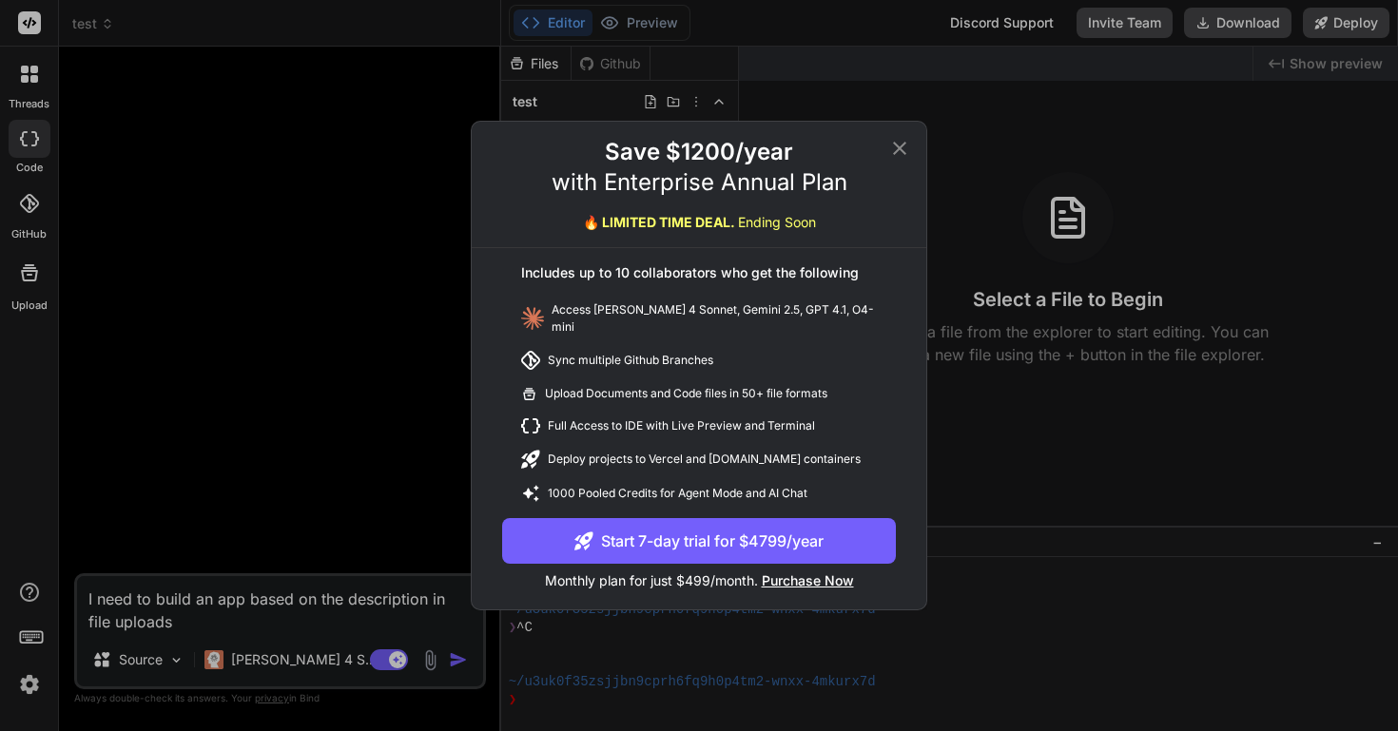
click at [898, 160] on icon at bounding box center [899, 148] width 23 height 23
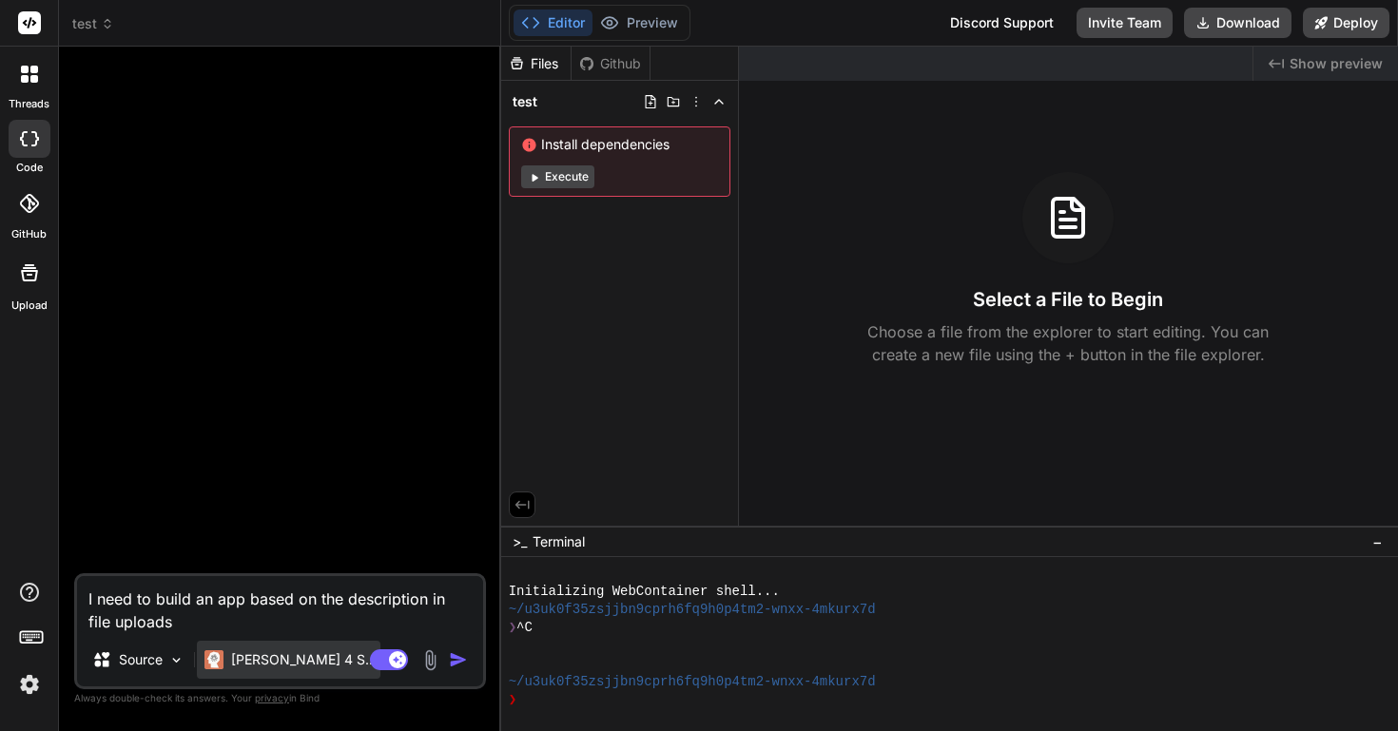
click at [300, 660] on p "[PERSON_NAME] 4 S.." at bounding box center [302, 660] width 142 height 19
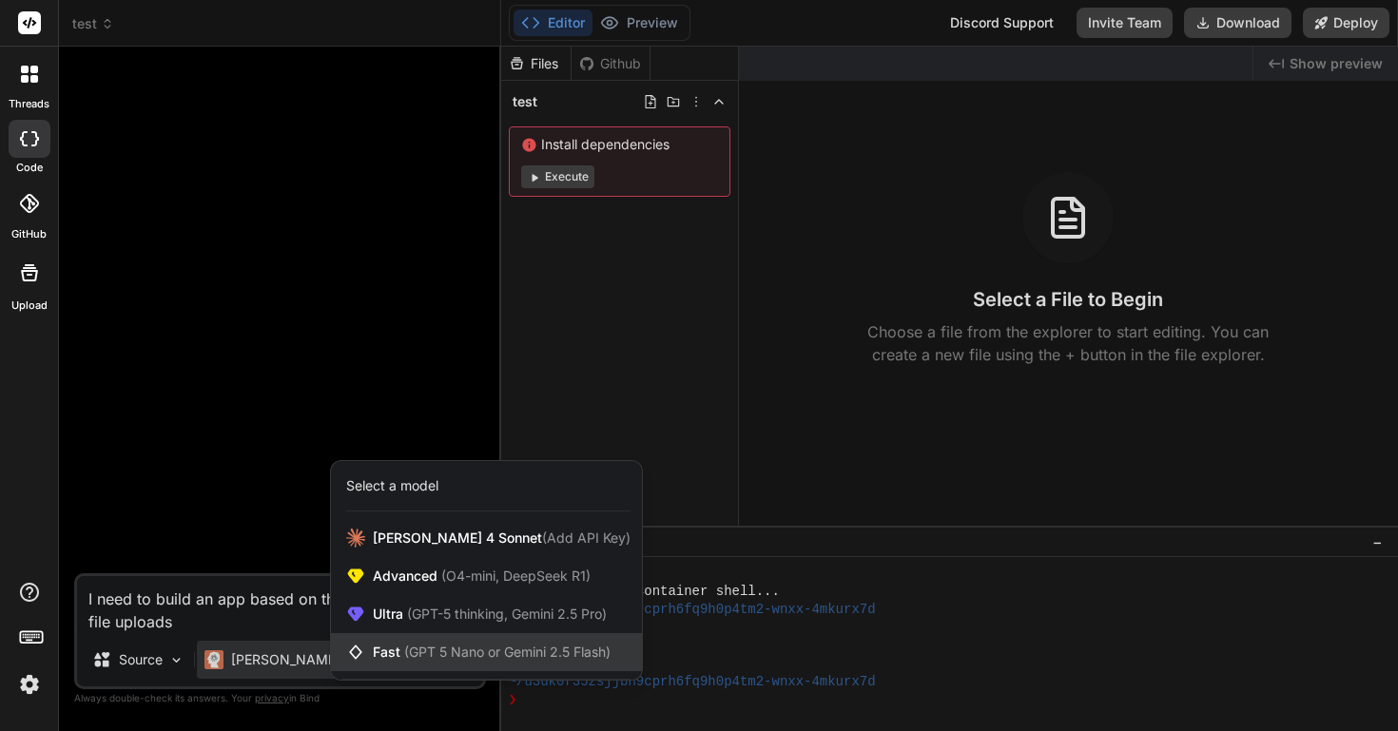
click at [435, 641] on div "Fast (GPT 5 Nano or Gemini 2.5 Flash)" at bounding box center [486, 652] width 311 height 38
type textarea "x"
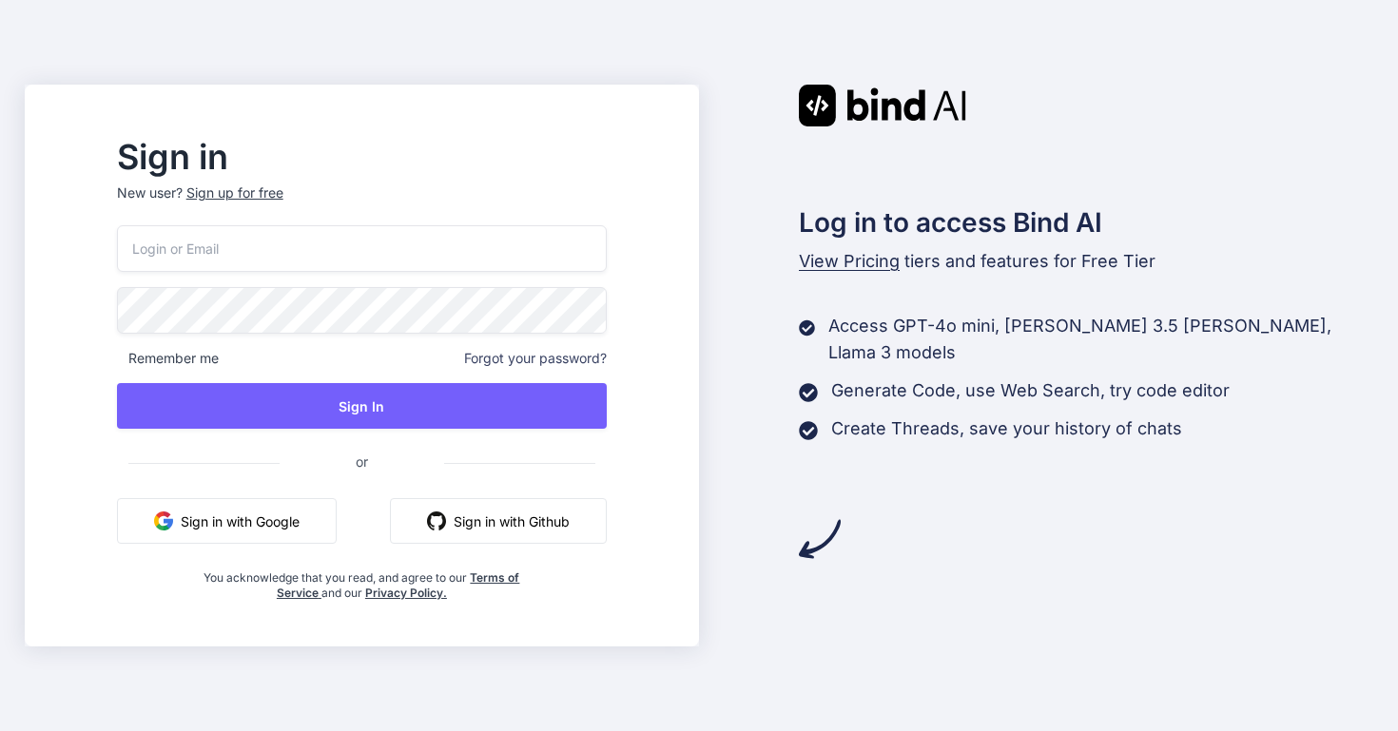
click at [311, 523] on button "Sign in with Google" at bounding box center [227, 521] width 220 height 46
